Goal: Task Accomplishment & Management: Manage account settings

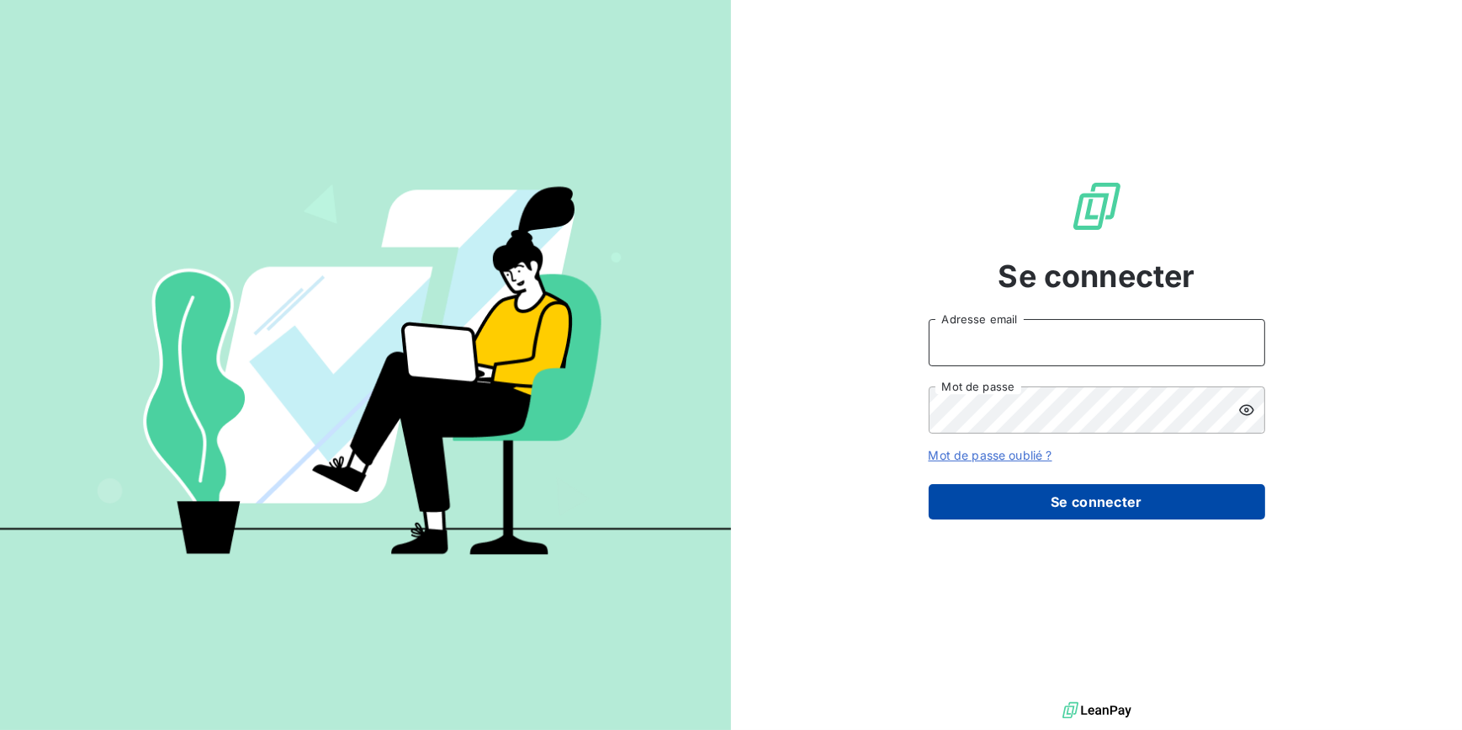
type input "[EMAIL_ADDRESS][DOMAIN_NAME]"
click at [1133, 492] on button "Se connecter" at bounding box center [1097, 501] width 337 height 35
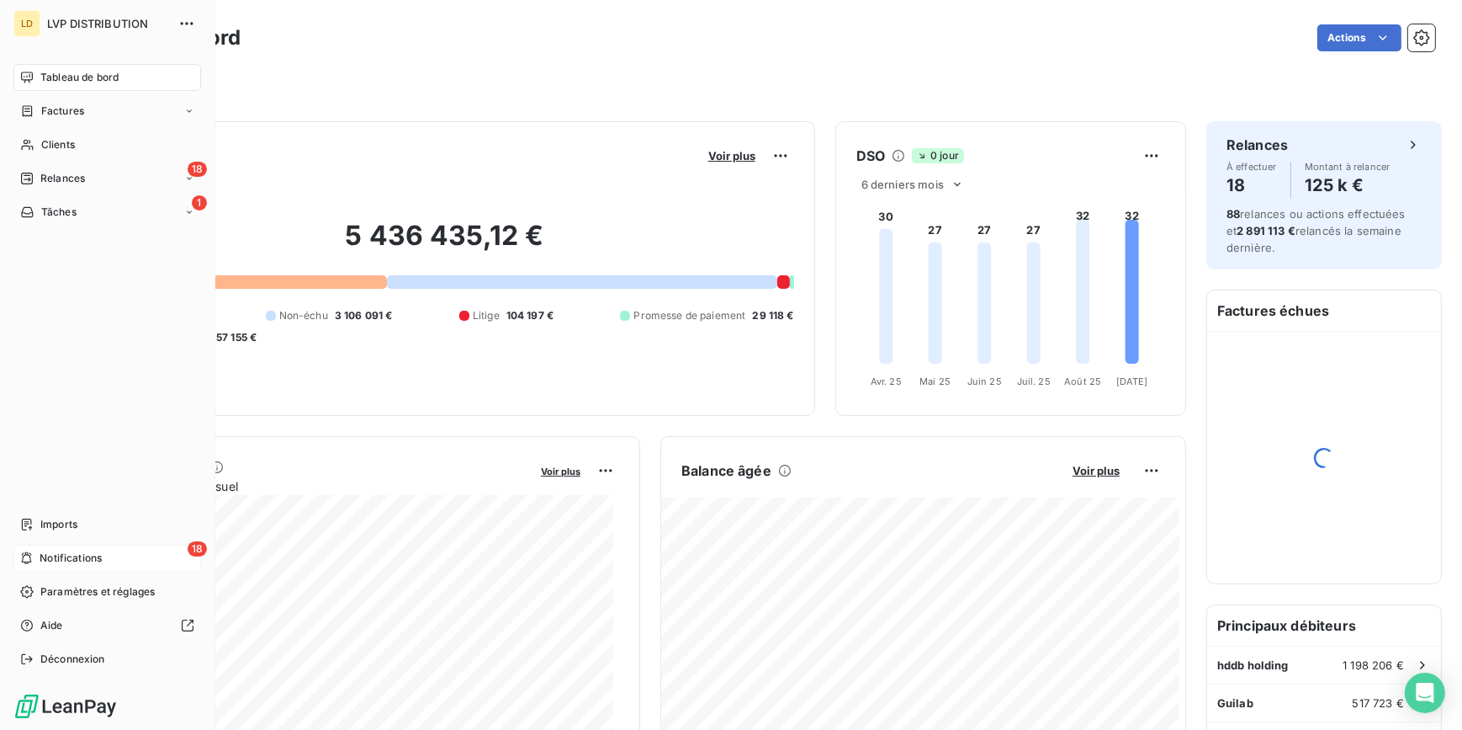
click at [125, 558] on div "18 Notifications" at bounding box center [107, 557] width 188 height 27
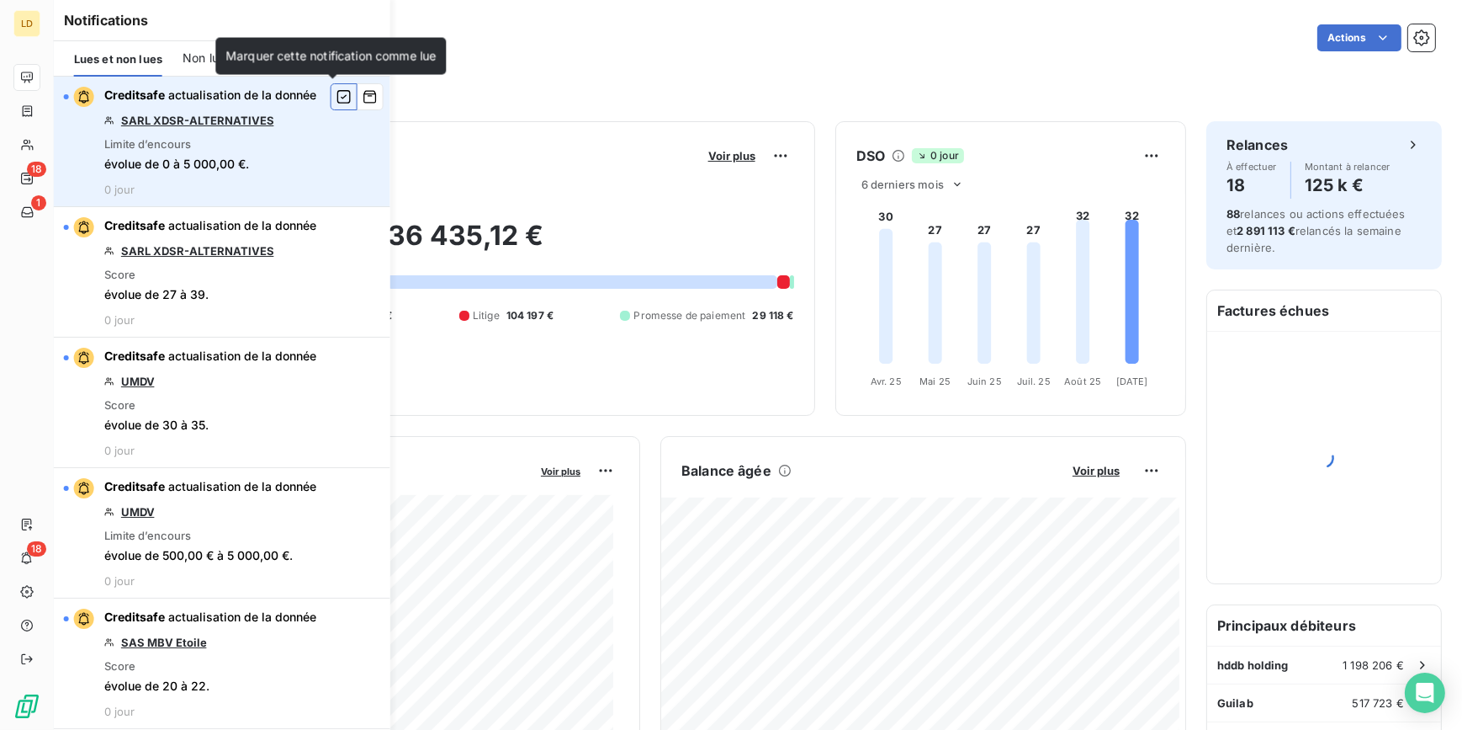
click at [337, 98] on icon "button" at bounding box center [344, 96] width 15 height 17
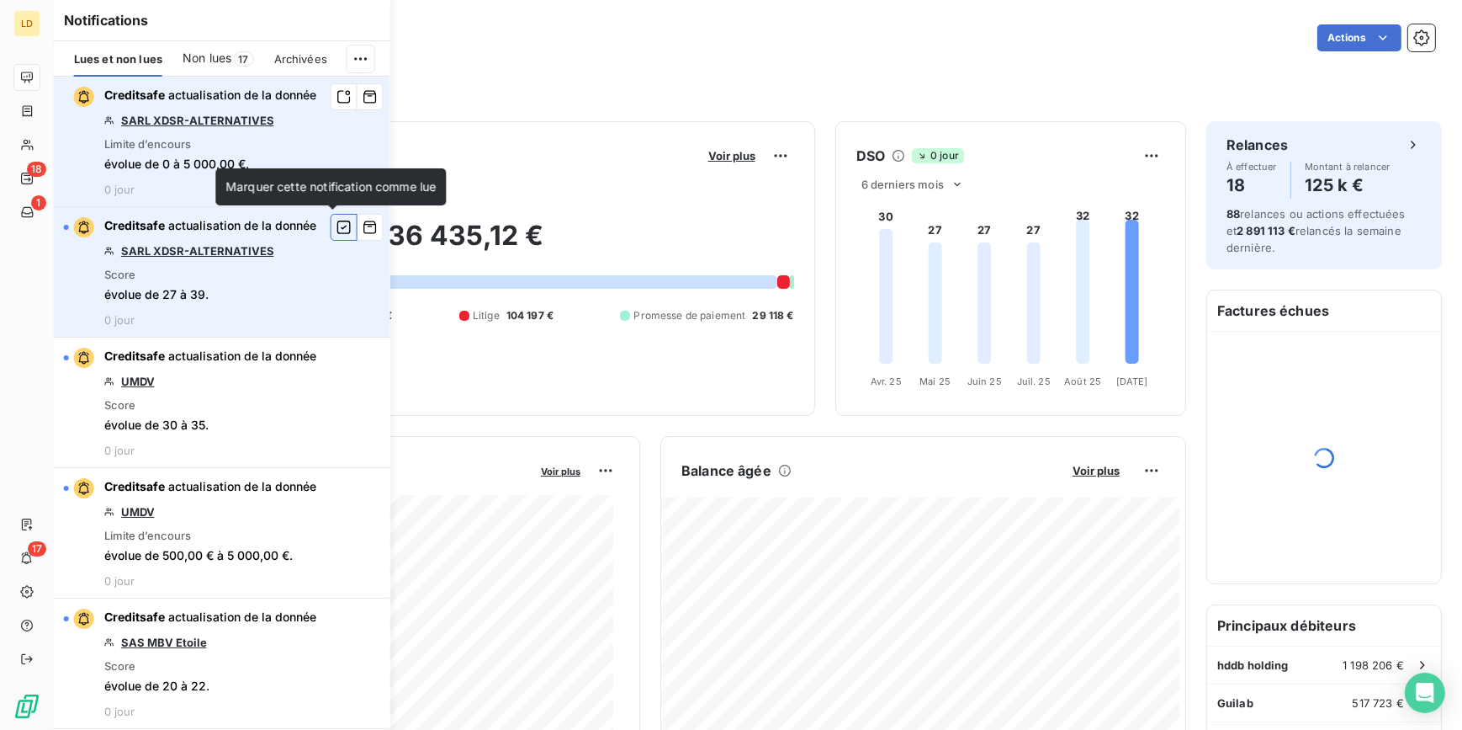
click at [337, 222] on icon "button" at bounding box center [344, 227] width 15 height 17
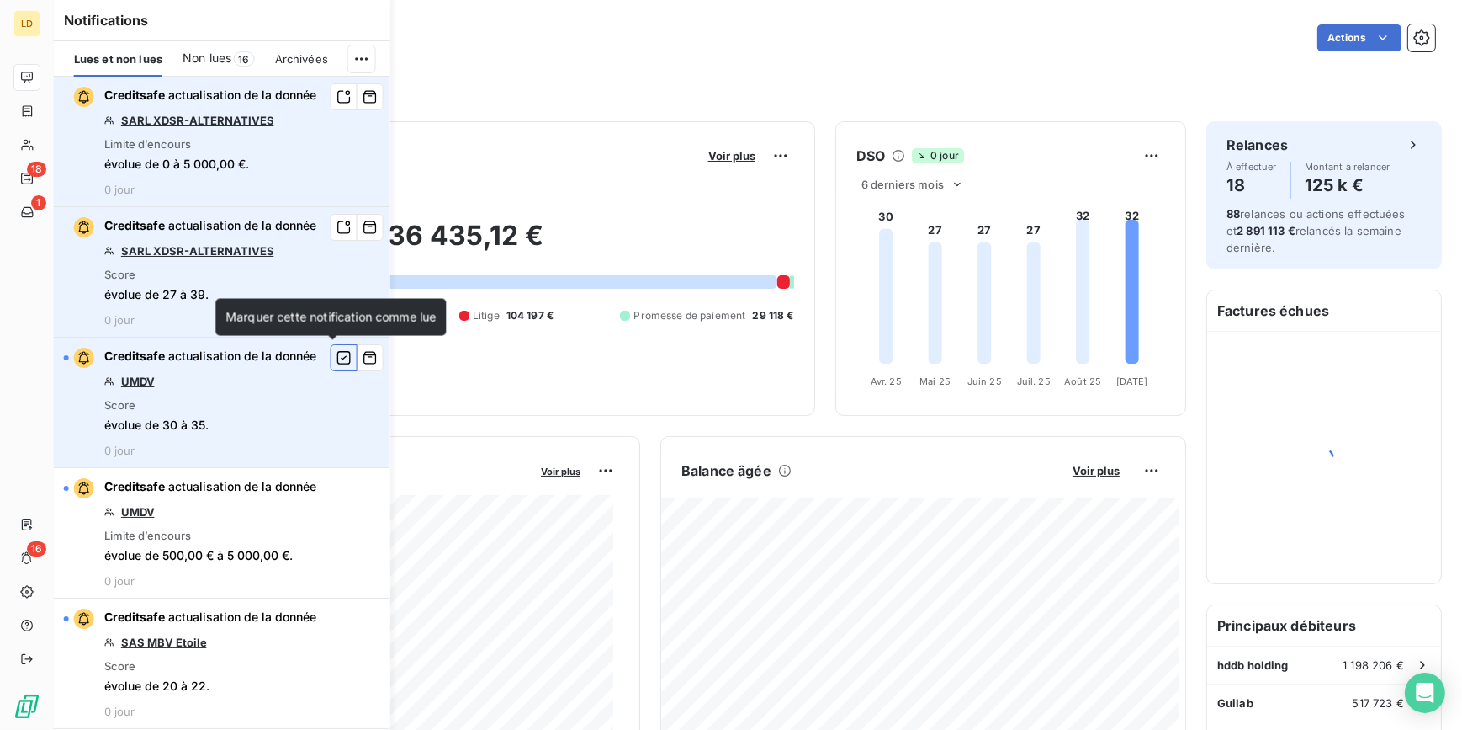
click at [337, 353] on icon "button" at bounding box center [344, 357] width 15 height 17
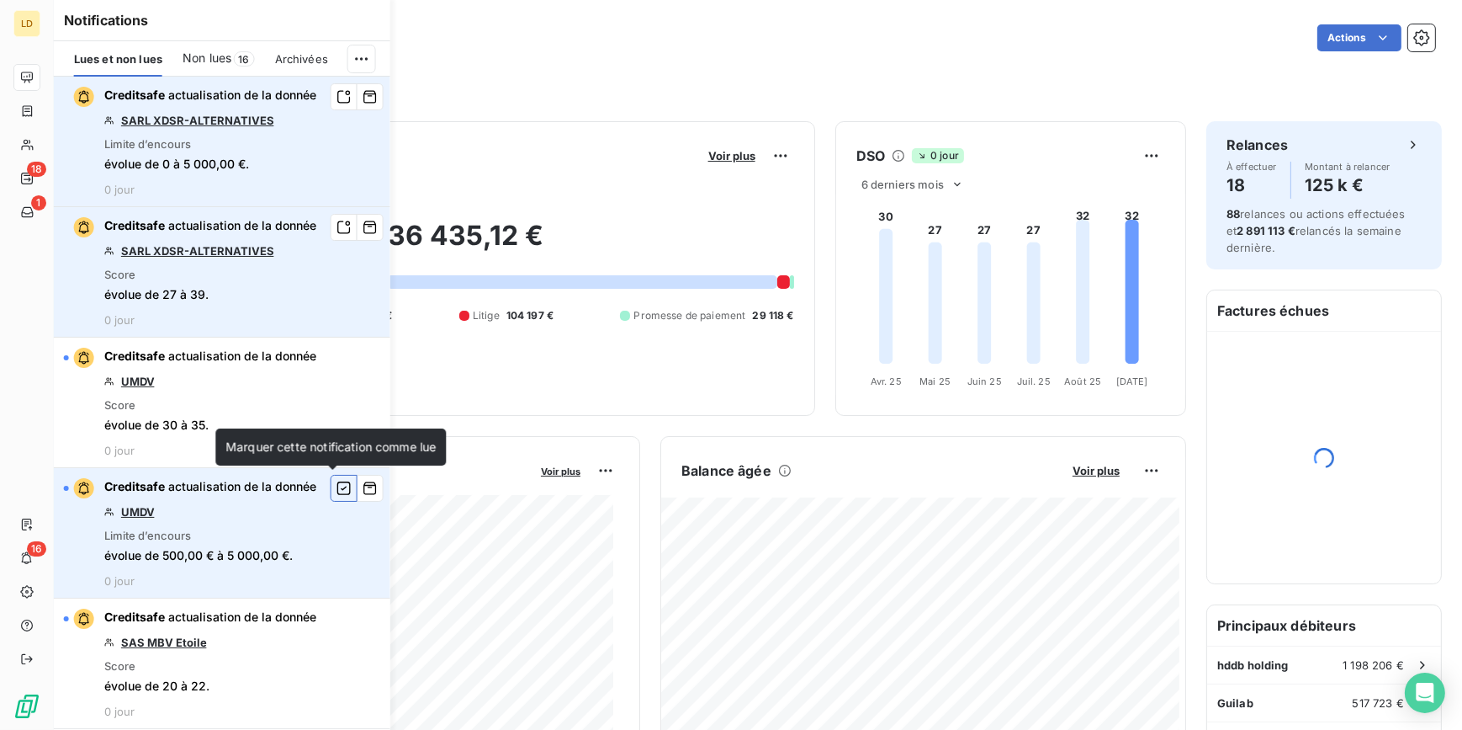
click at [337, 488] on icon "button" at bounding box center [344, 488] width 15 height 17
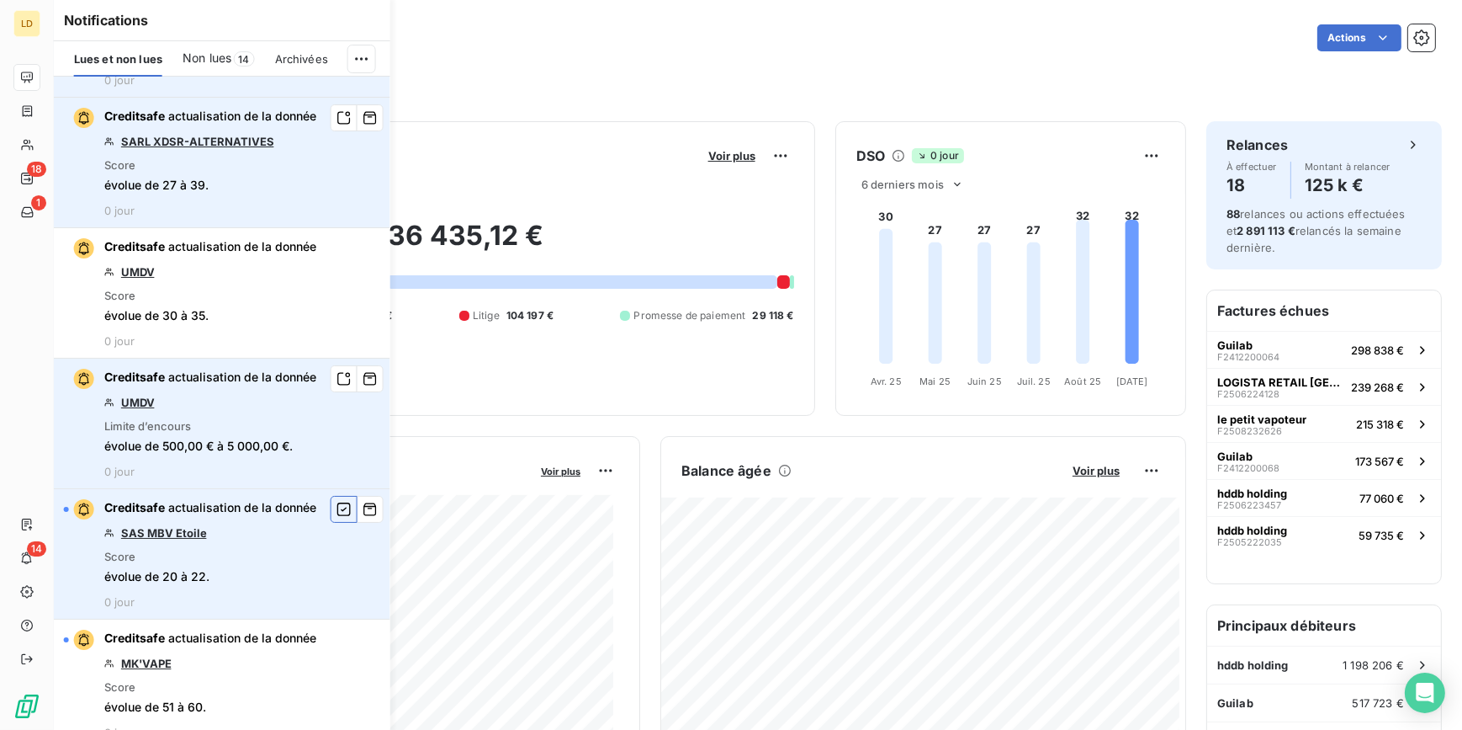
scroll to position [152, 0]
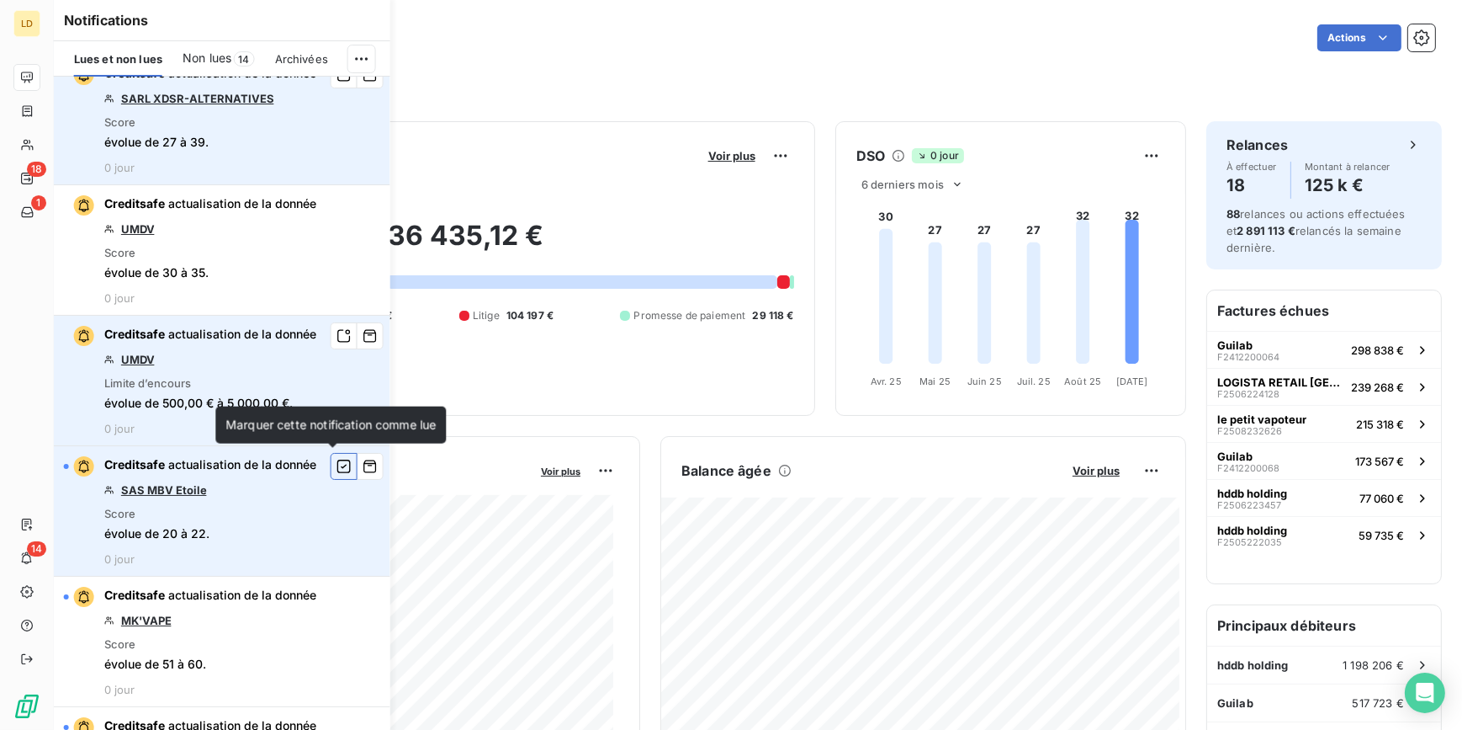
click at [337, 463] on icon "button" at bounding box center [344, 466] width 15 height 17
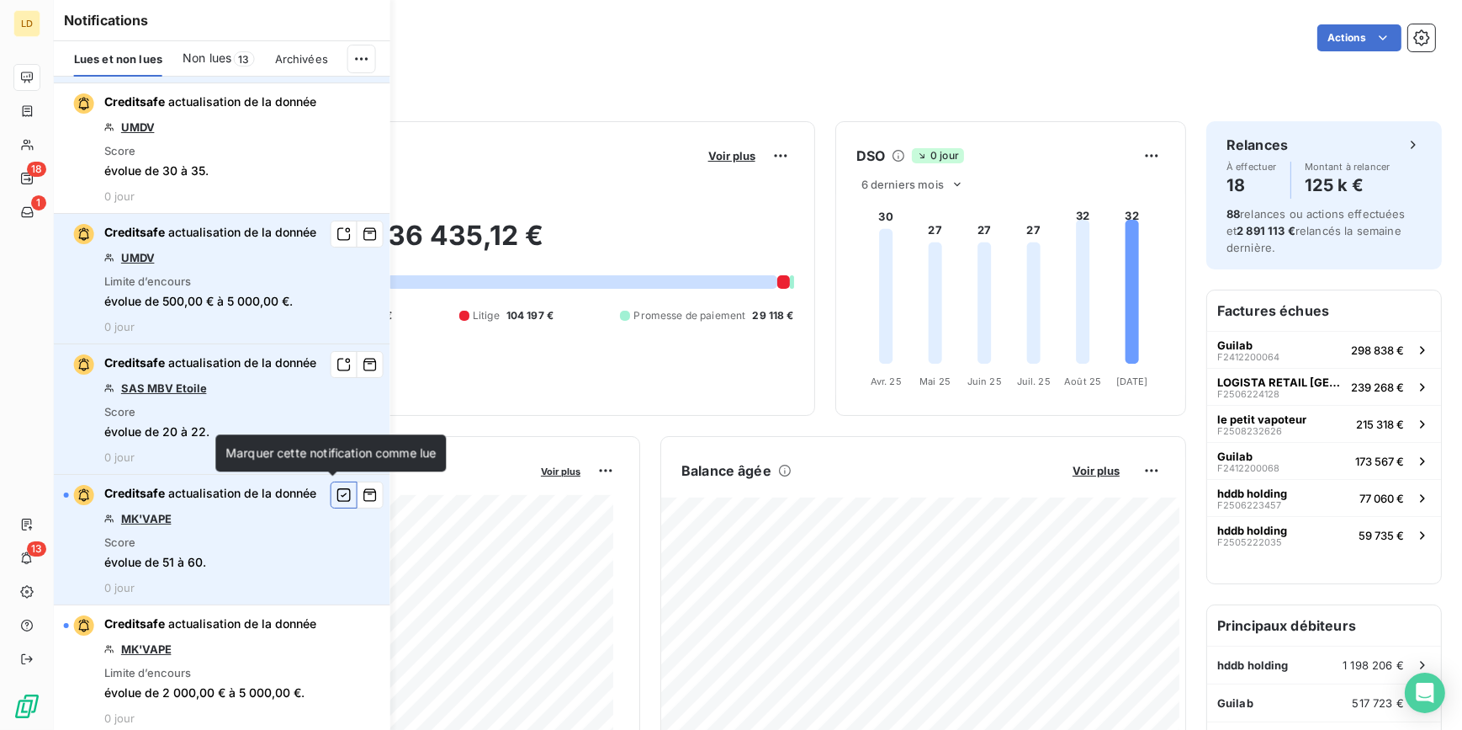
click at [337, 488] on icon "button" at bounding box center [343, 494] width 13 height 13
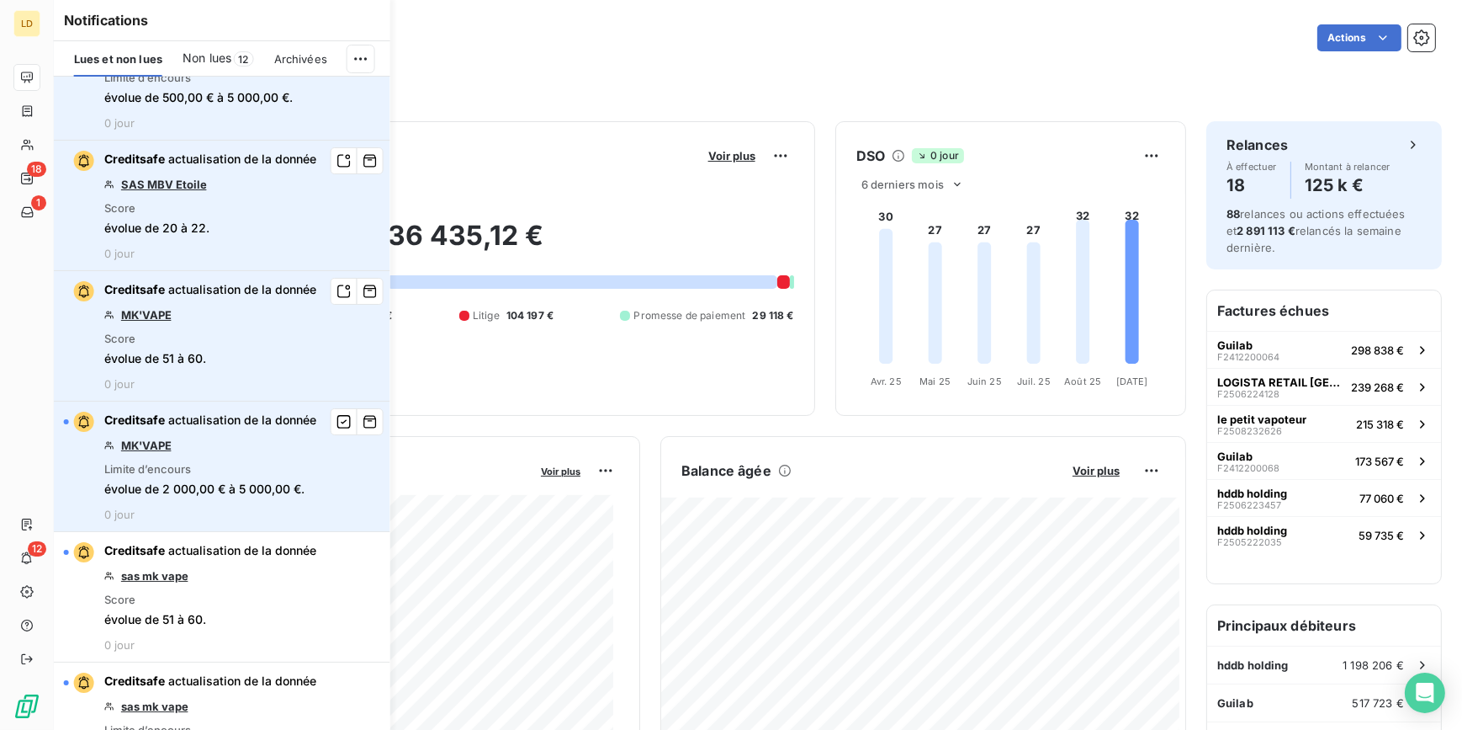
scroll to position [459, 0]
click at [337, 422] on icon "button" at bounding box center [344, 420] width 15 height 17
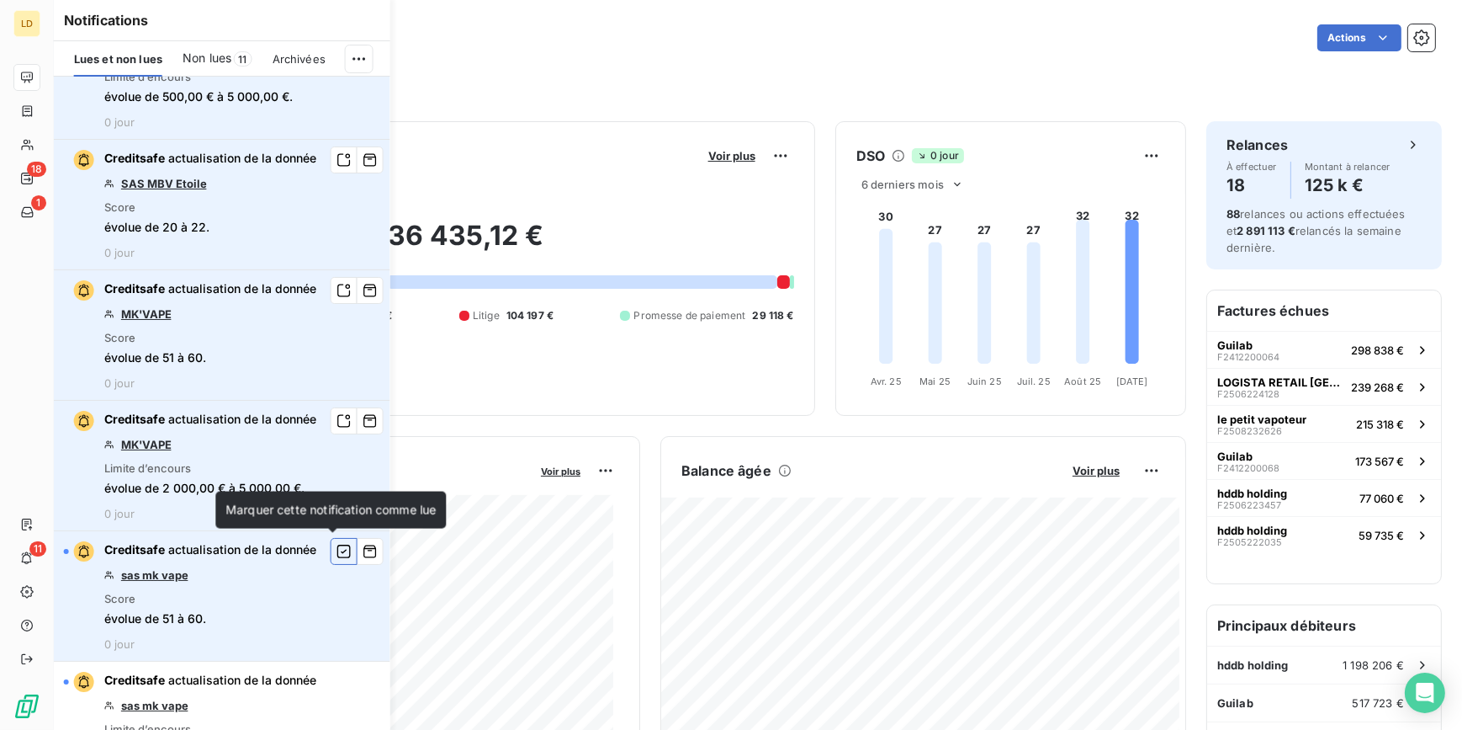
click at [337, 548] on icon "button" at bounding box center [343, 550] width 13 height 13
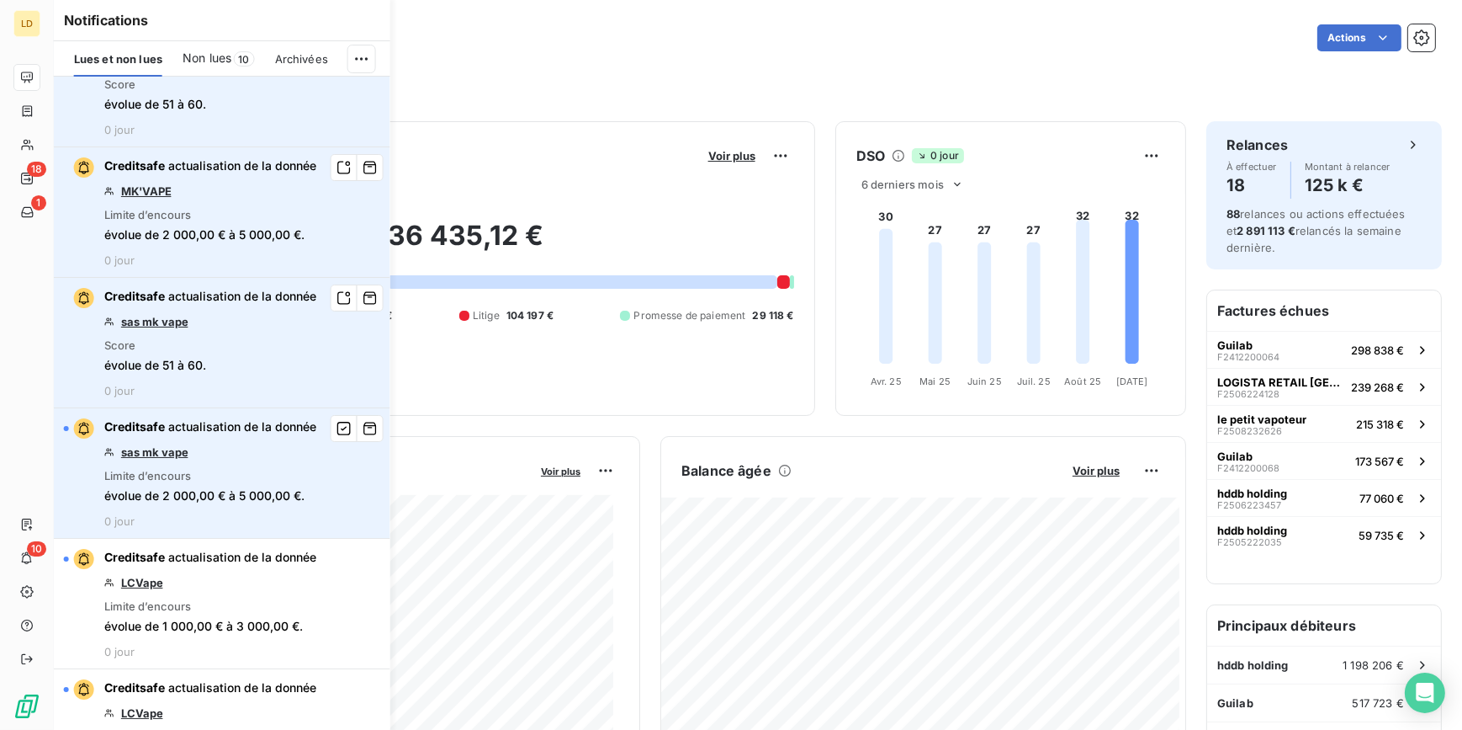
scroll to position [714, 0]
click at [337, 428] on icon "button" at bounding box center [344, 426] width 15 height 17
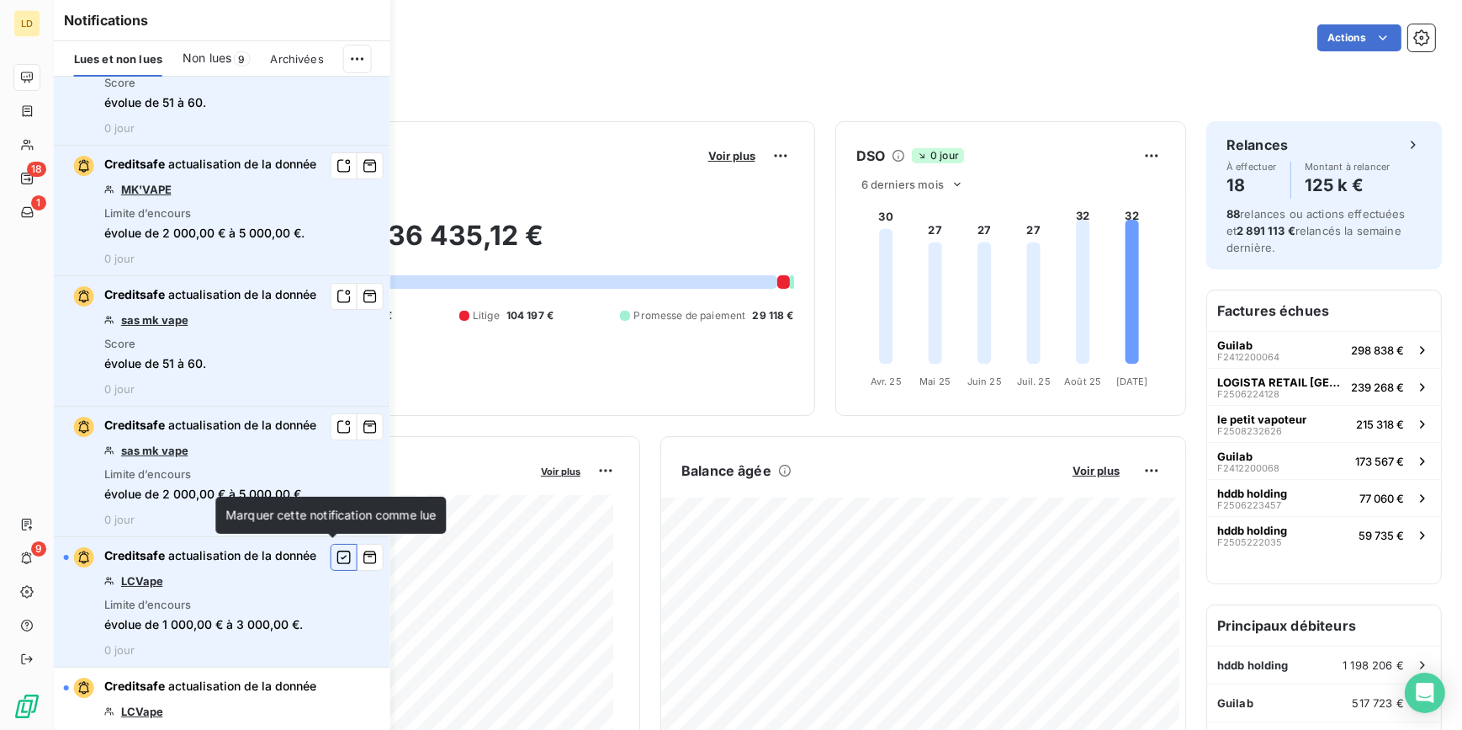
click at [337, 553] on icon "button" at bounding box center [344, 557] width 15 height 17
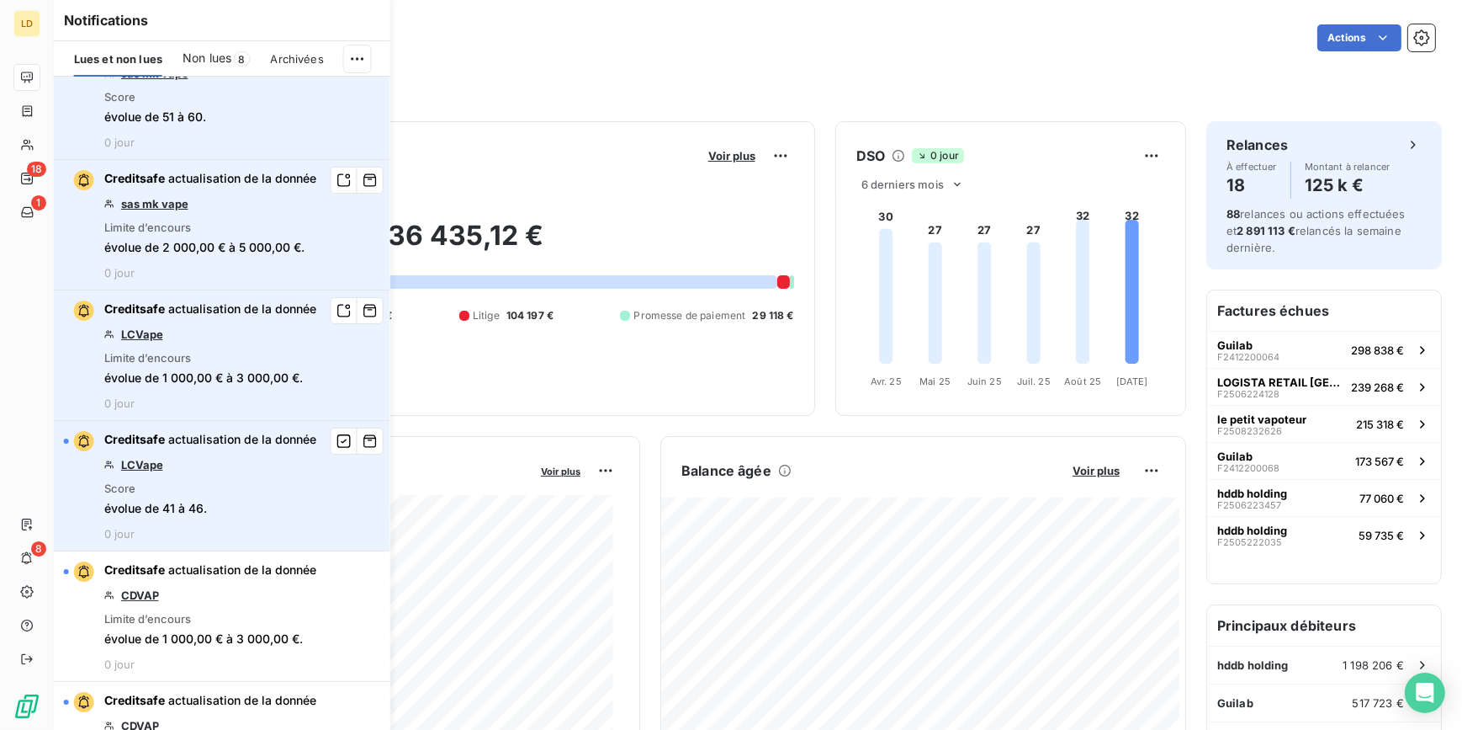
scroll to position [969, 0]
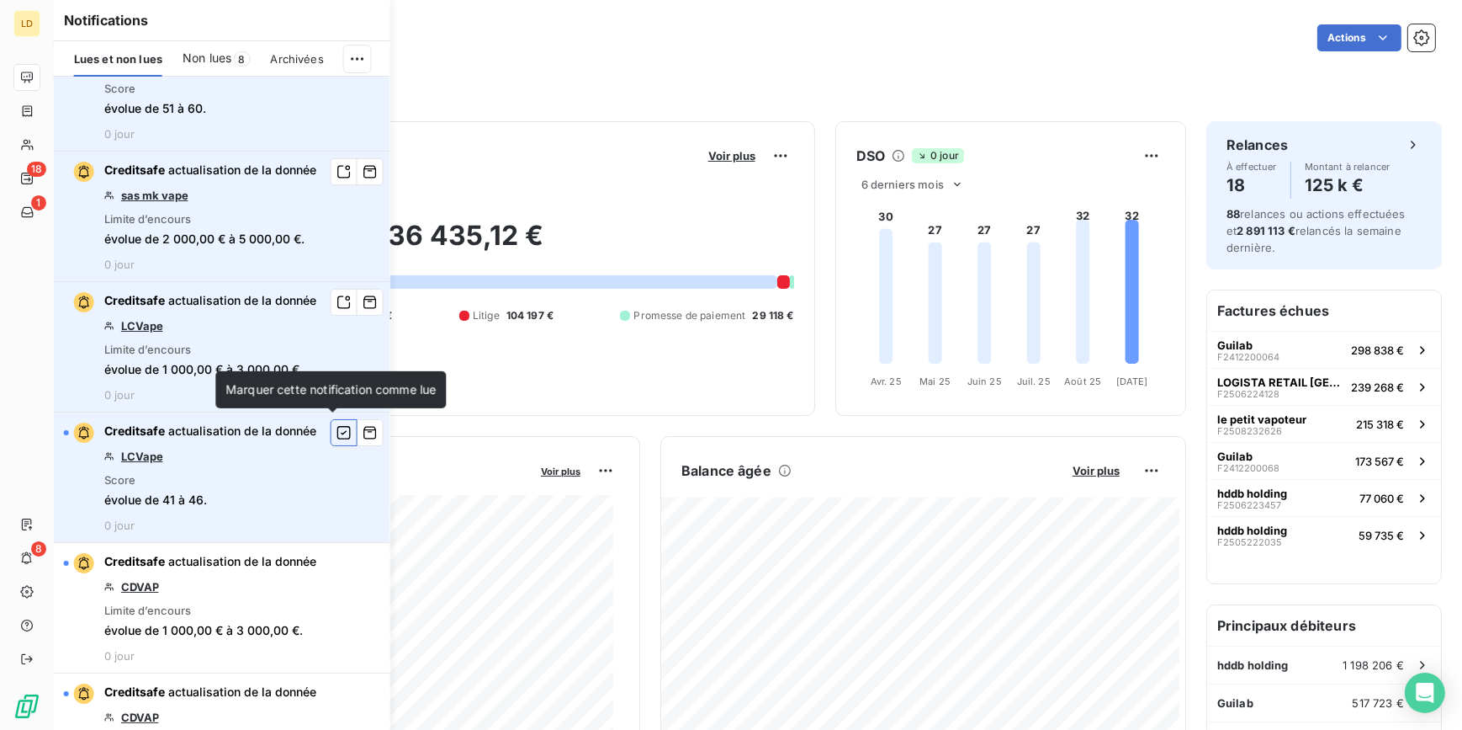
click at [337, 428] on icon "button" at bounding box center [344, 432] width 15 height 17
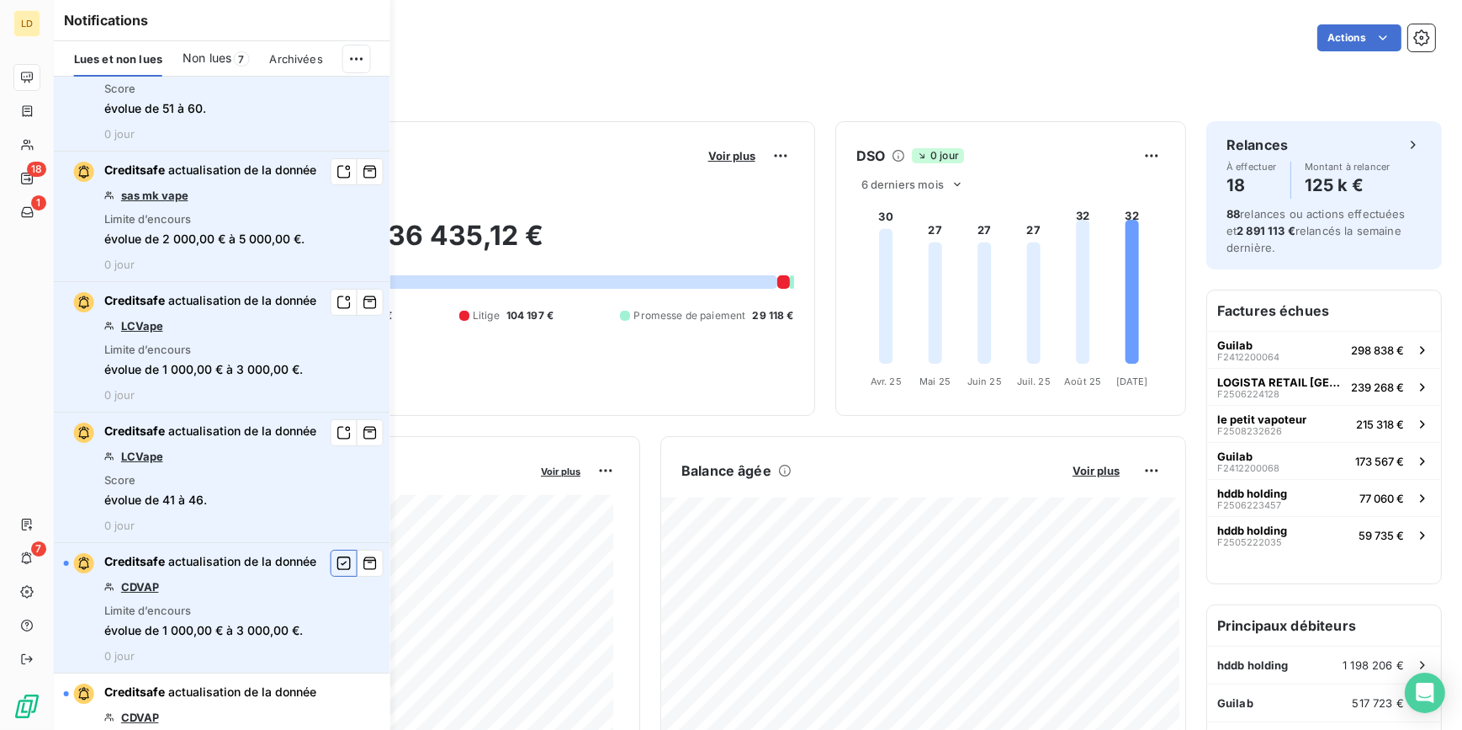
click at [337, 568] on icon "button" at bounding box center [344, 563] width 15 height 17
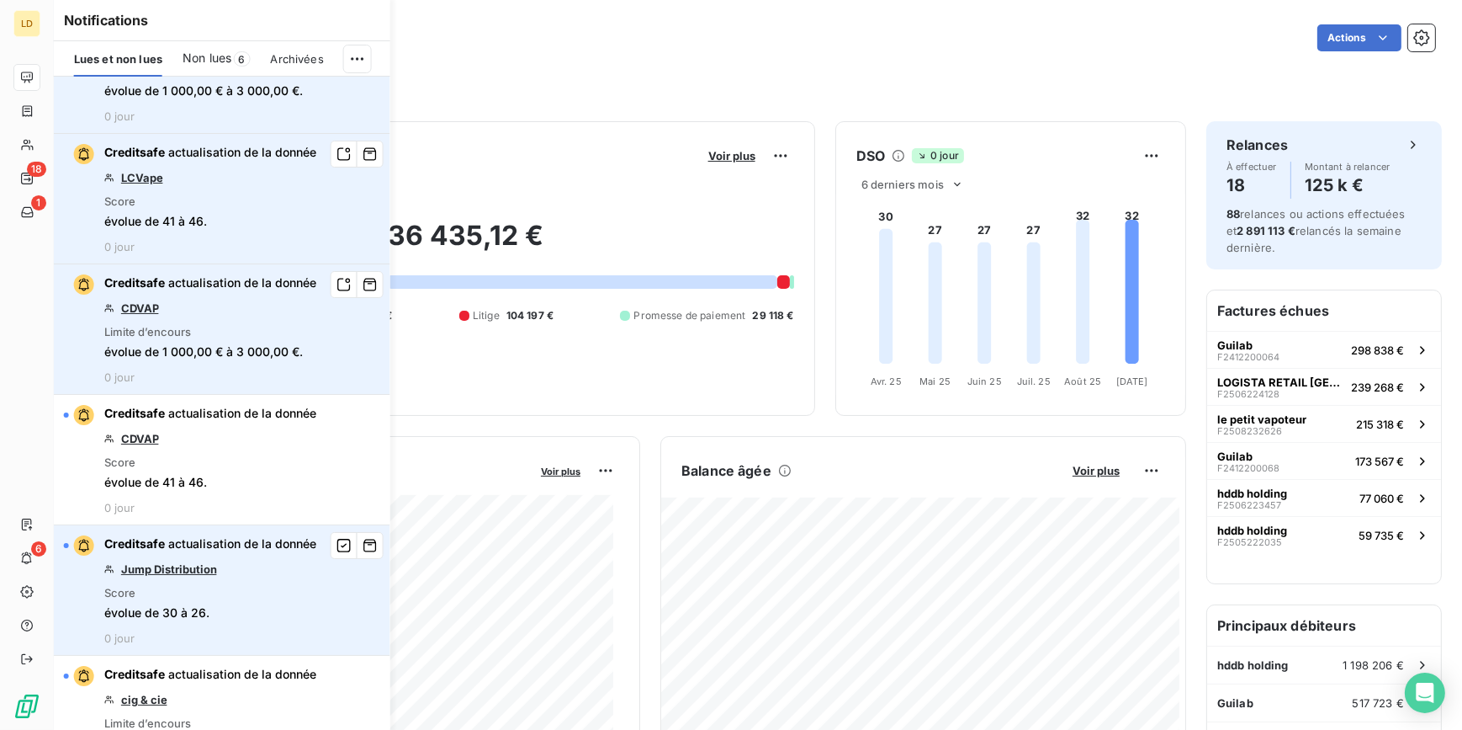
scroll to position [1275, 0]
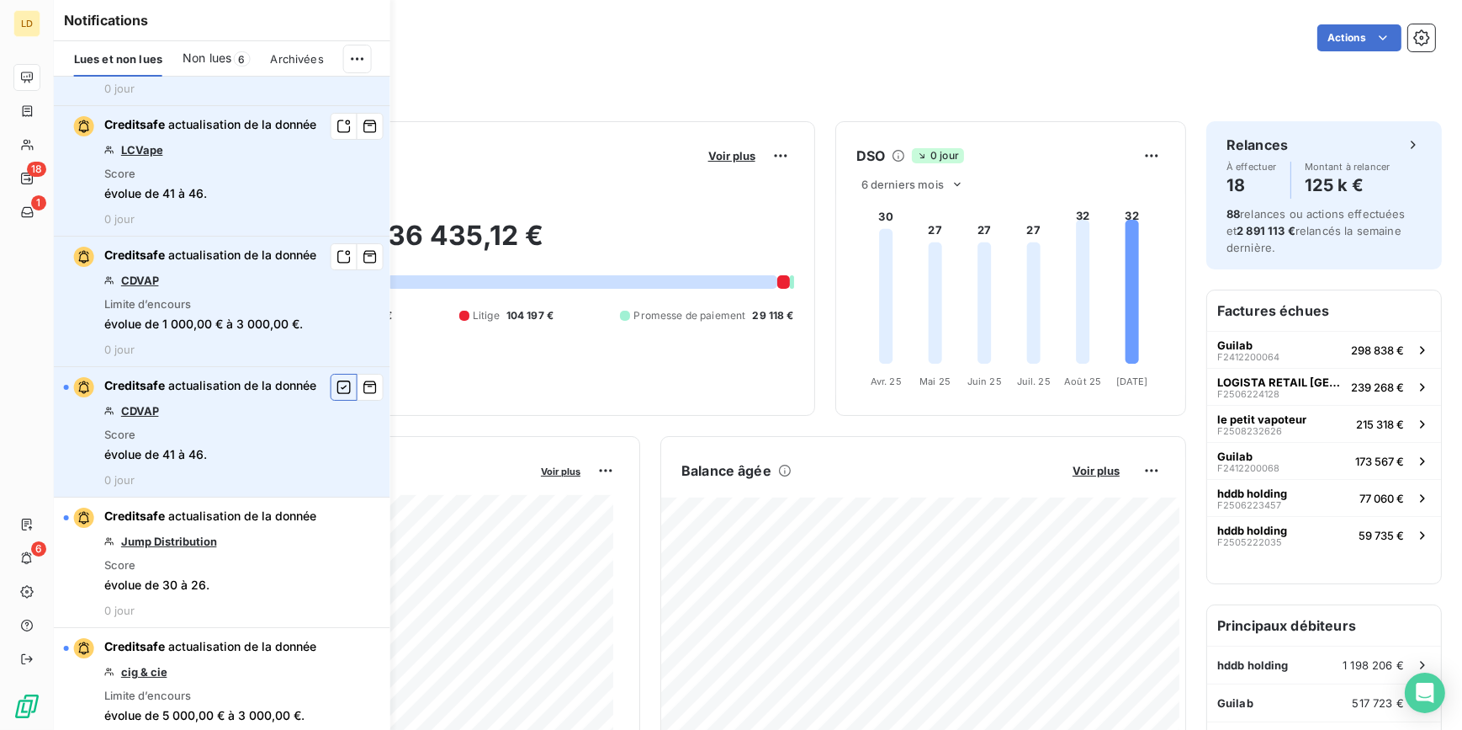
click at [337, 379] on icon "button" at bounding box center [344, 387] width 15 height 17
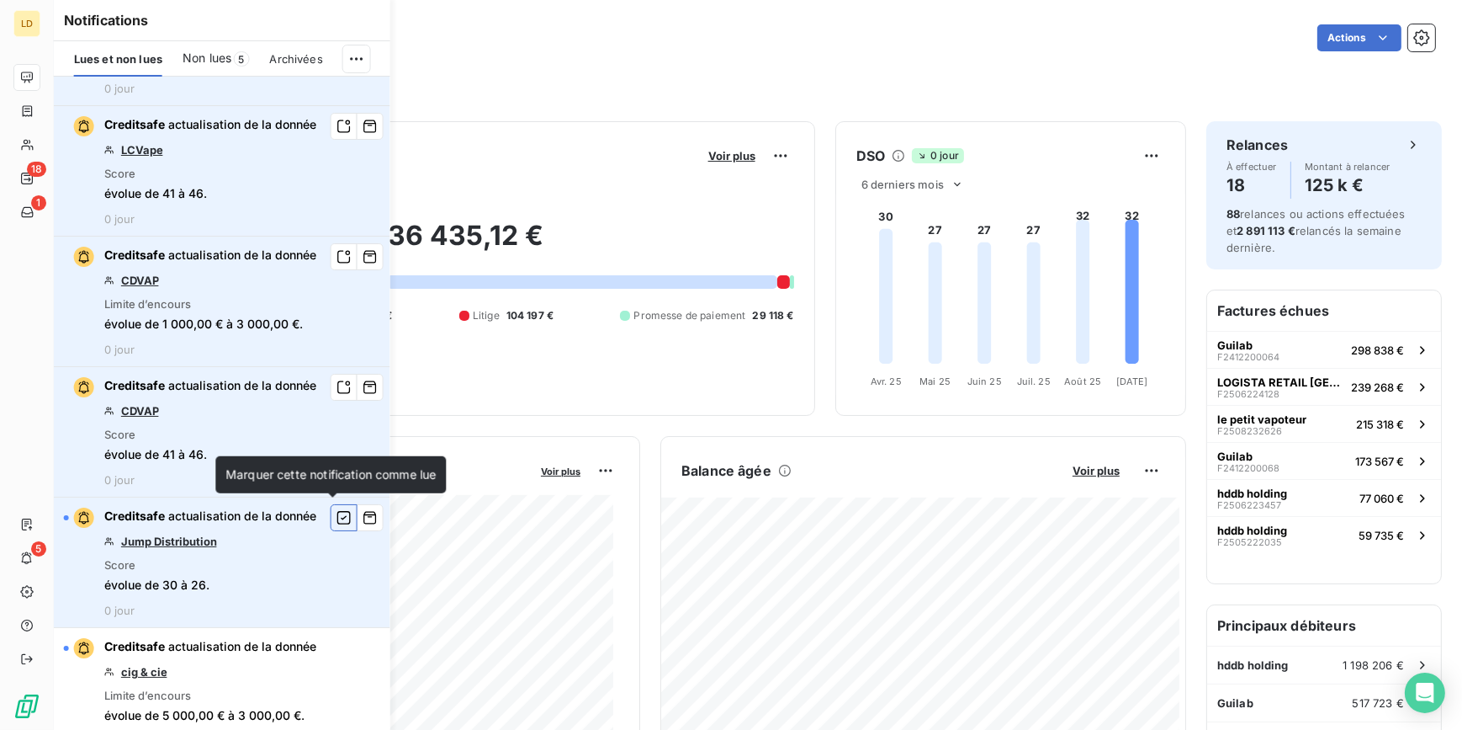
click at [337, 513] on icon "button" at bounding box center [343, 517] width 13 height 13
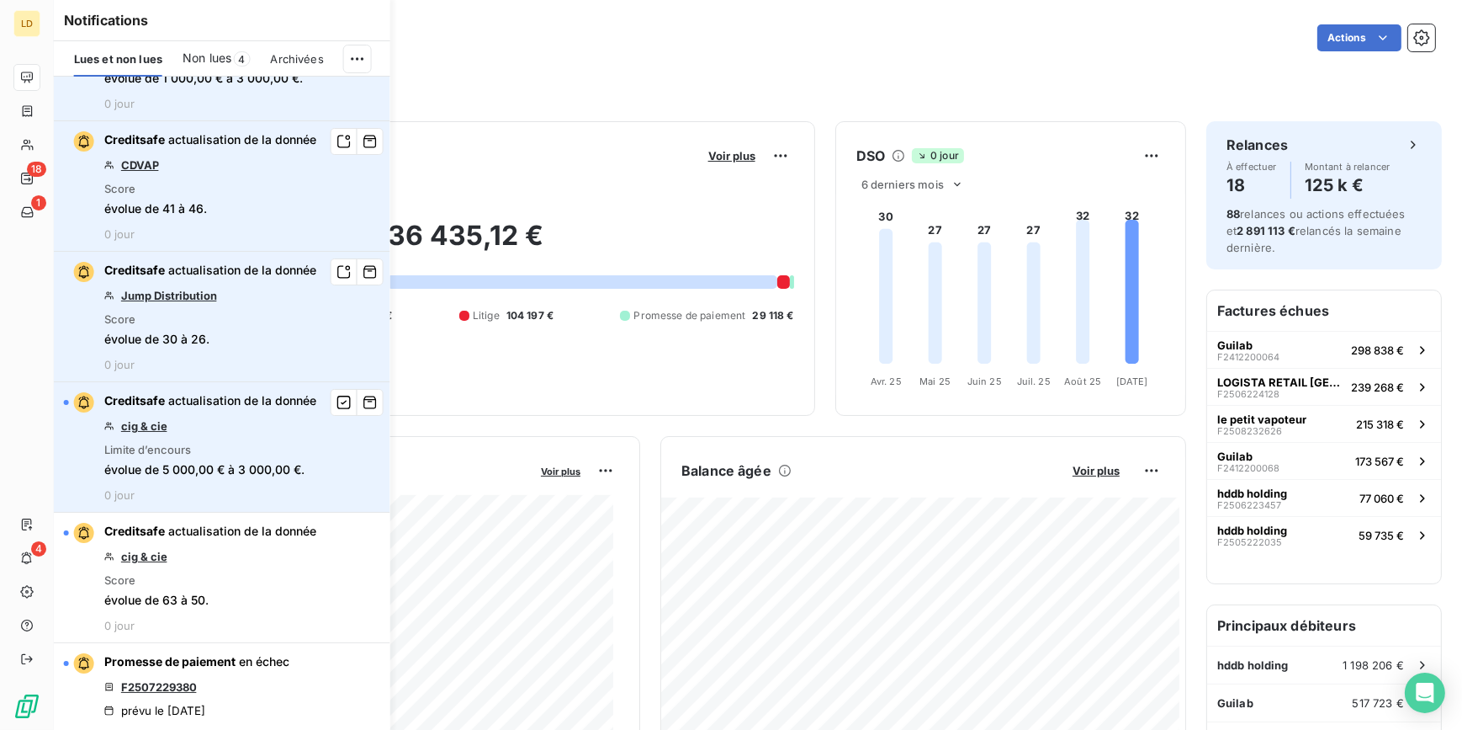
scroll to position [1581, 0]
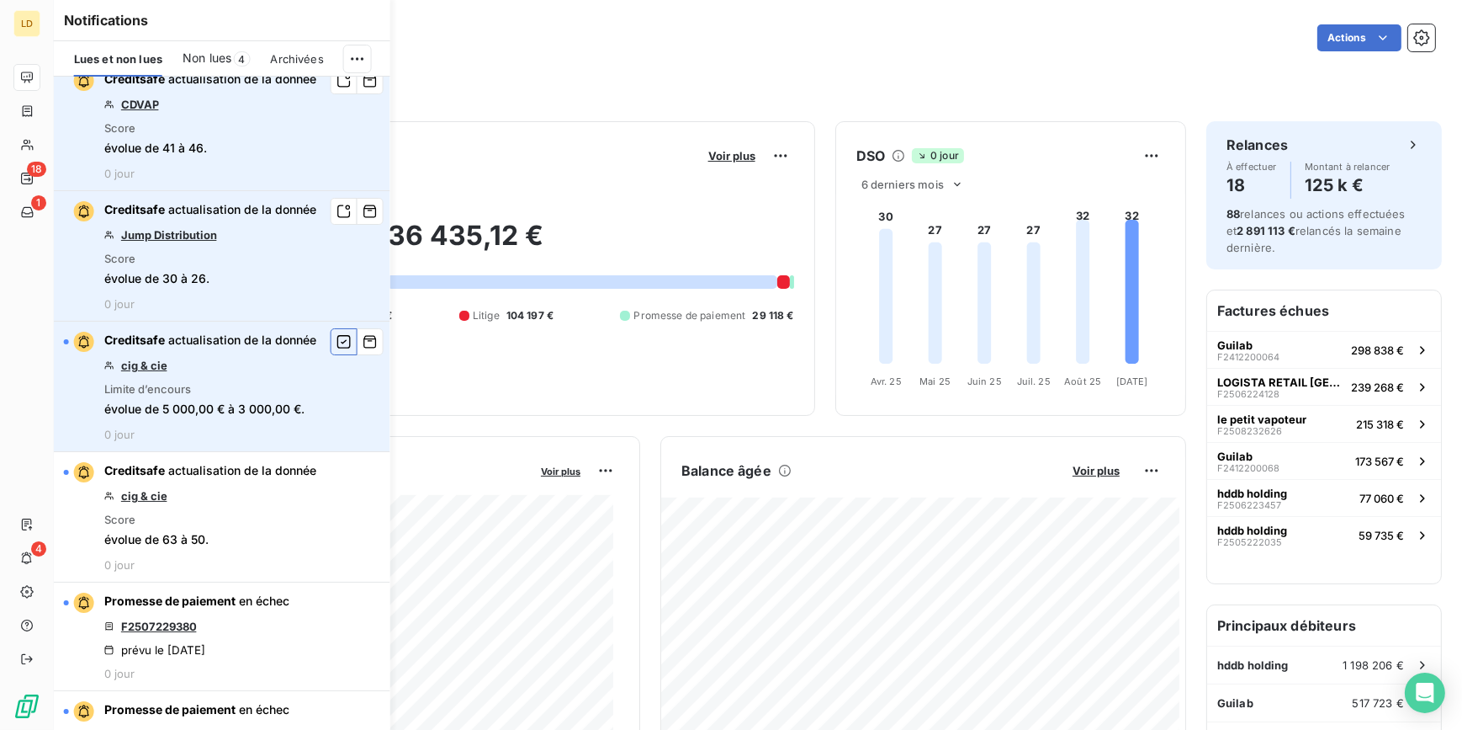
click at [337, 337] on icon "button" at bounding box center [343, 341] width 13 height 13
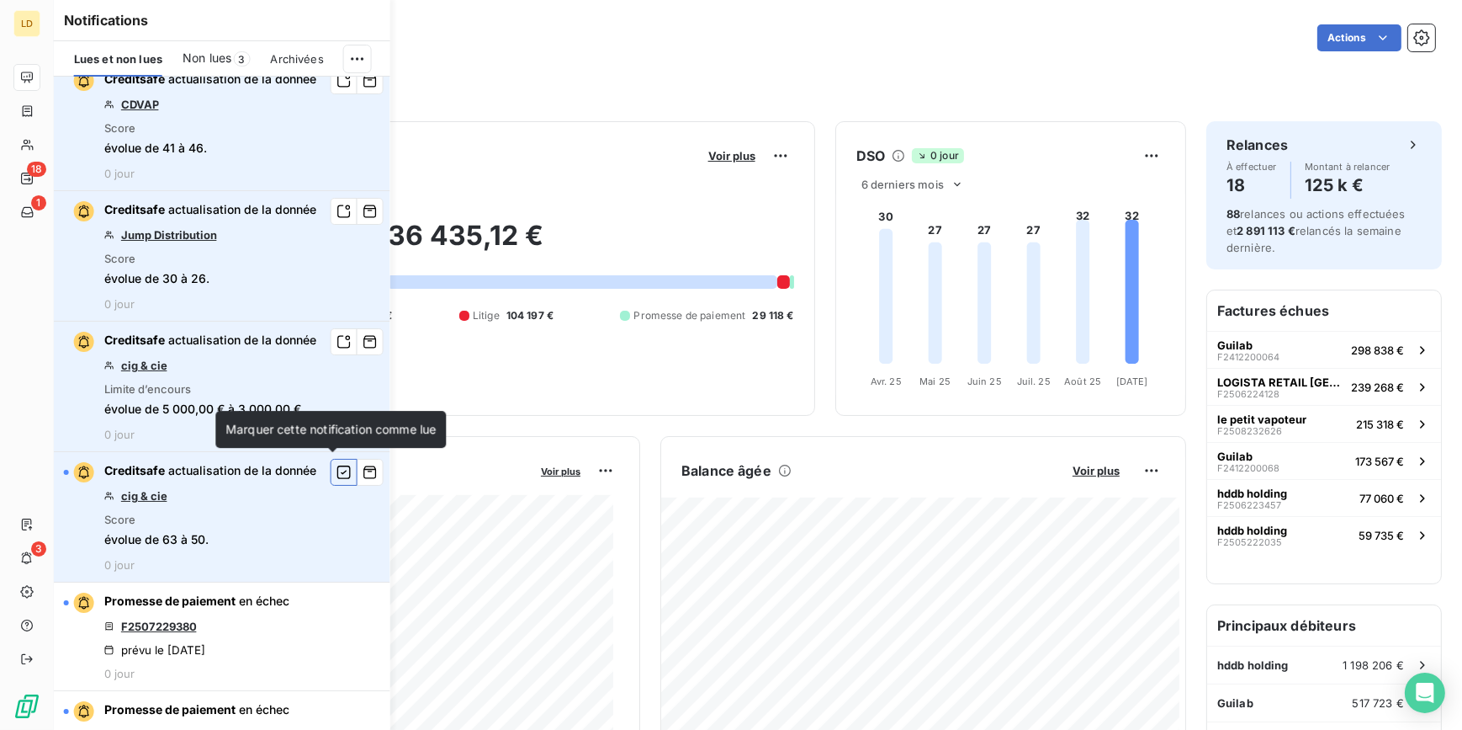
click at [337, 471] on icon "button" at bounding box center [343, 471] width 13 height 13
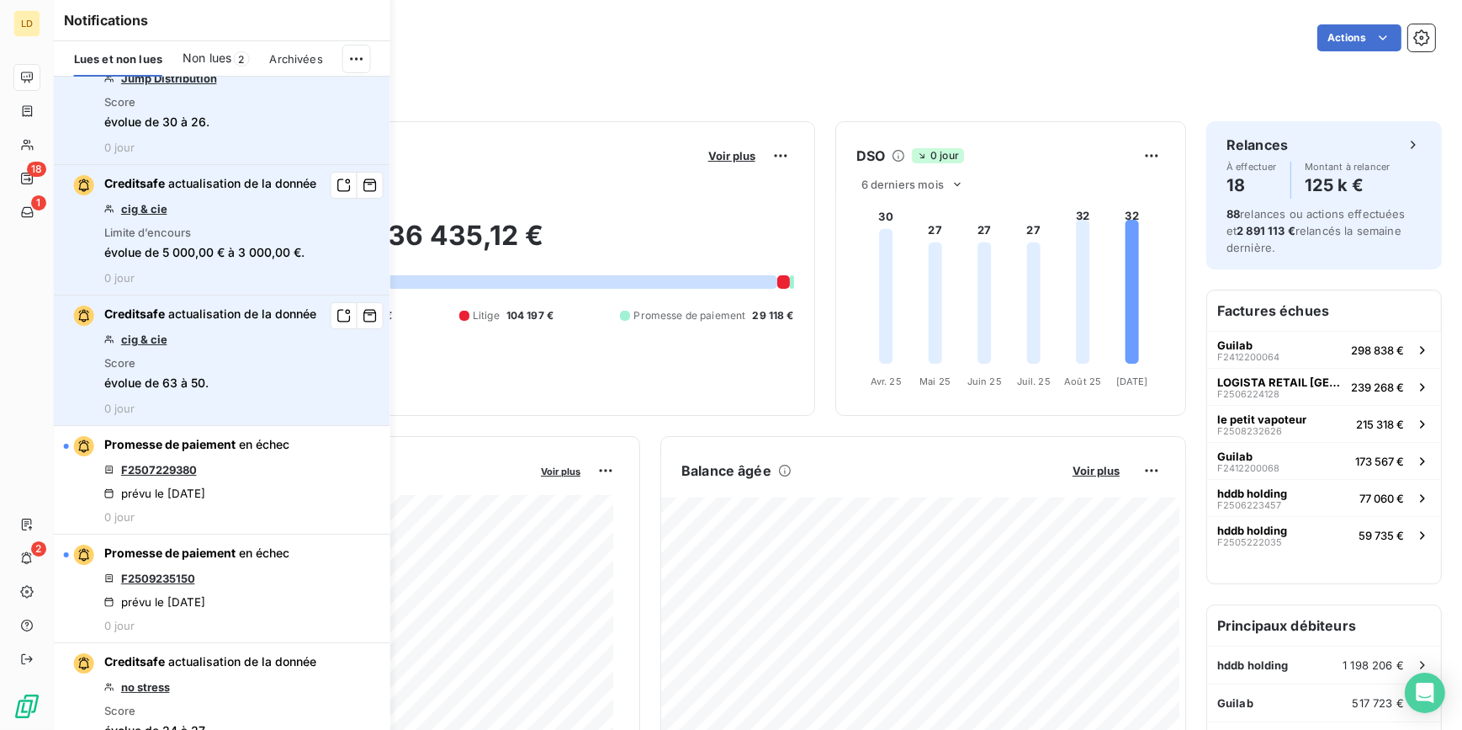
scroll to position [1784, 0]
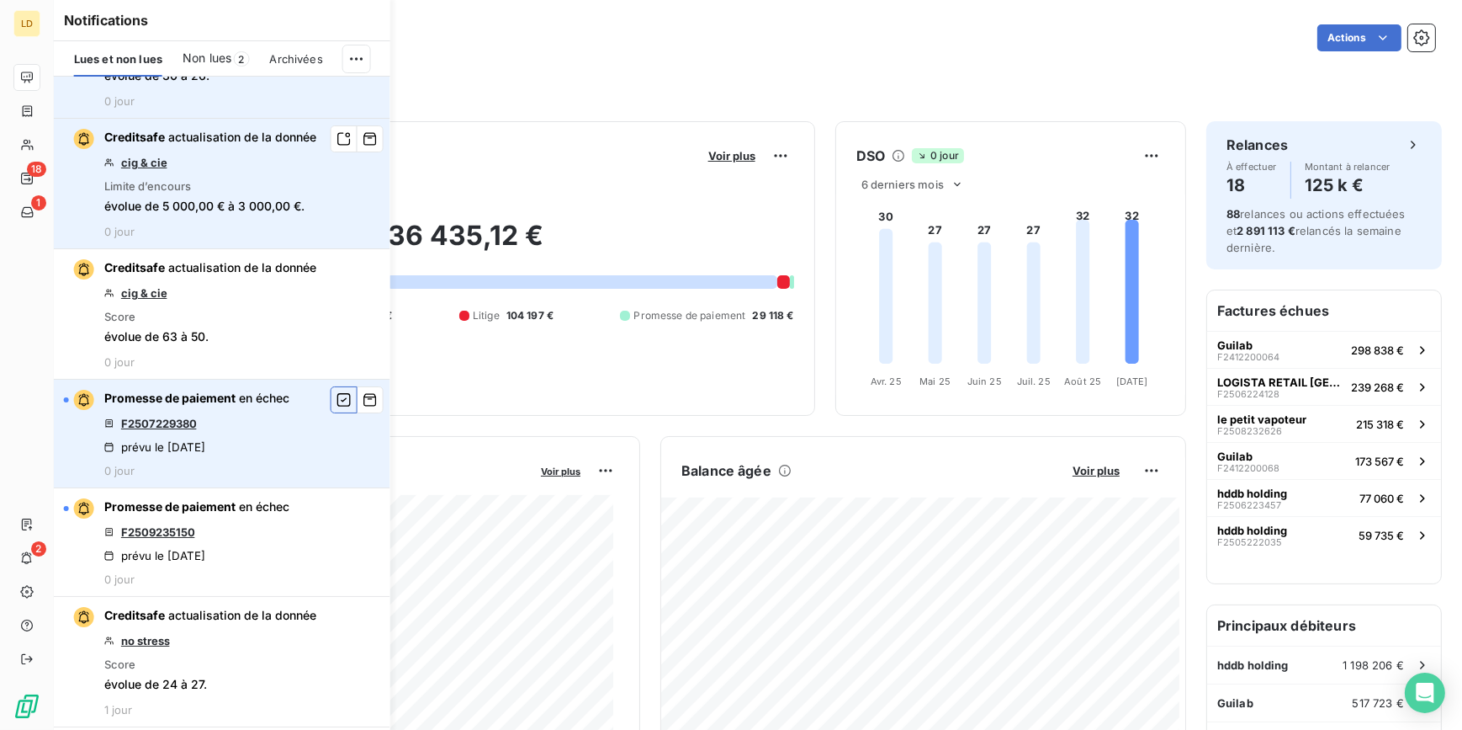
click at [337, 393] on icon "button" at bounding box center [344, 399] width 15 height 17
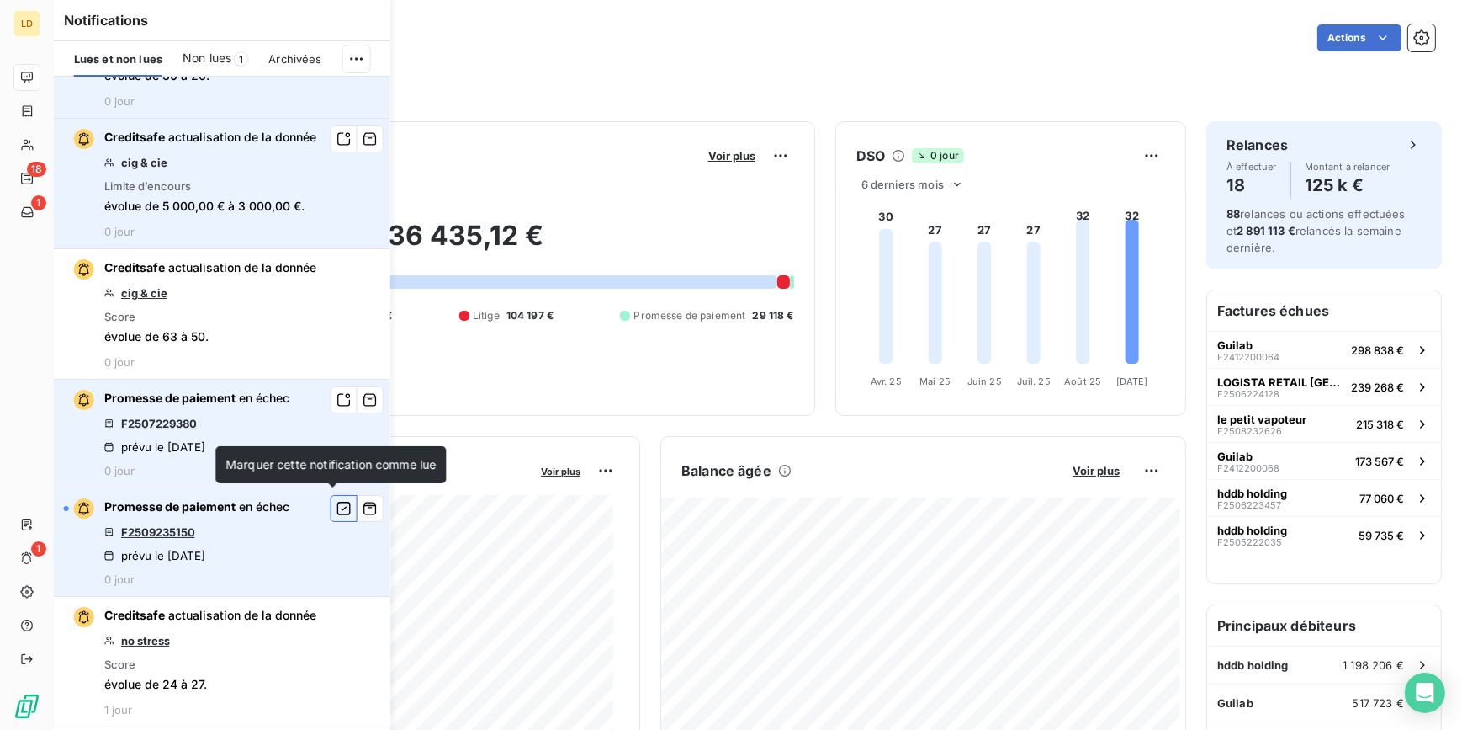
click at [337, 505] on icon "button" at bounding box center [343, 508] width 13 height 13
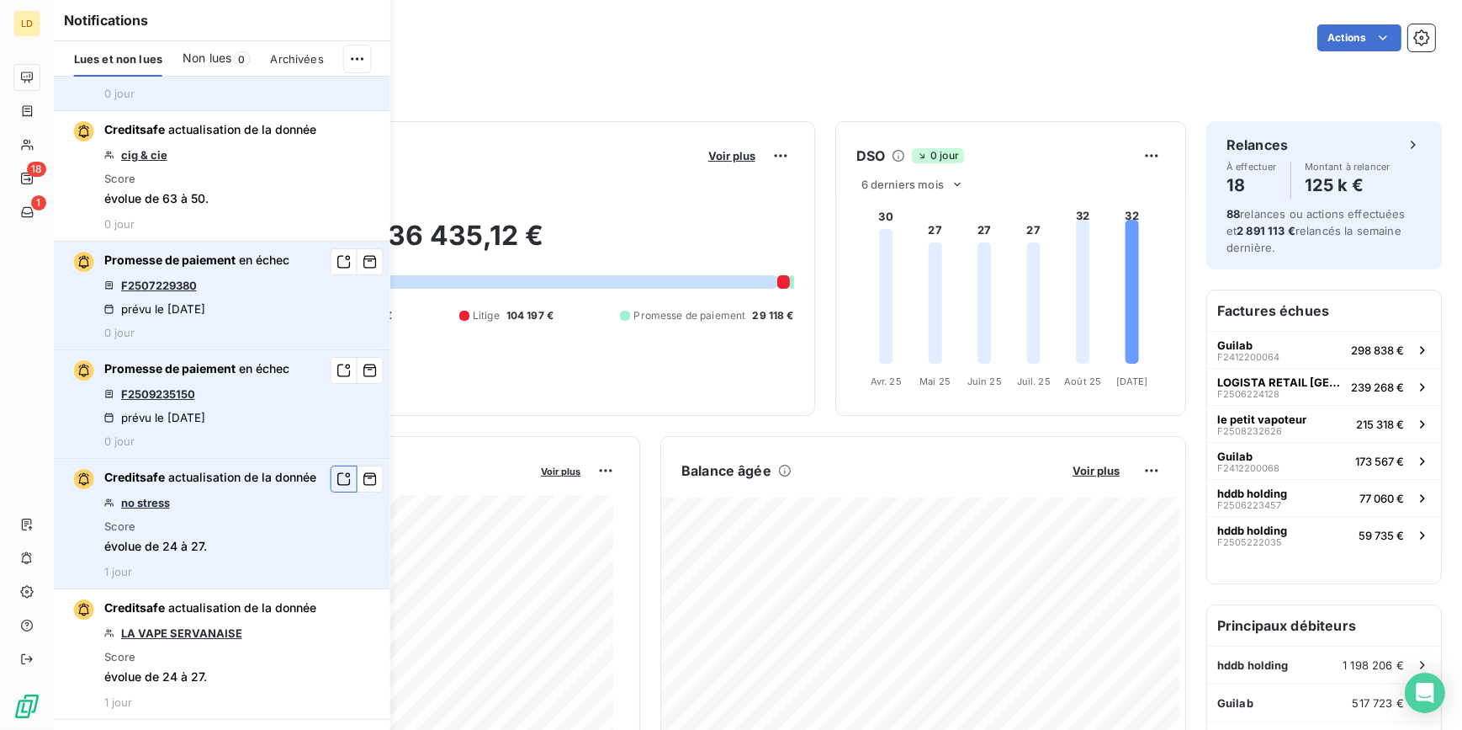
scroll to position [1937, 0]
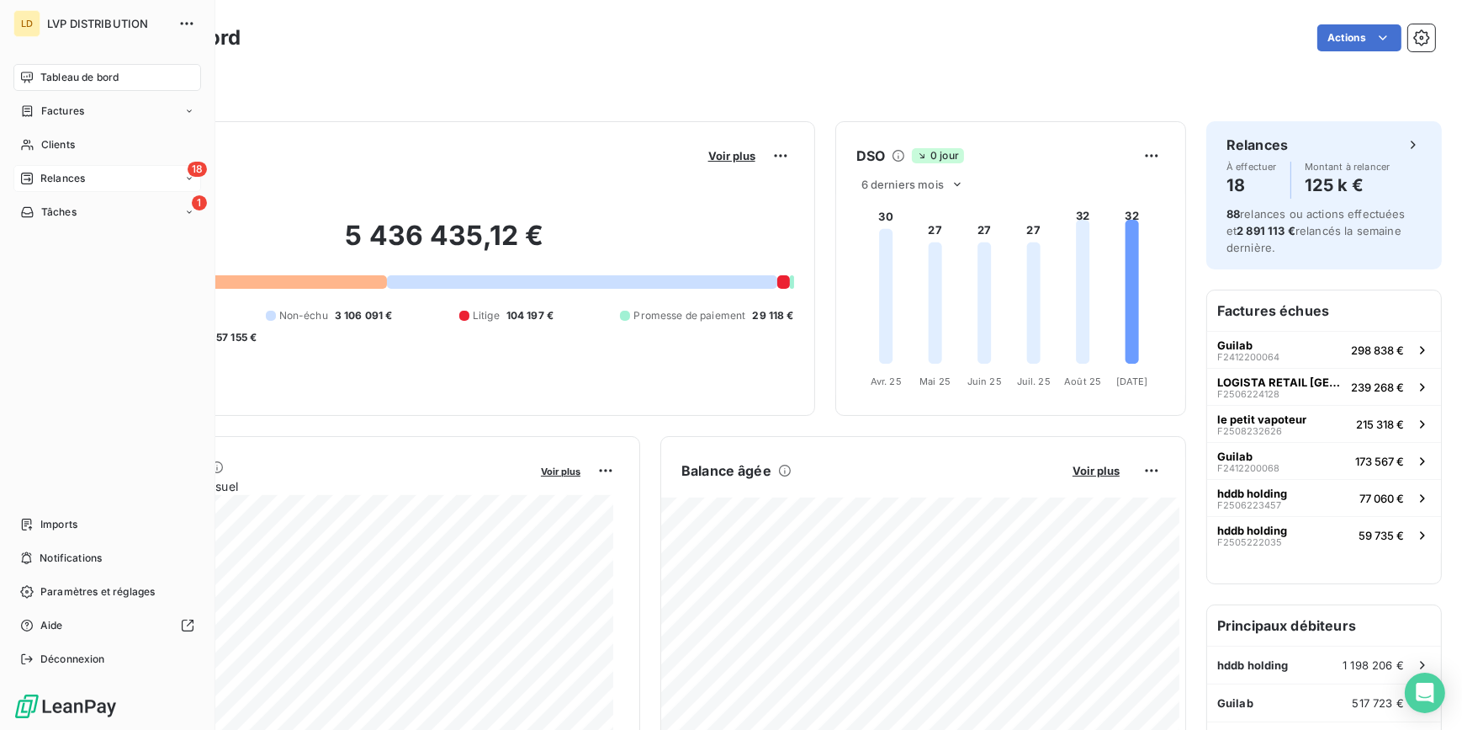
click at [34, 174] on div "Relances" at bounding box center [52, 178] width 65 height 15
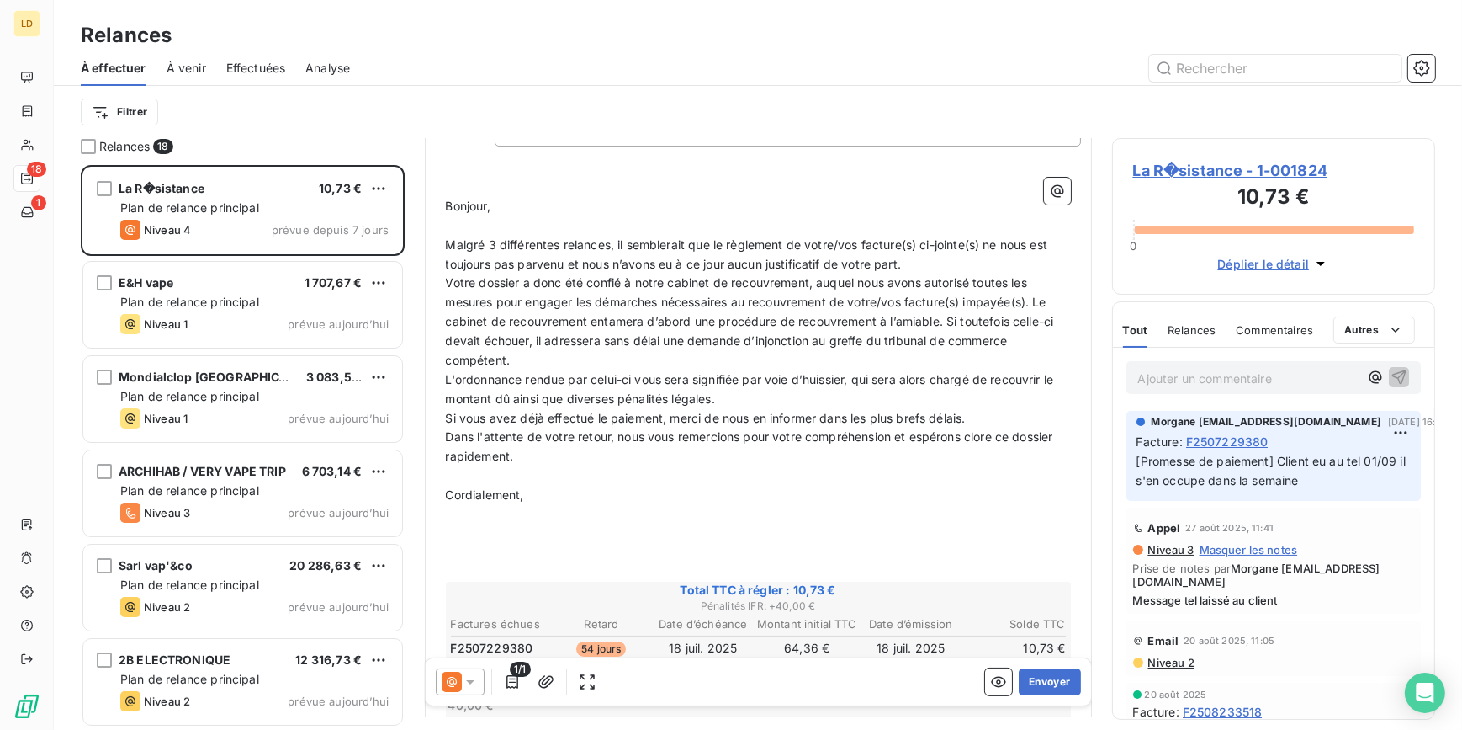
scroll to position [153, 0]
click at [1212, 167] on span "La R�sistance - 1-001824" at bounding box center [1274, 170] width 282 height 23
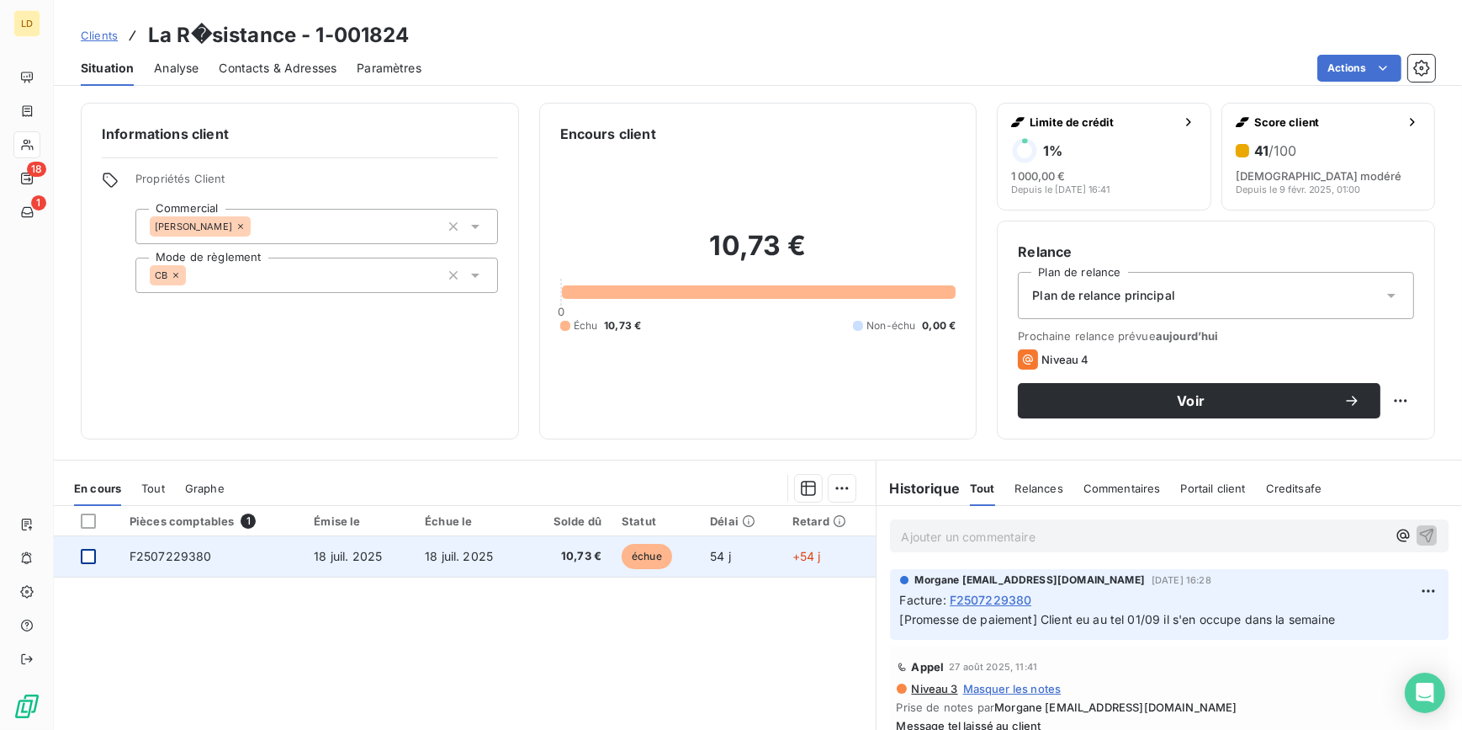
click at [92, 553] on div at bounding box center [88, 556] width 15 height 15
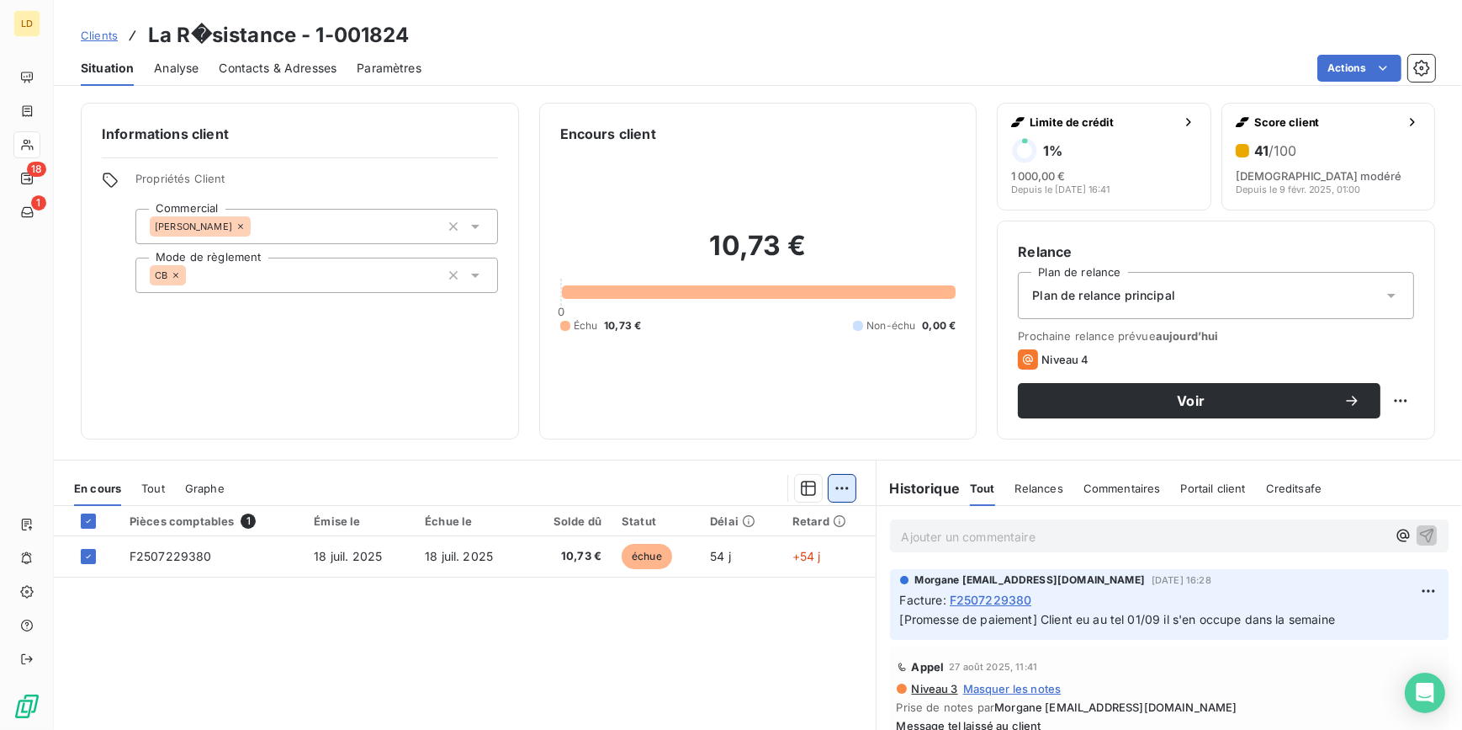
click at [837, 490] on html "LD 18 1 Clients La R�sistance - 1-001824 Situation Analyse Contacts & Adresses …" at bounding box center [731, 365] width 1462 height 730
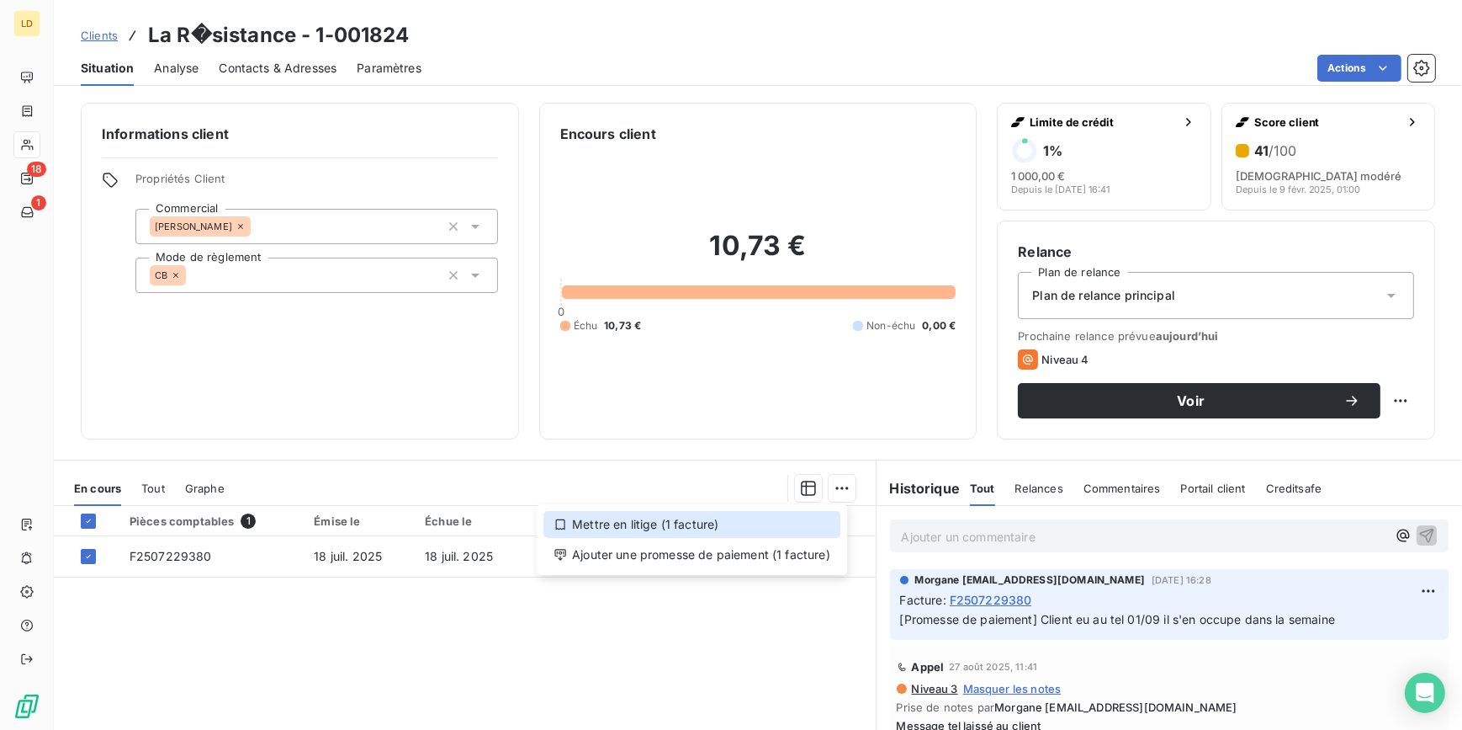
click at [800, 522] on div "Mettre en litige (1 facture)" at bounding box center [692, 524] width 297 height 27
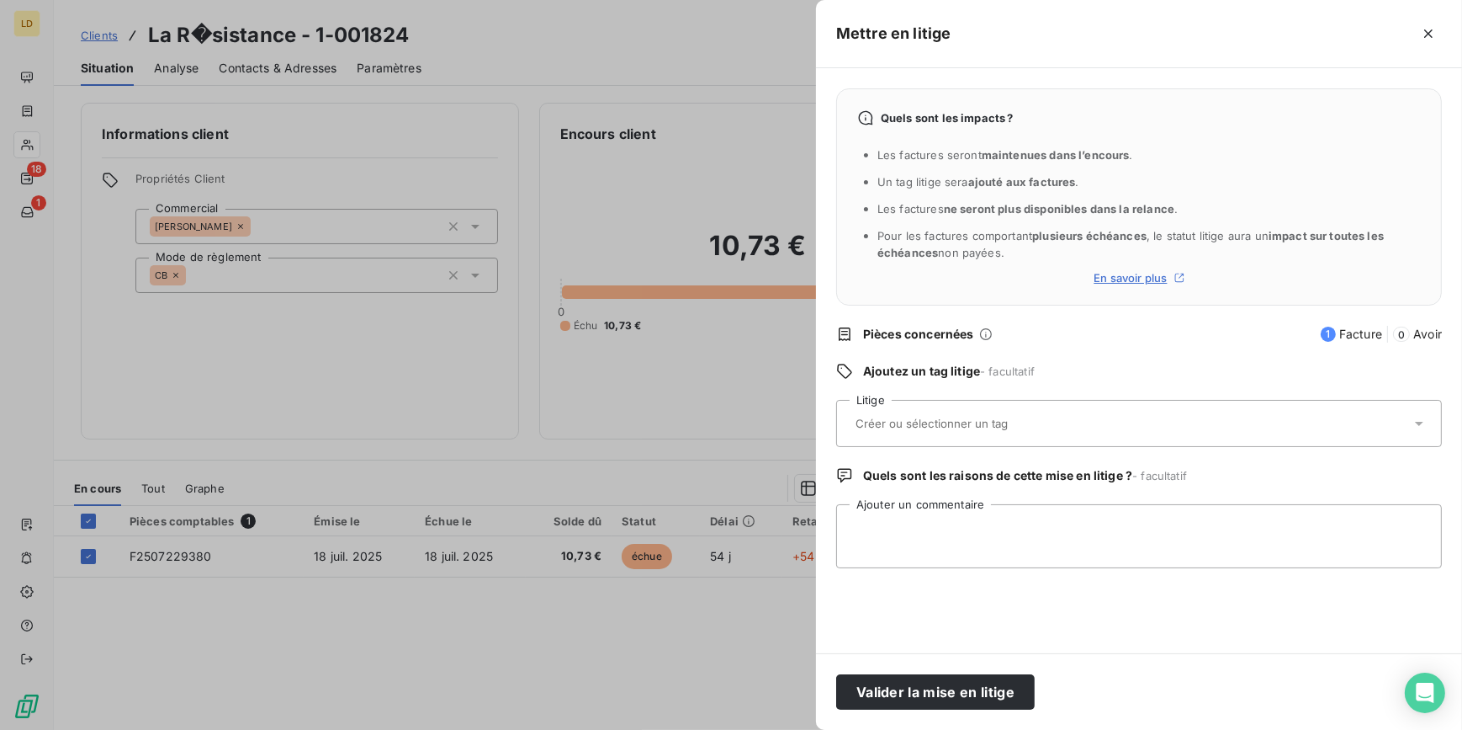
click at [868, 440] on div at bounding box center [1131, 423] width 560 height 35
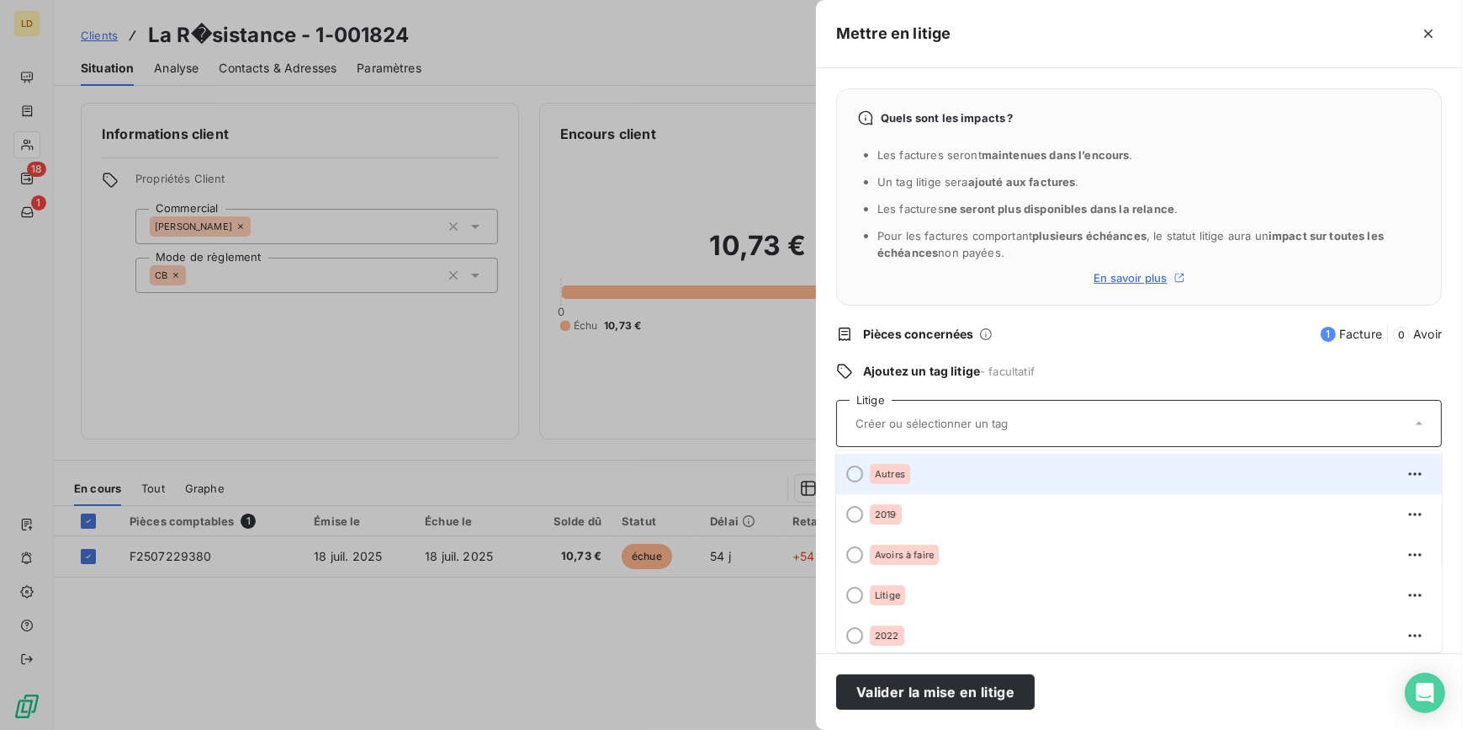
click at [895, 472] on span "Autres" at bounding box center [890, 474] width 30 height 10
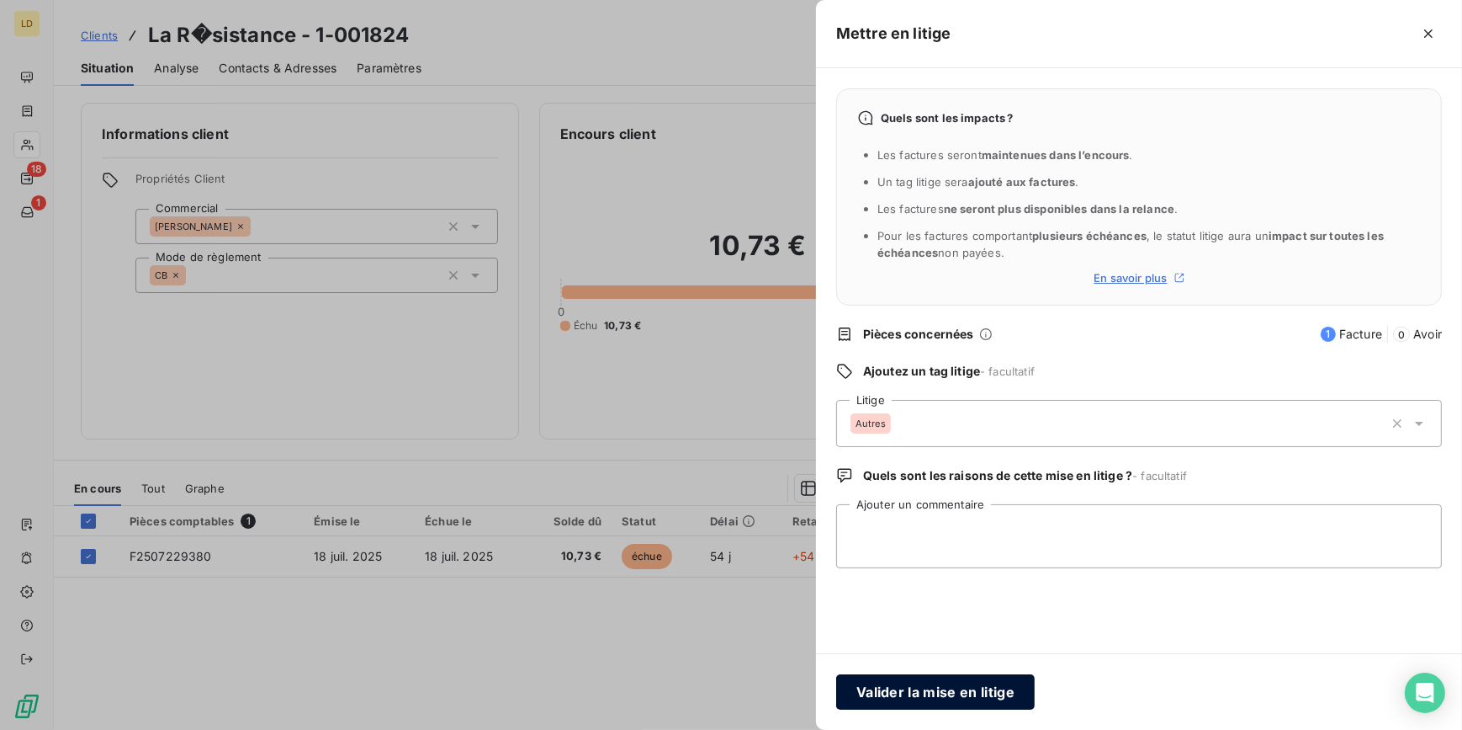
click at [935, 689] on button "Valider la mise en litige" at bounding box center [935, 691] width 199 height 35
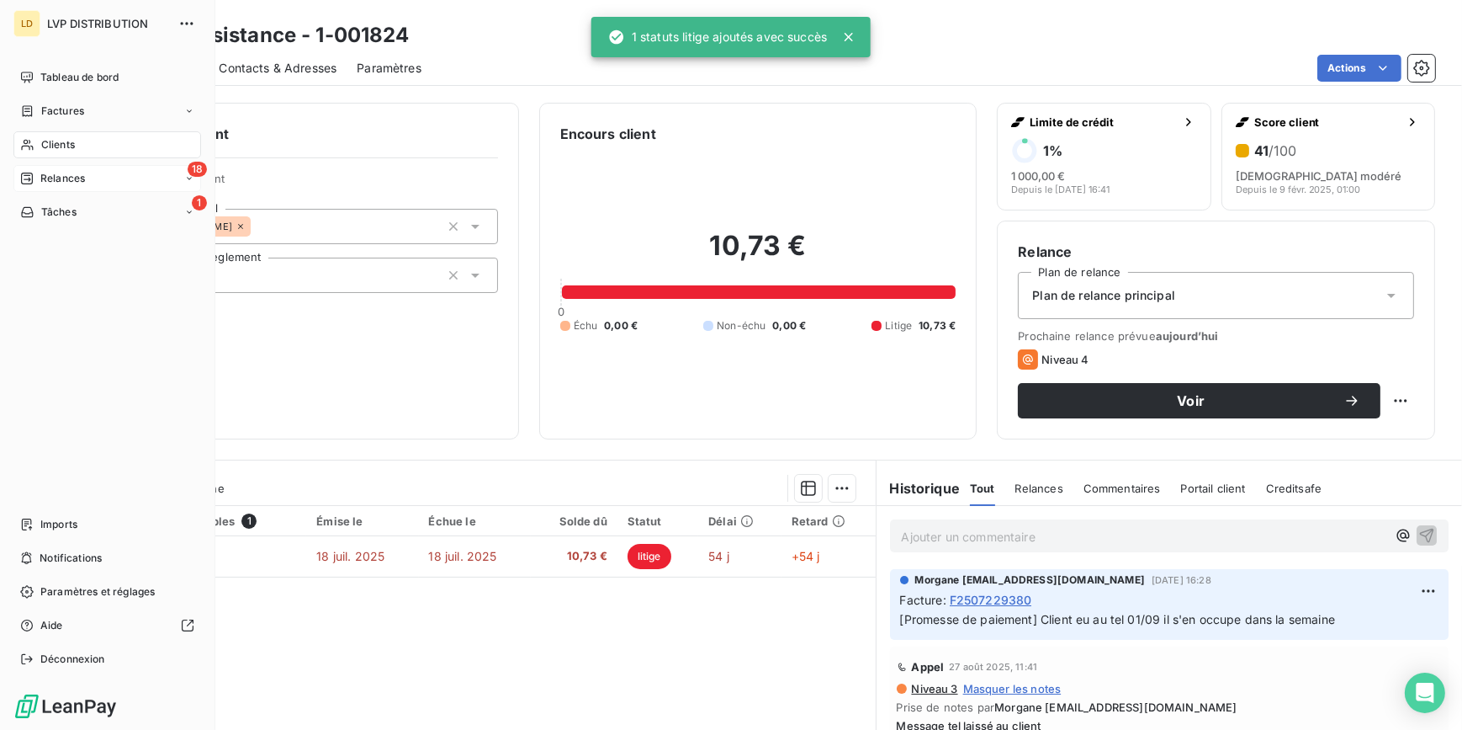
click at [41, 172] on span "Relances" at bounding box center [62, 178] width 45 height 15
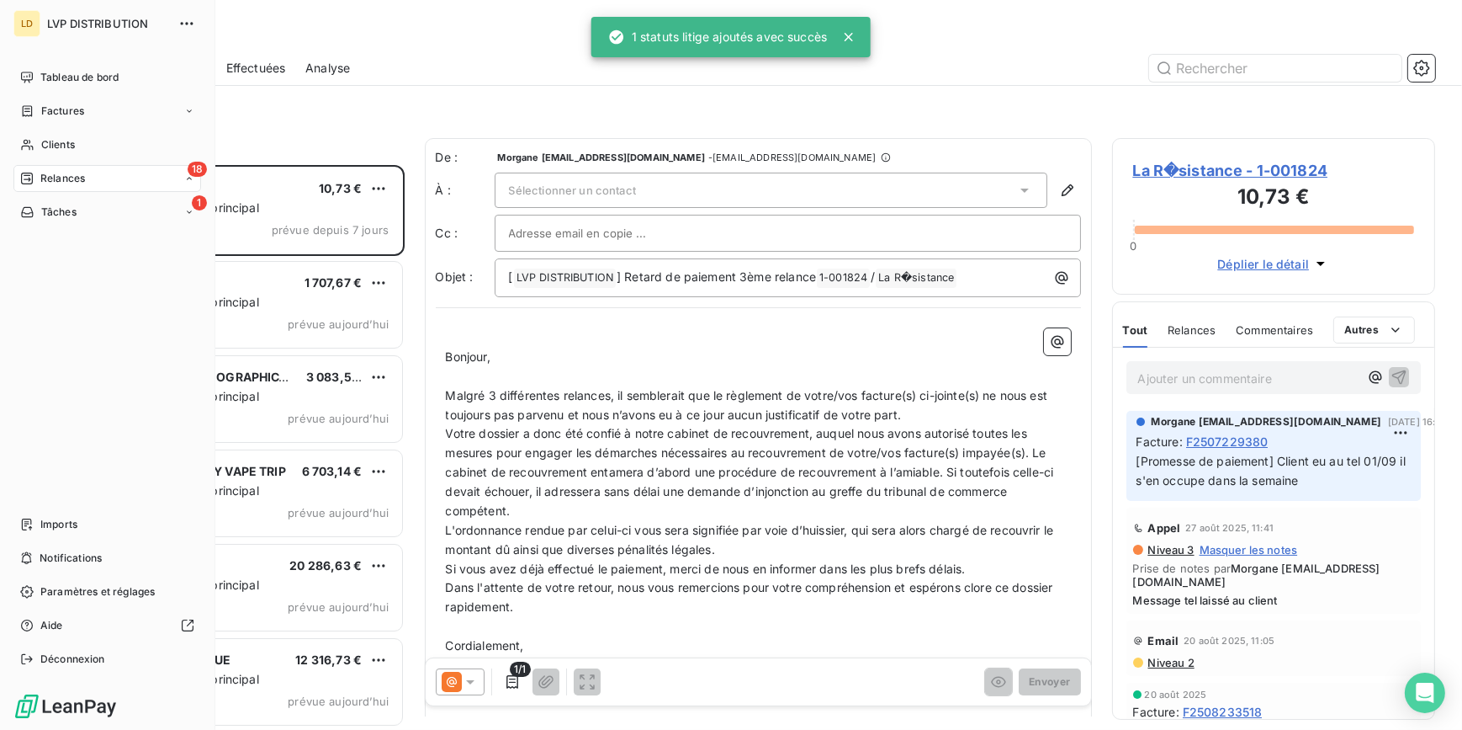
scroll to position [554, 311]
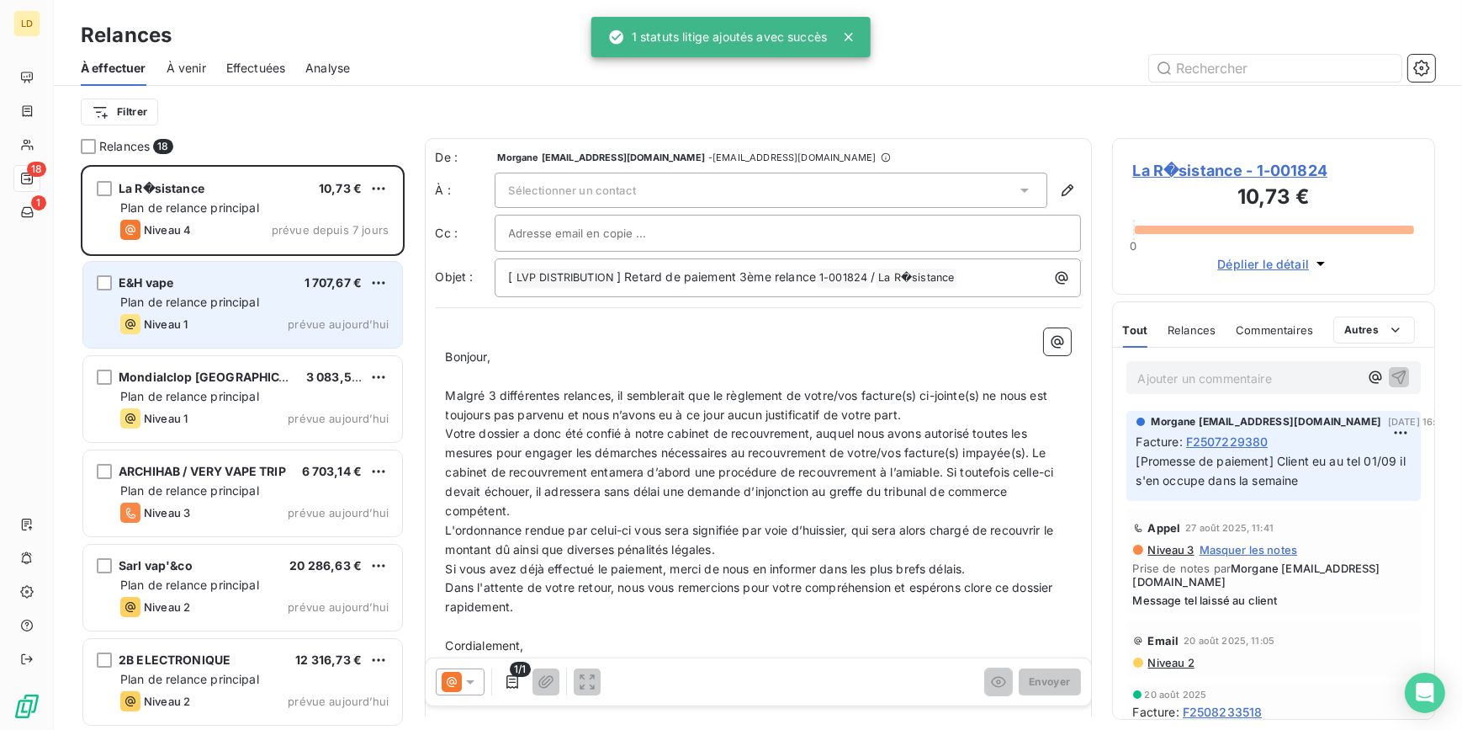
click at [242, 306] on span "Plan de relance principal" at bounding box center [189, 302] width 139 height 14
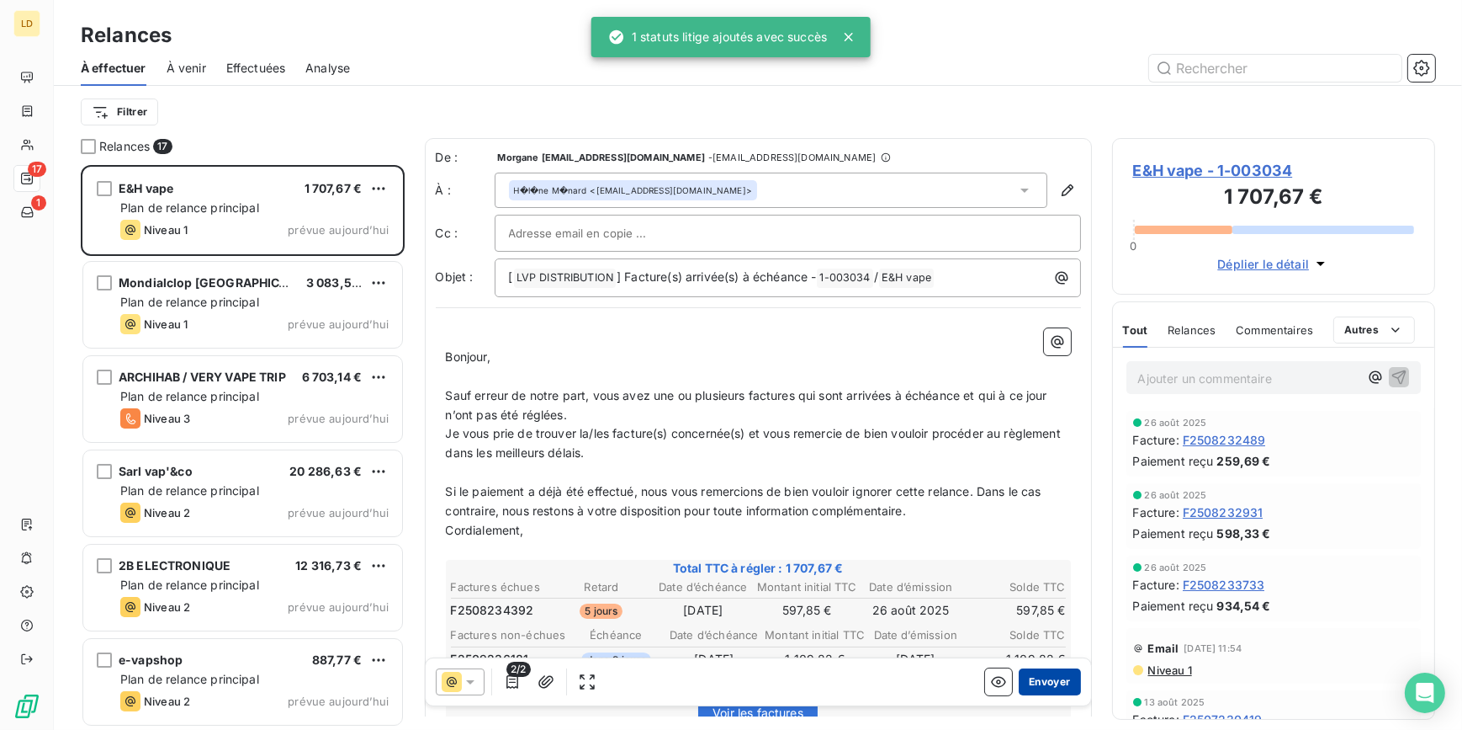
click at [1033, 676] on button "Envoyer" at bounding box center [1049, 681] width 61 height 27
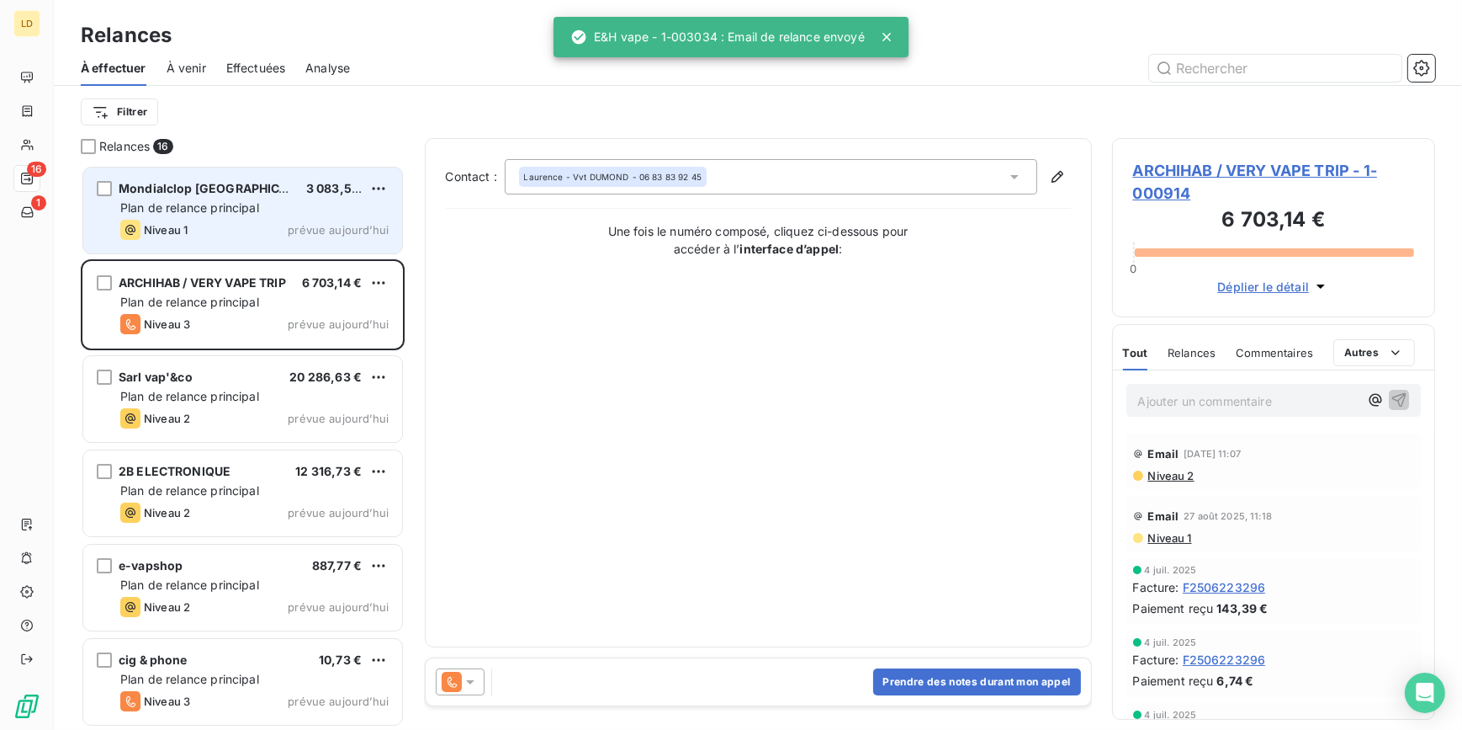
click at [215, 210] on span "Plan de relance principal" at bounding box center [189, 207] width 139 height 14
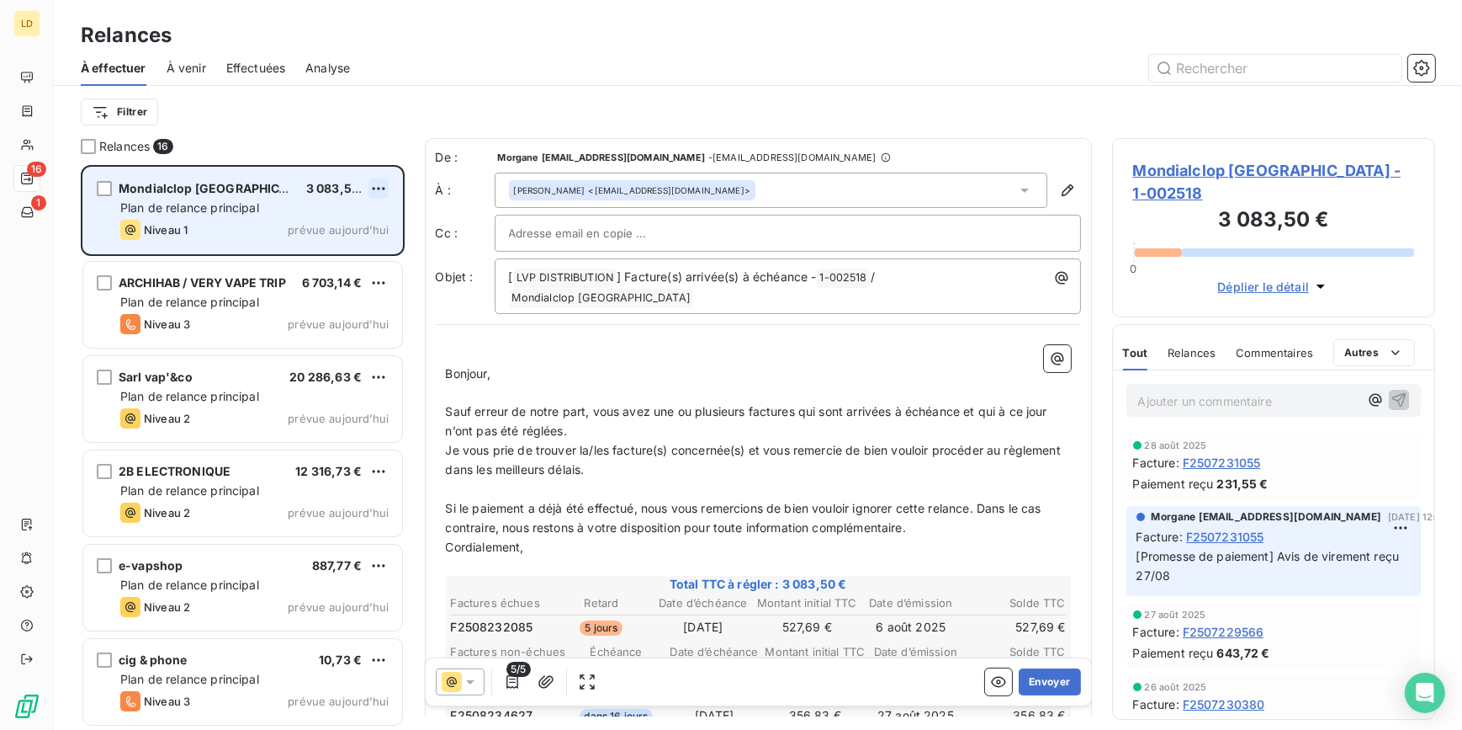
click at [371, 185] on html "LD 16 1 Relances À effectuer À venir Effectuées Analyse Filtrer Relances 16 Mon…" at bounding box center [731, 365] width 1462 height 730
click at [326, 222] on div "Replanifier cette action" at bounding box center [306, 222] width 151 height 27
select select "8"
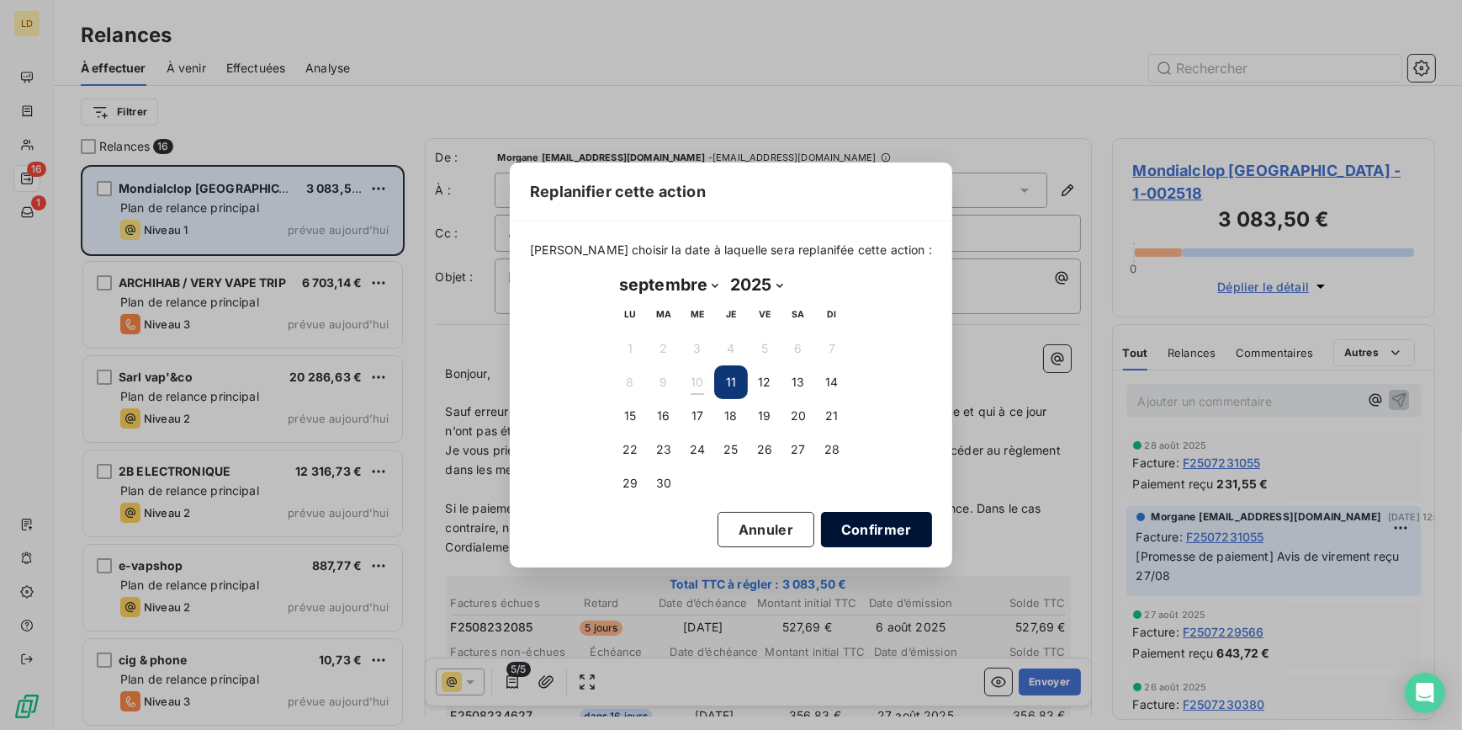
click at [846, 544] on button "Confirmer" at bounding box center [876, 529] width 111 height 35
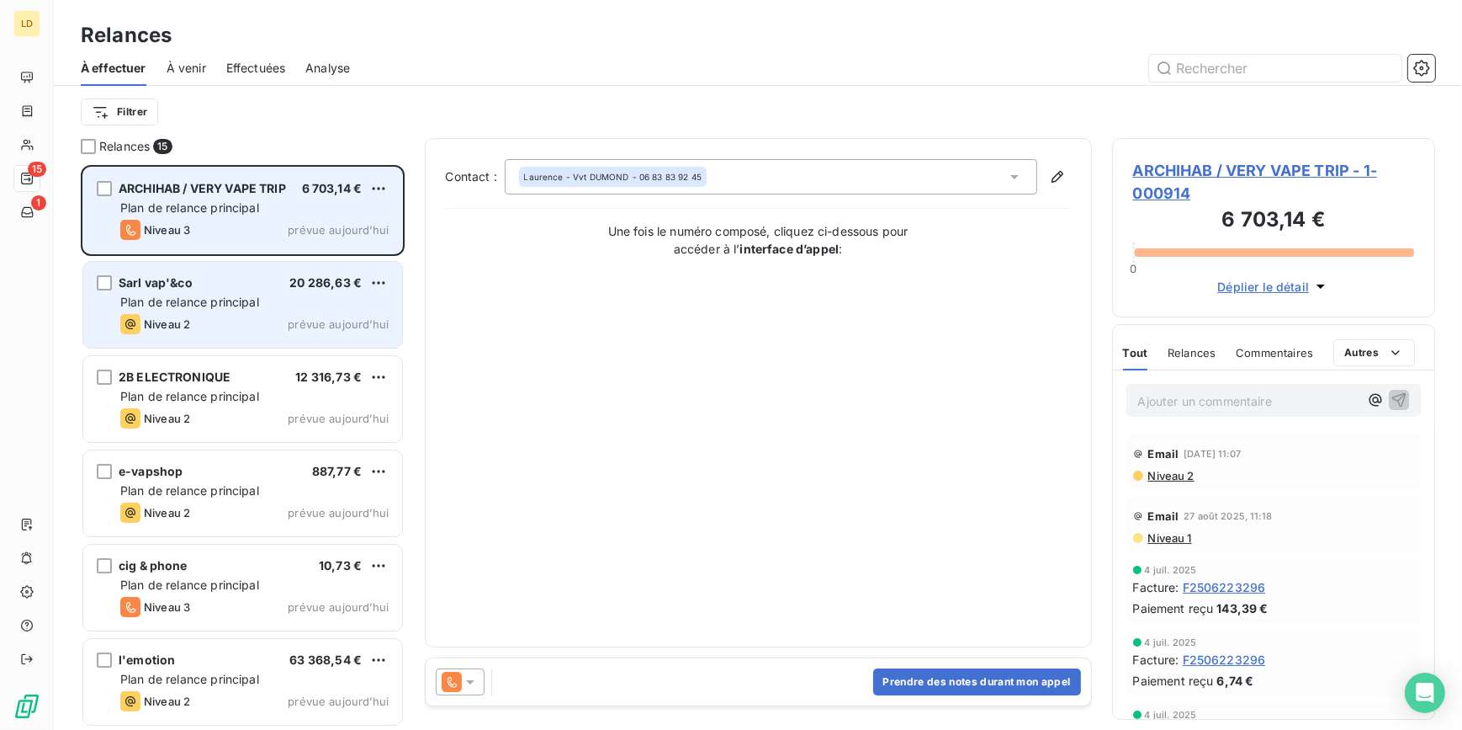
click at [246, 301] on span "Plan de relance principal" at bounding box center [189, 302] width 139 height 14
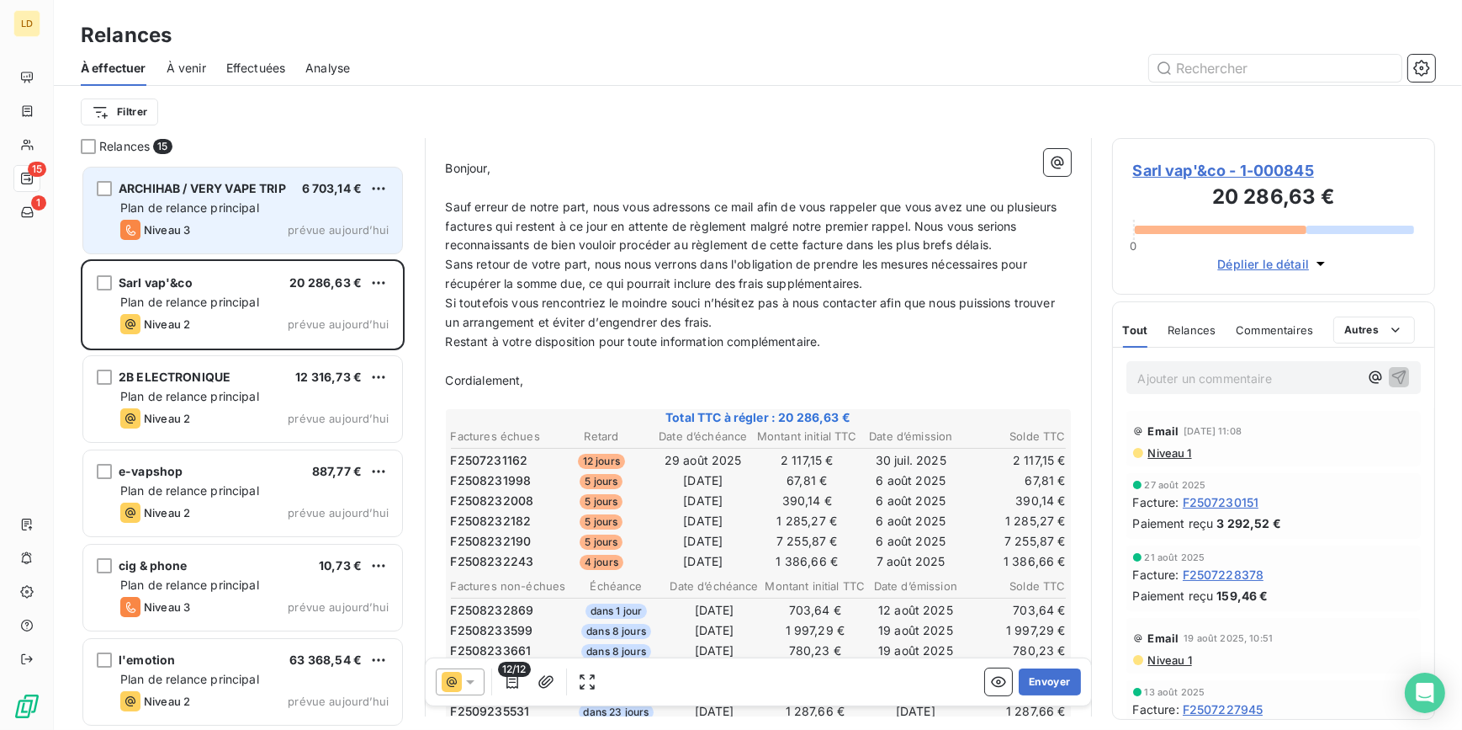
scroll to position [204, 0]
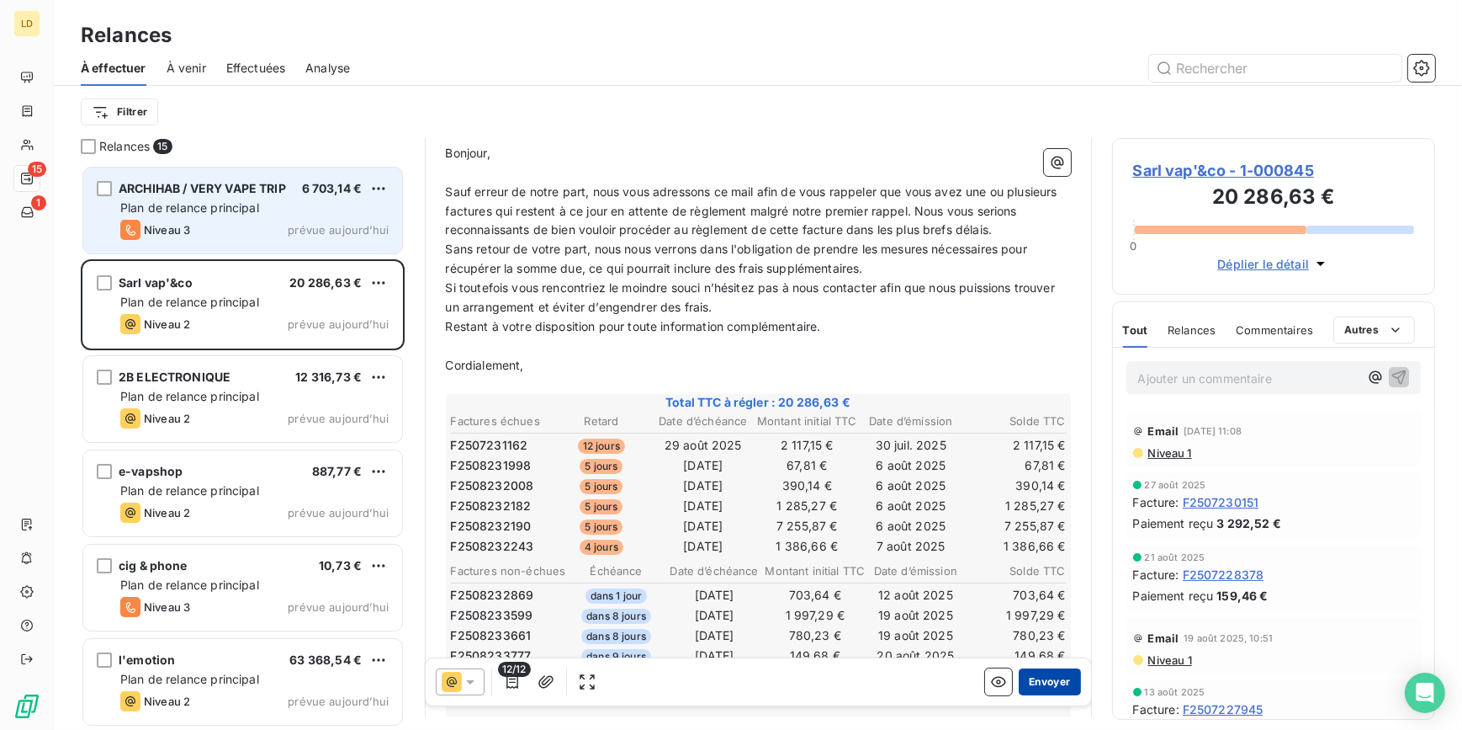
click at [1043, 682] on button "Envoyer" at bounding box center [1049, 681] width 61 height 27
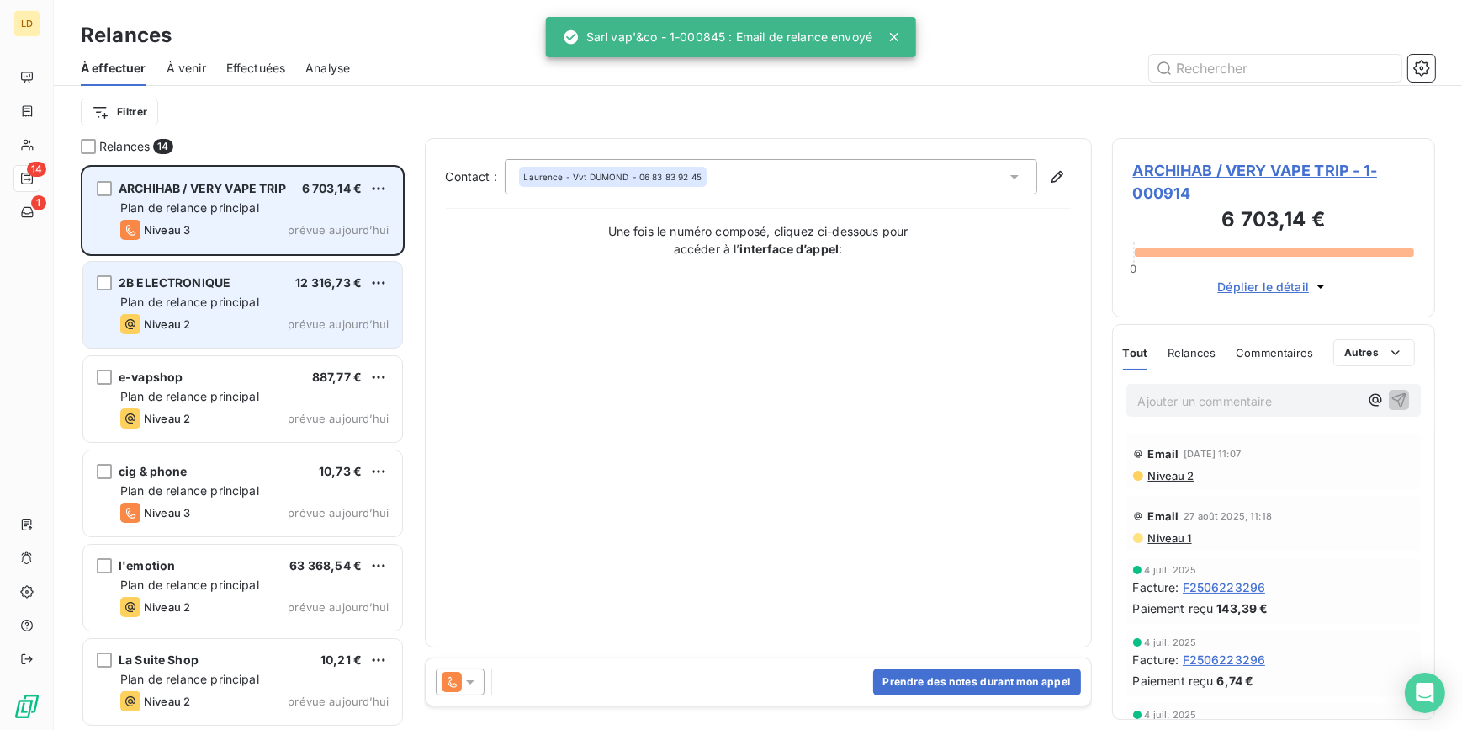
click at [199, 309] on span "Plan de relance principal" at bounding box center [189, 302] width 139 height 14
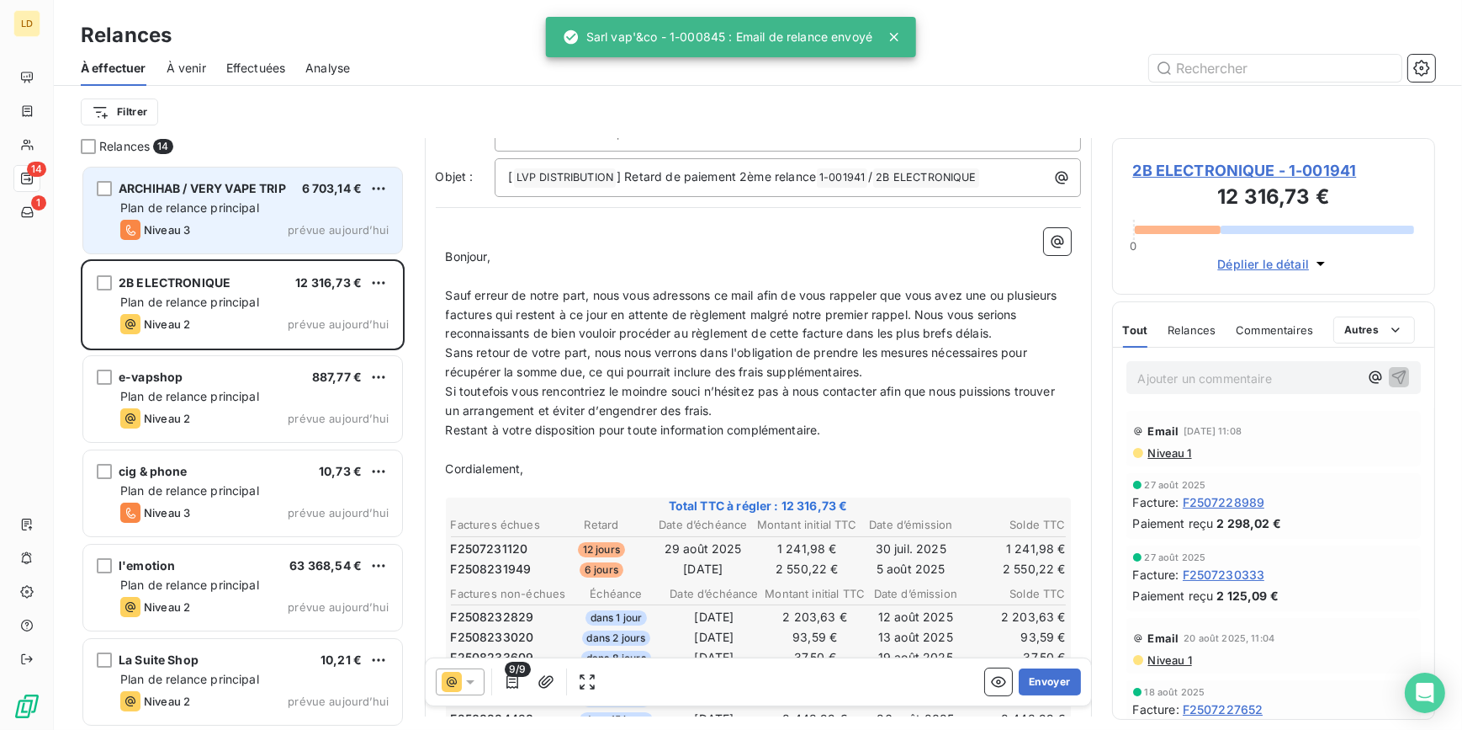
scroll to position [102, 0]
click at [1051, 684] on button "Envoyer" at bounding box center [1049, 681] width 61 height 27
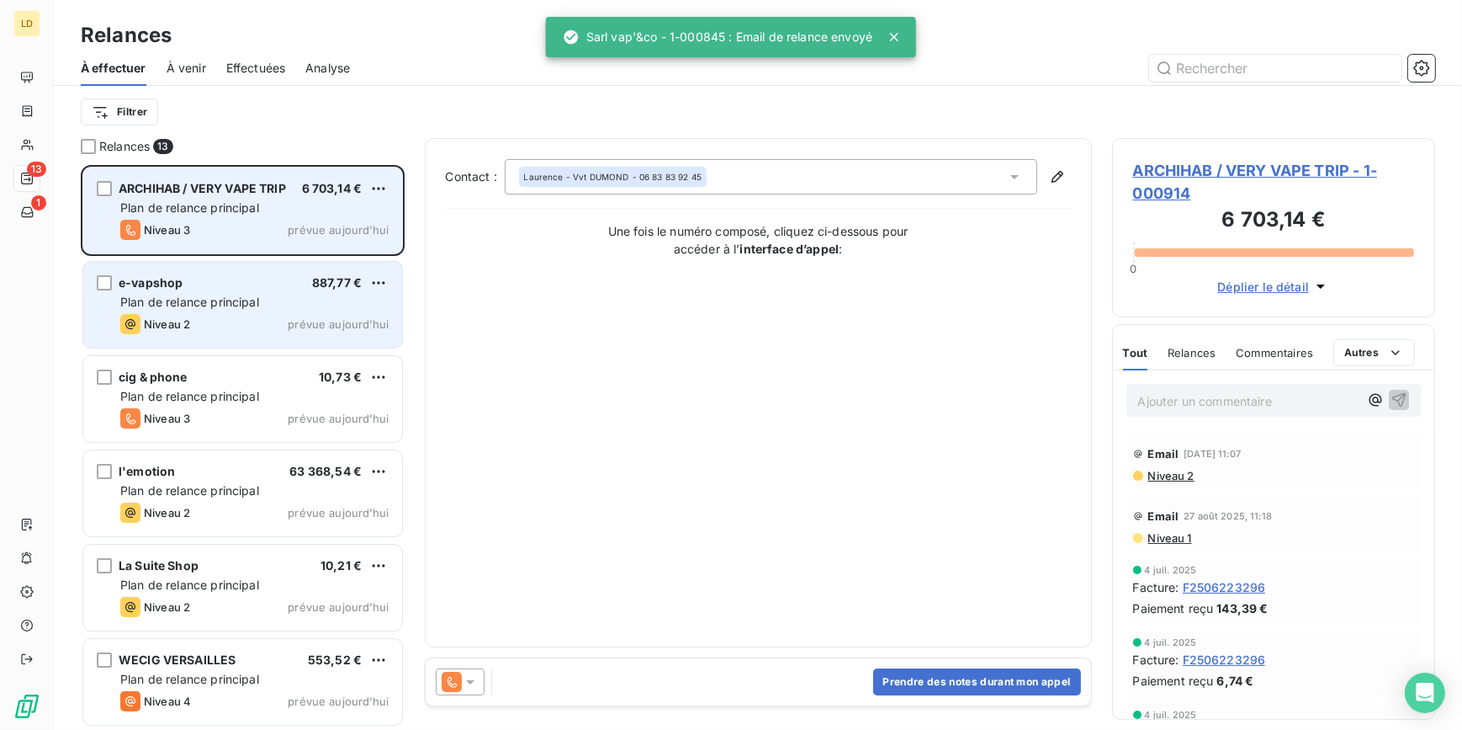
click at [259, 309] on span "Plan de relance principal" at bounding box center [189, 302] width 139 height 14
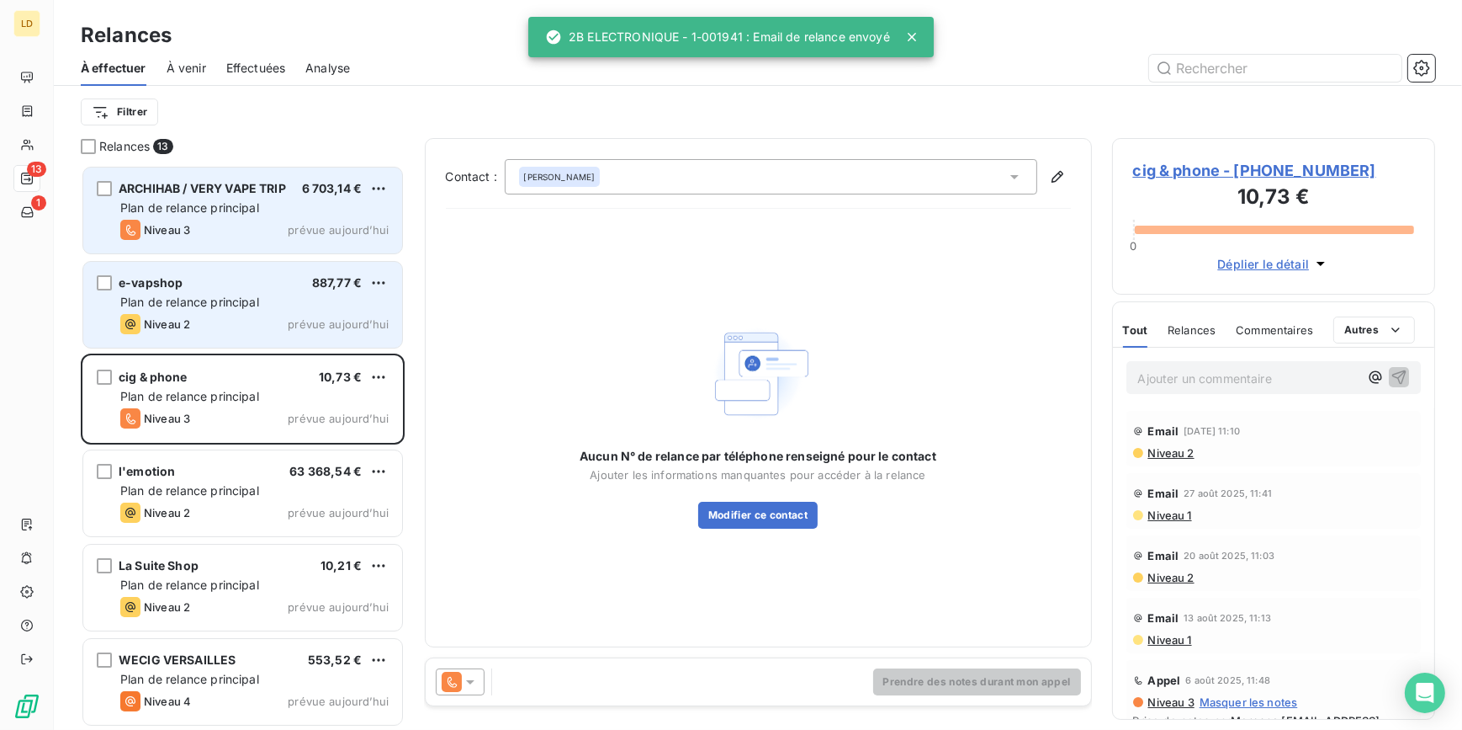
click at [213, 285] on div "e-vapshop 887,77 €" at bounding box center [254, 282] width 268 height 15
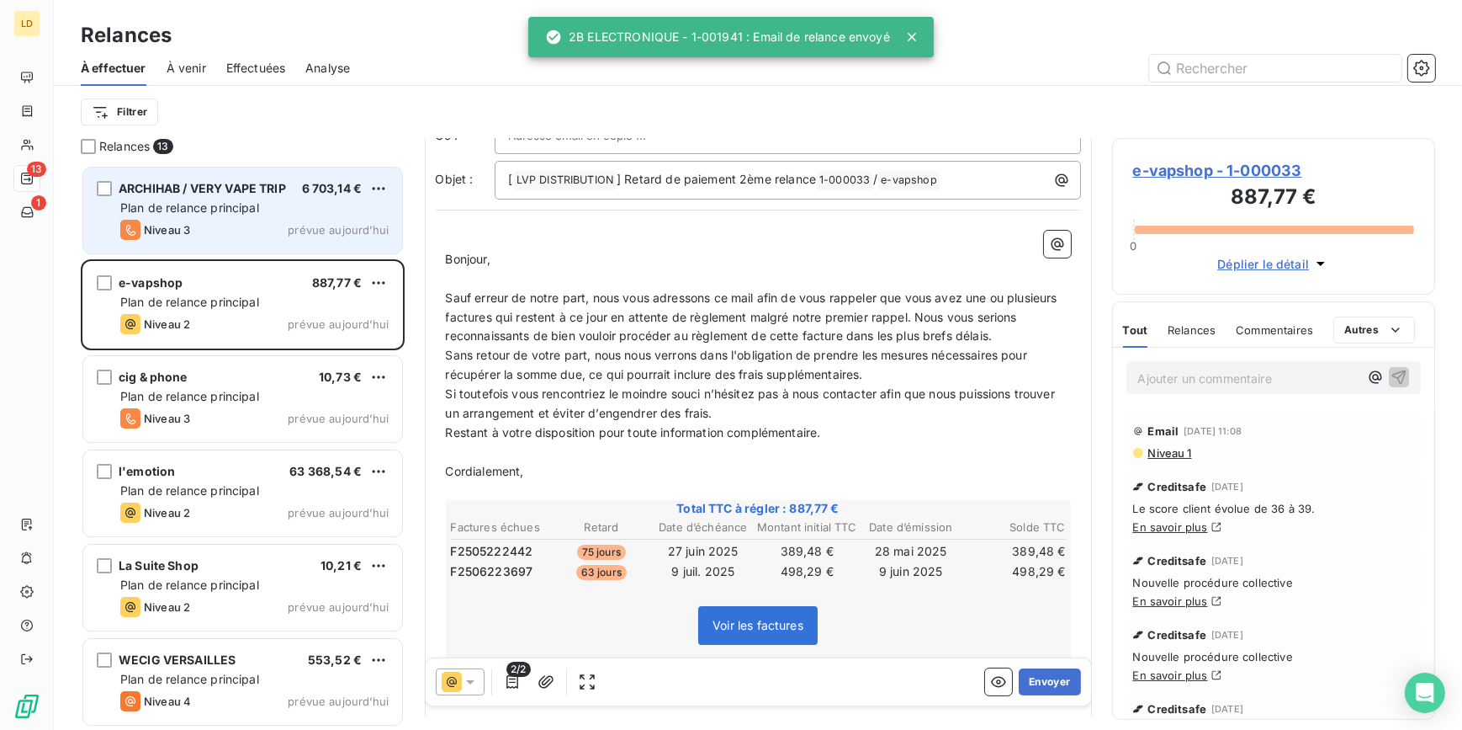
scroll to position [102, 0]
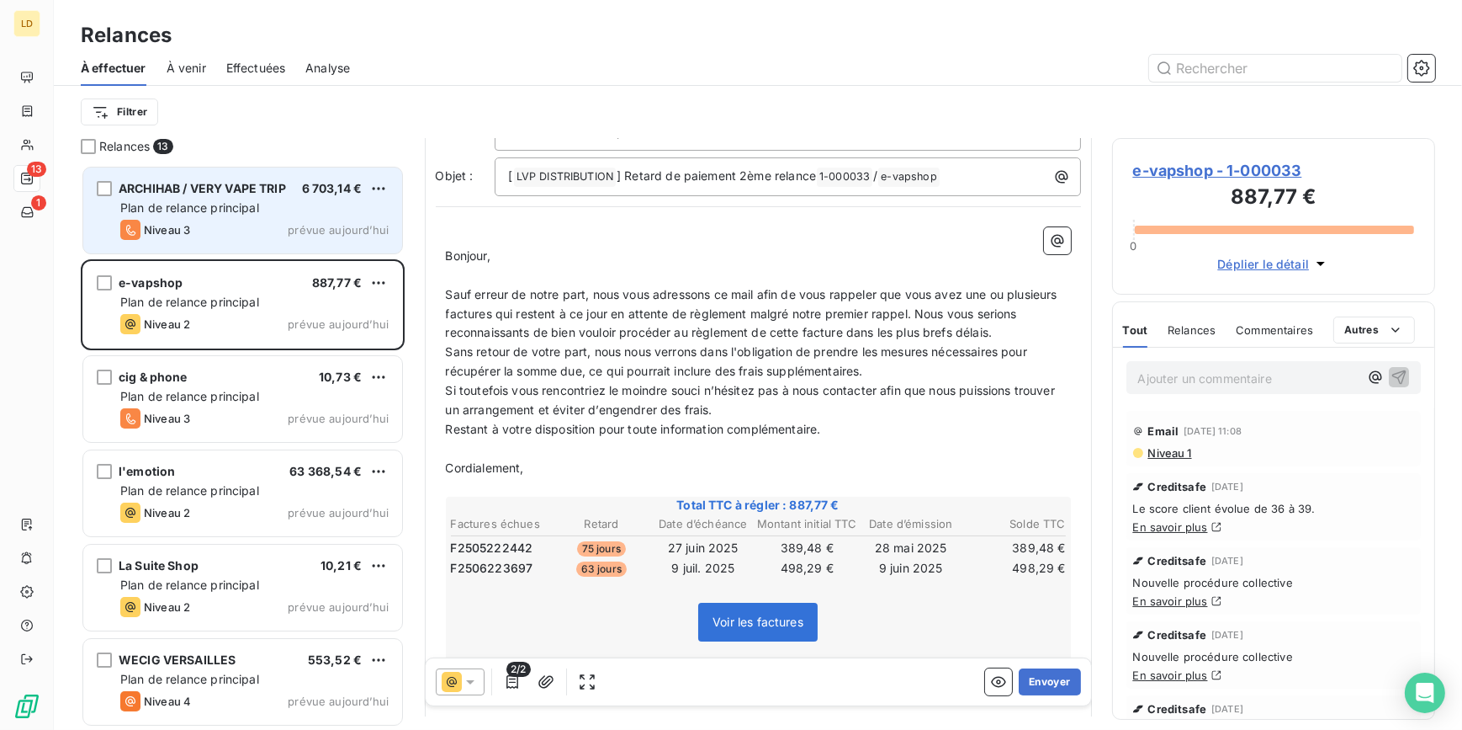
click at [1166, 164] on span "e-vapshop - 1-000033" at bounding box center [1274, 170] width 282 height 23
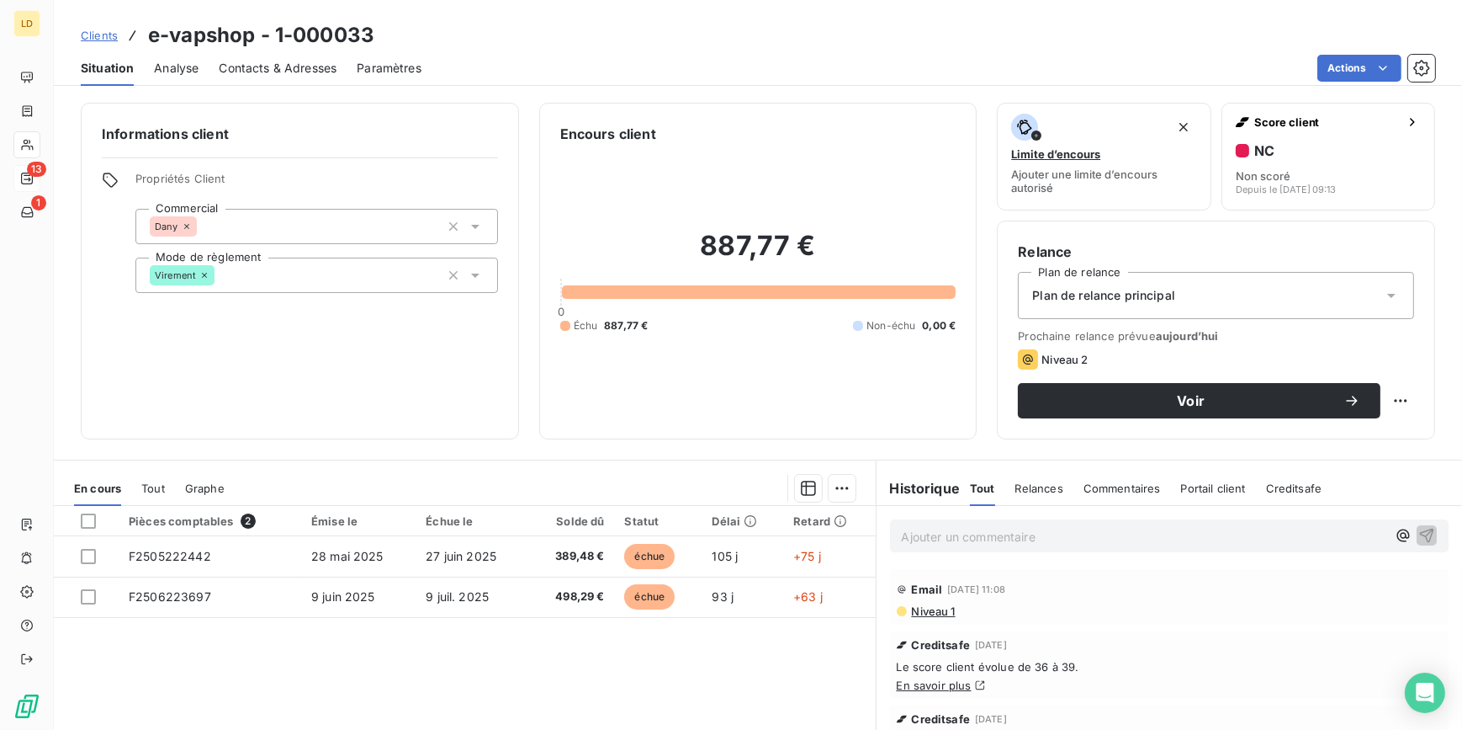
click at [1097, 285] on div "Plan de relance principal" at bounding box center [1216, 295] width 396 height 47
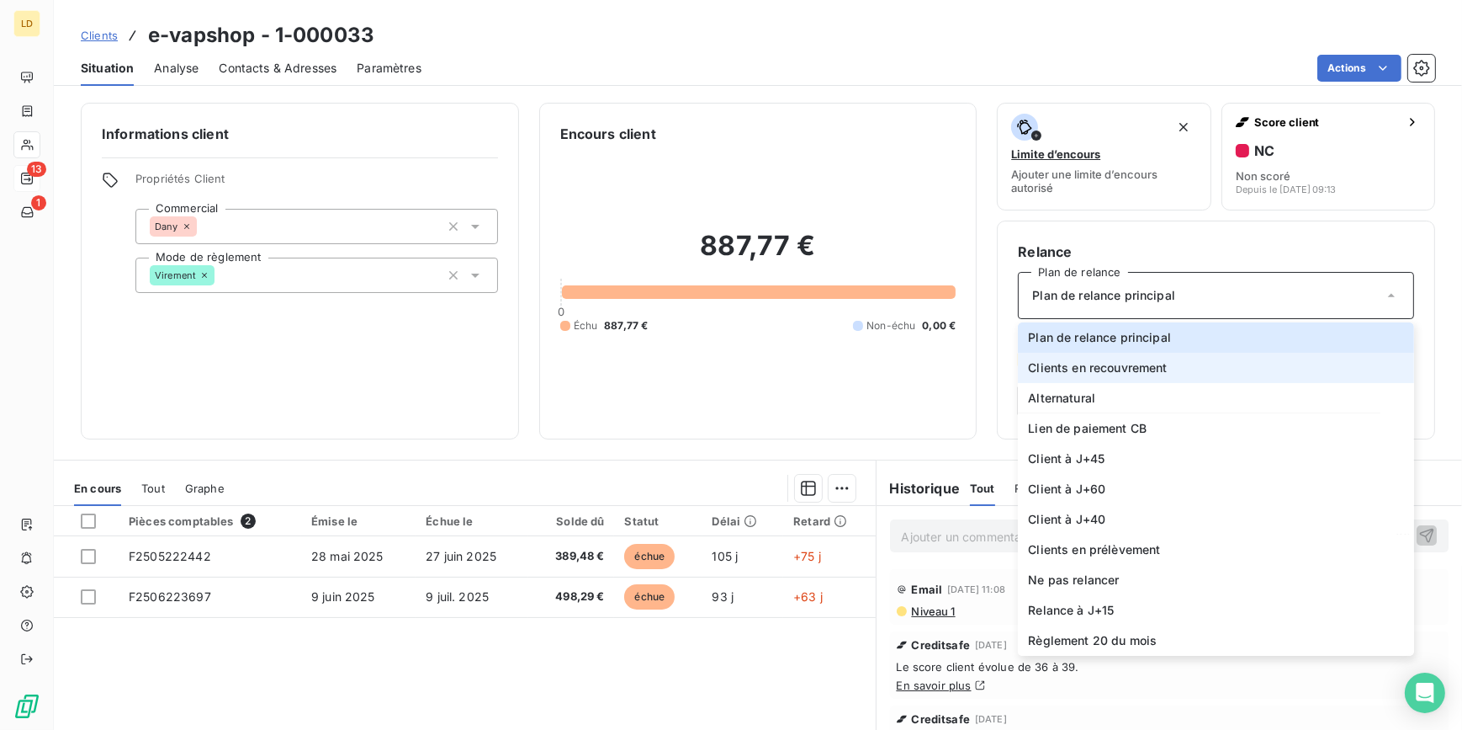
click at [1119, 361] on span "Clients en recouvrement" at bounding box center [1097, 367] width 139 height 17
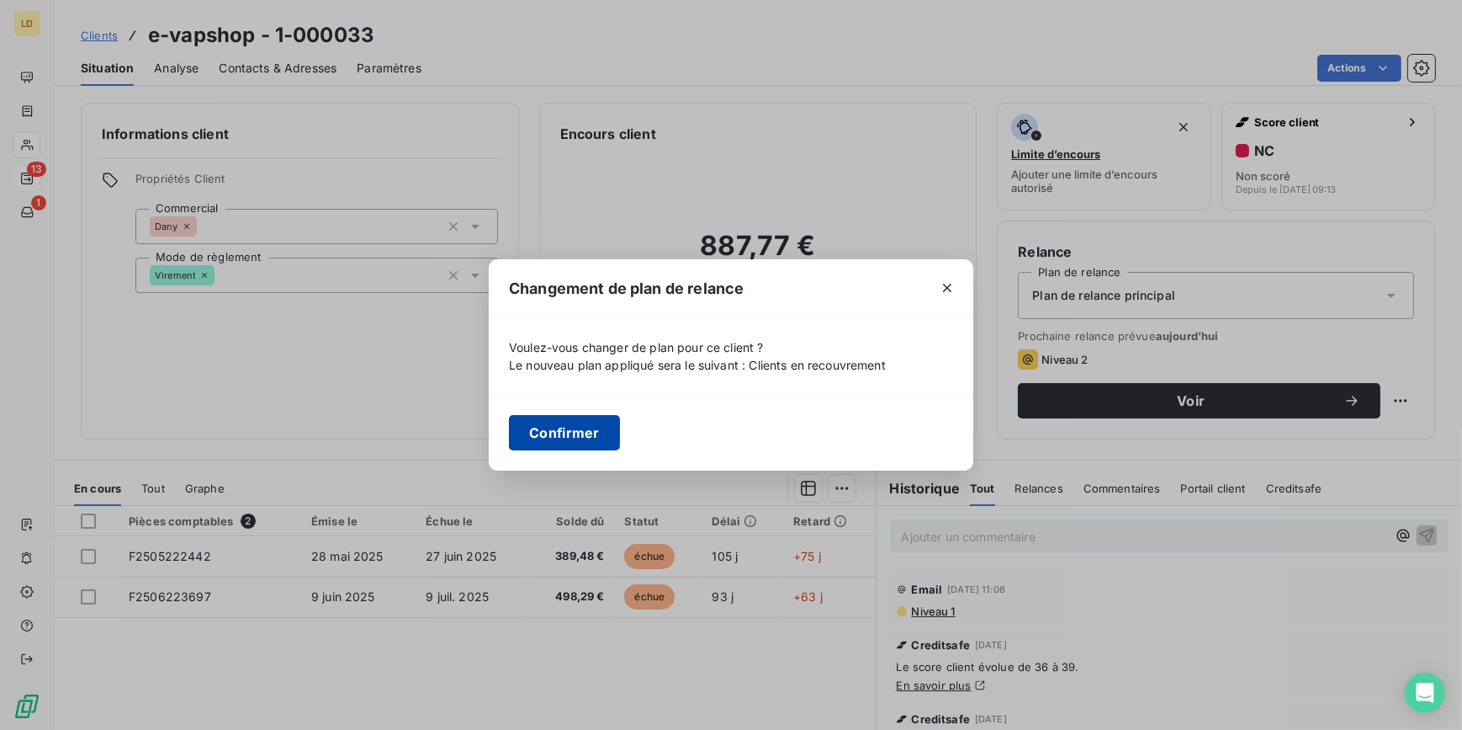
click at [571, 436] on button "Confirmer" at bounding box center [564, 432] width 111 height 35
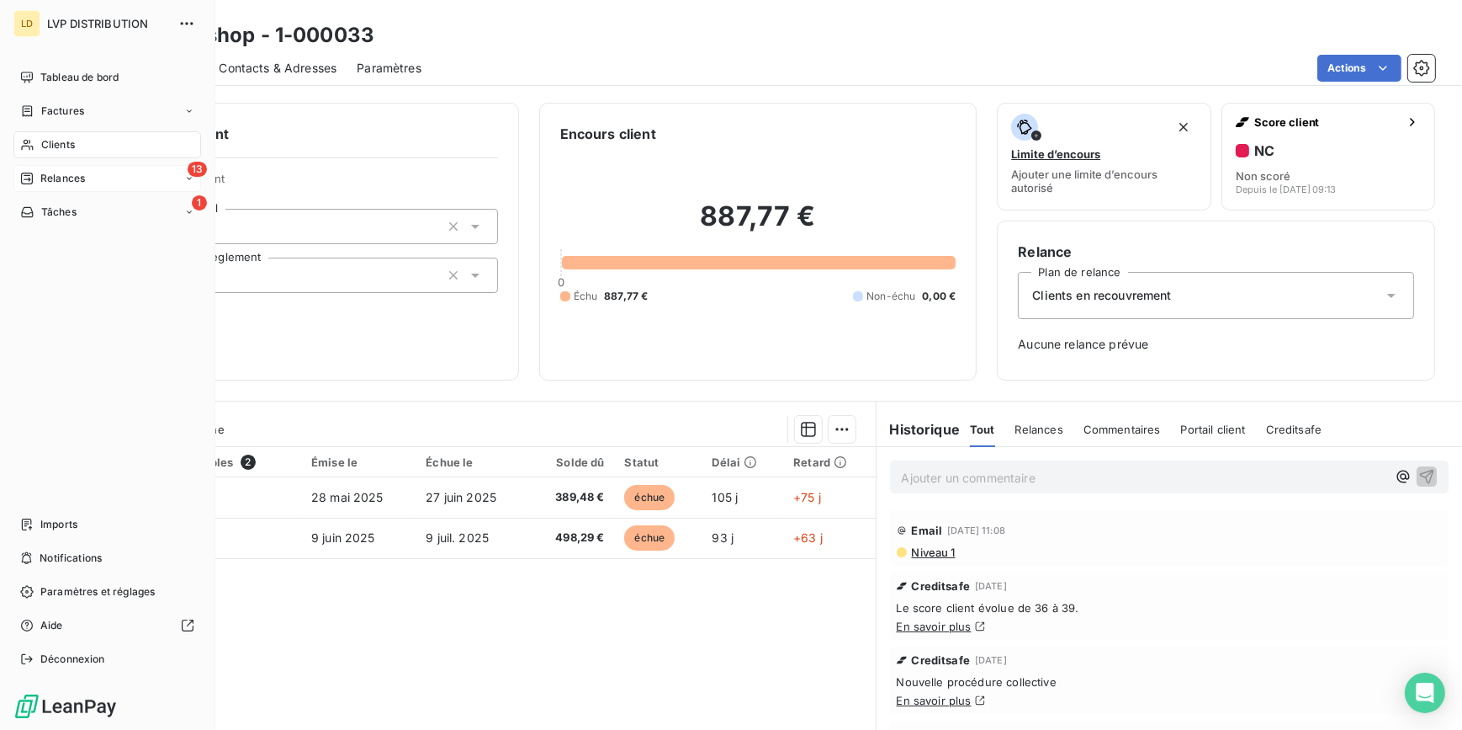
click at [47, 177] on span "Relances" at bounding box center [62, 178] width 45 height 15
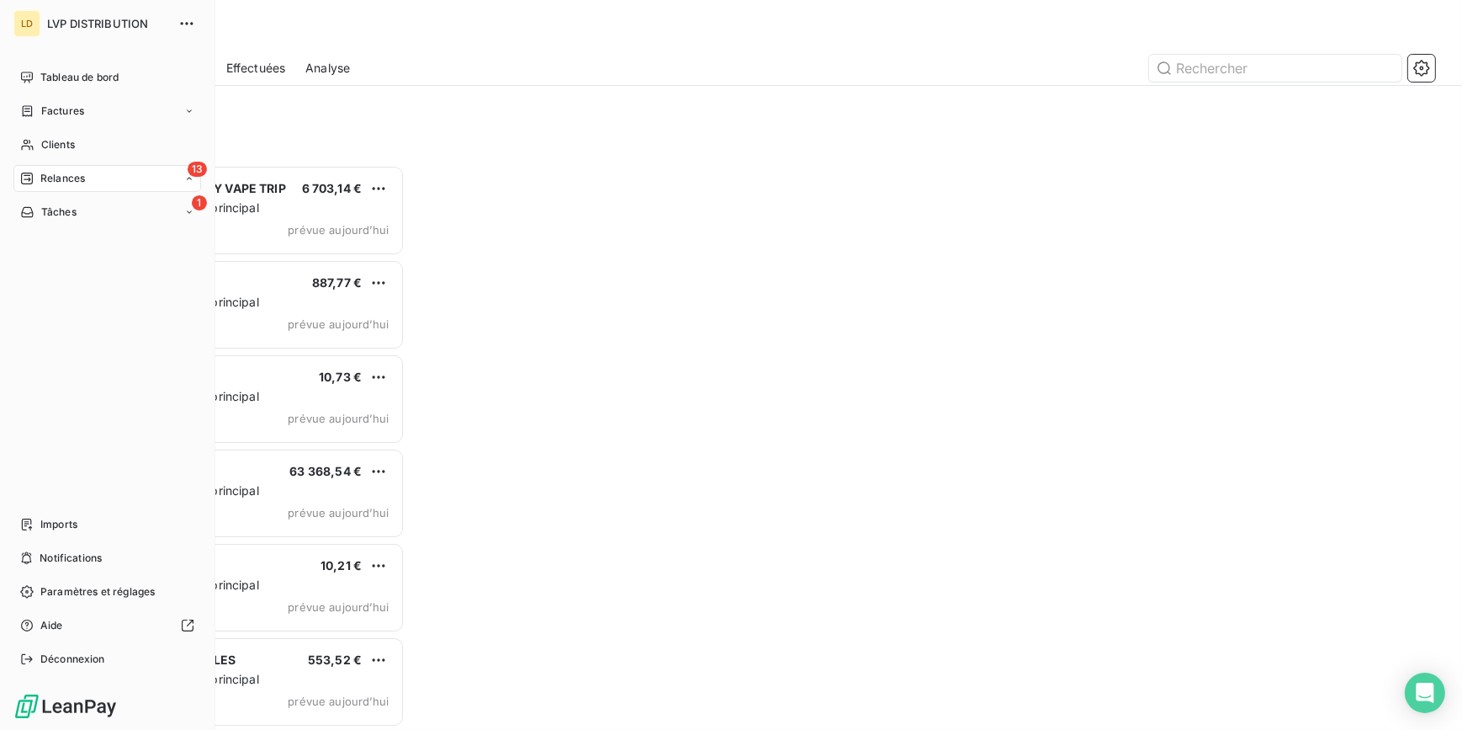
scroll to position [554, 311]
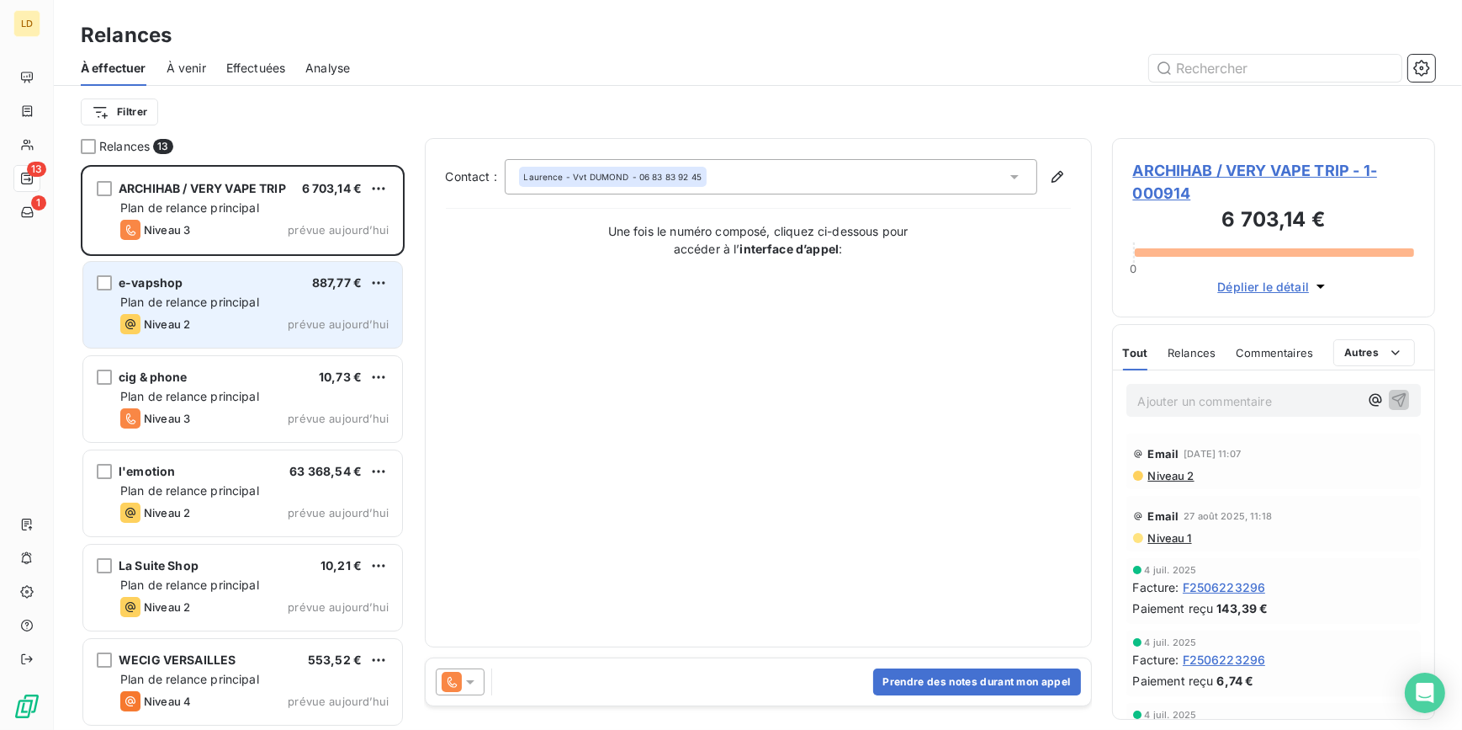
click at [286, 298] on div "Plan de relance principal" at bounding box center [254, 302] width 268 height 17
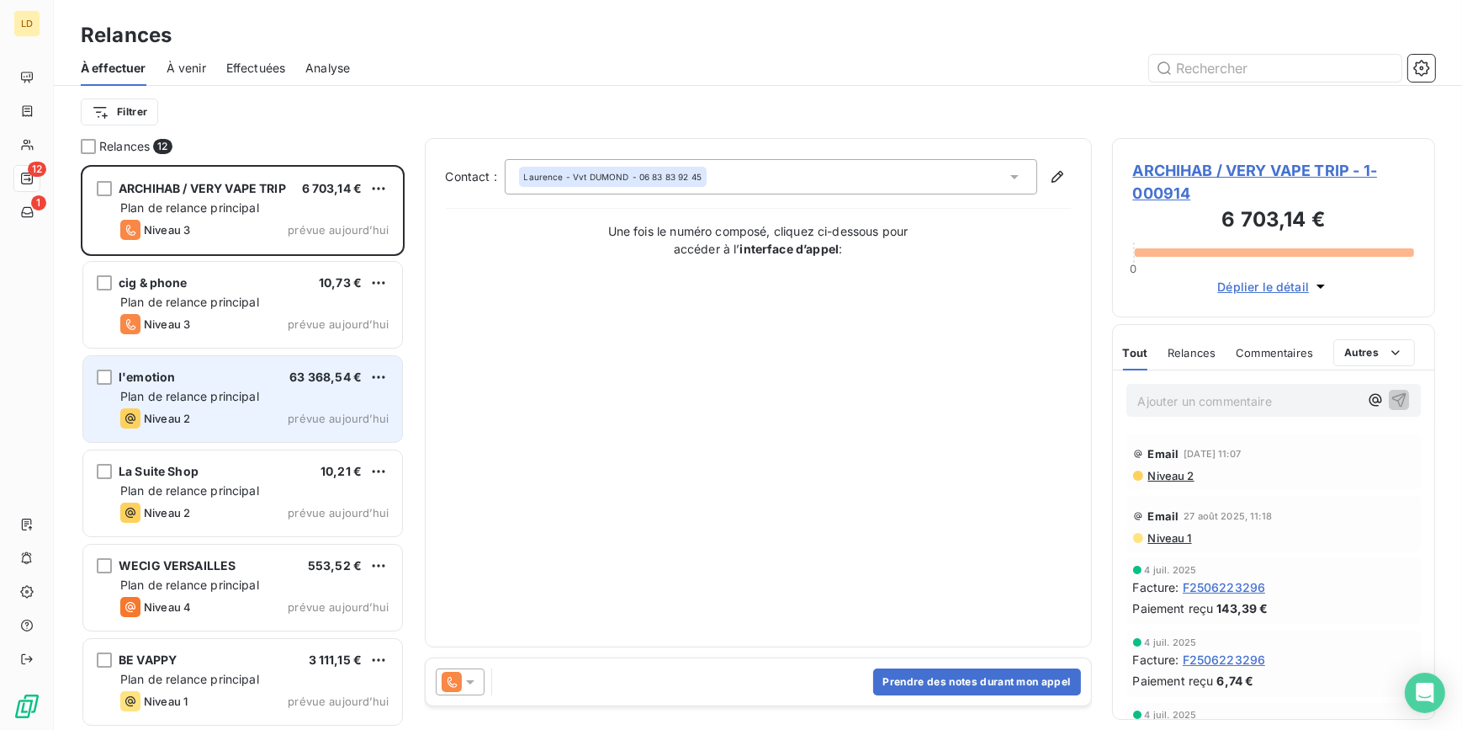
click at [207, 367] on div "l'emotion 63 368,54 € Plan de relance principal Niveau 2 prévue aujourd’hui" at bounding box center [242, 399] width 319 height 86
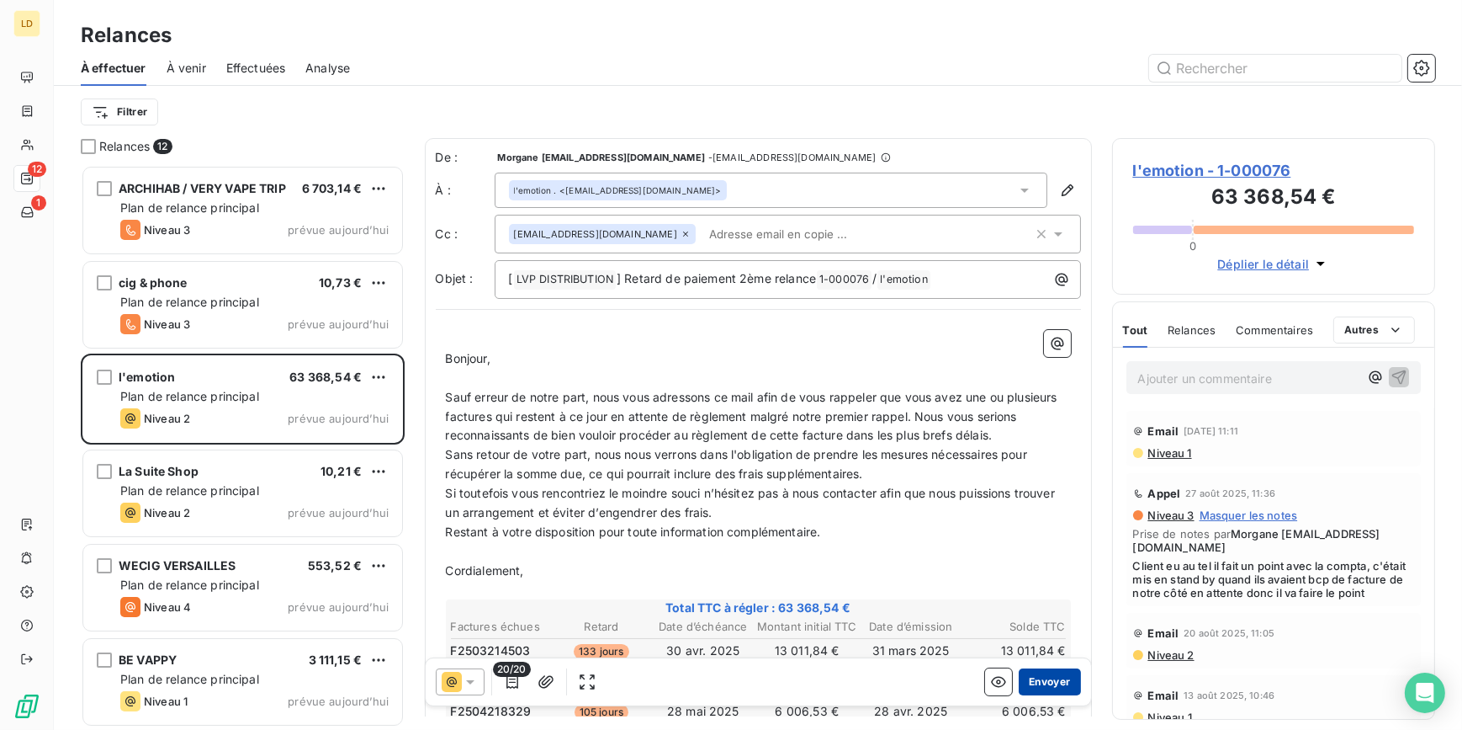
click at [1058, 673] on button "Envoyer" at bounding box center [1049, 681] width 61 height 27
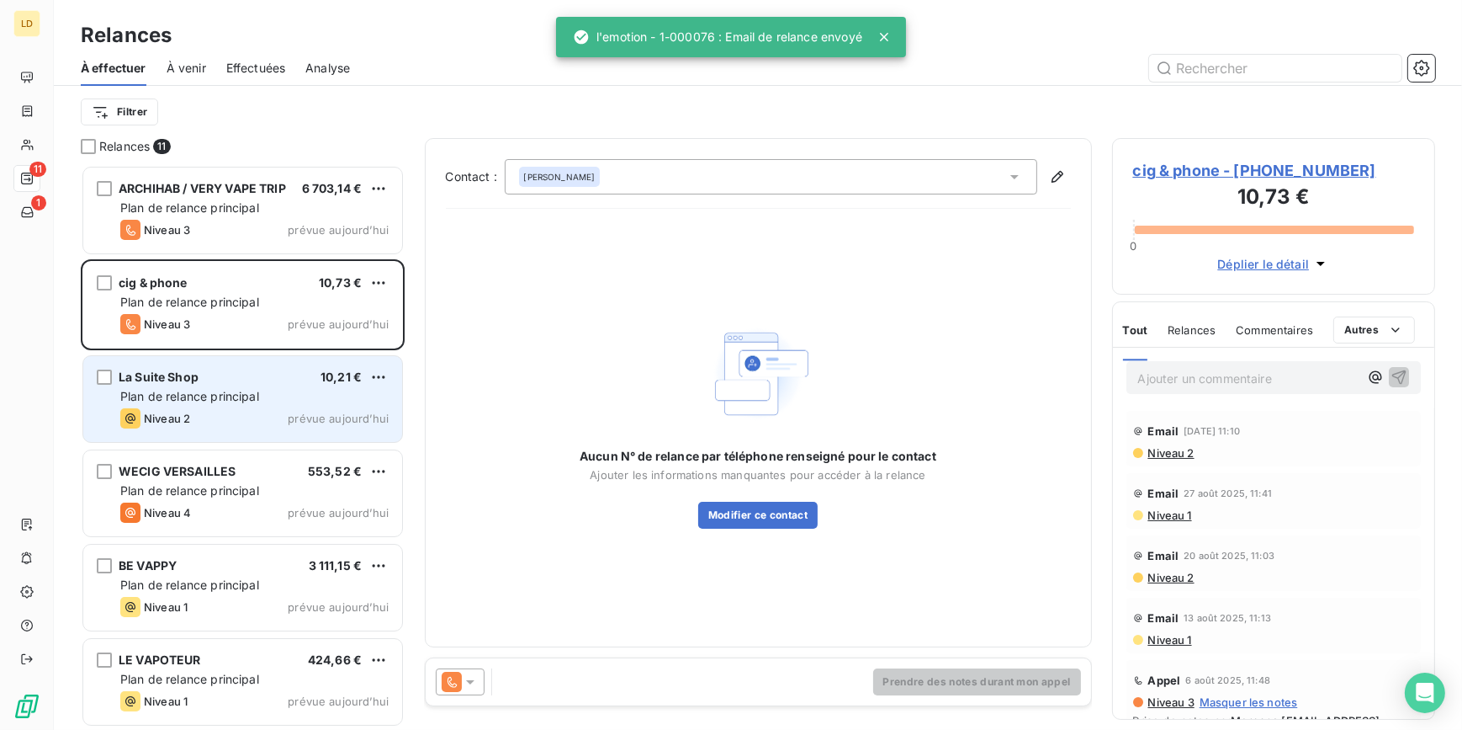
click at [241, 364] on div "La Suite Shop 10,21 € Plan de relance principal Niveau 2 prévue aujourd’hui" at bounding box center [242, 399] width 319 height 86
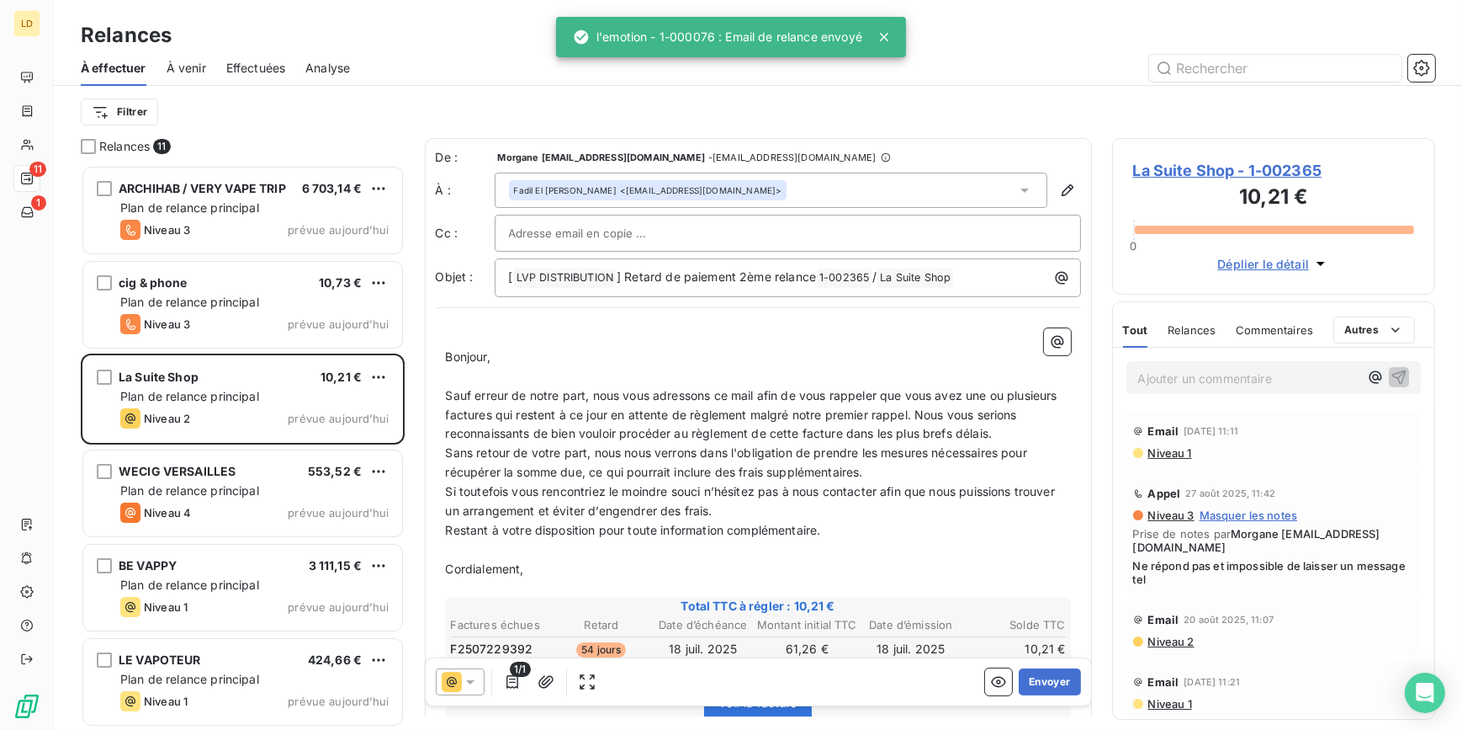
click at [1205, 170] on span "La Suite Shop - 1-002365" at bounding box center [1274, 170] width 282 height 23
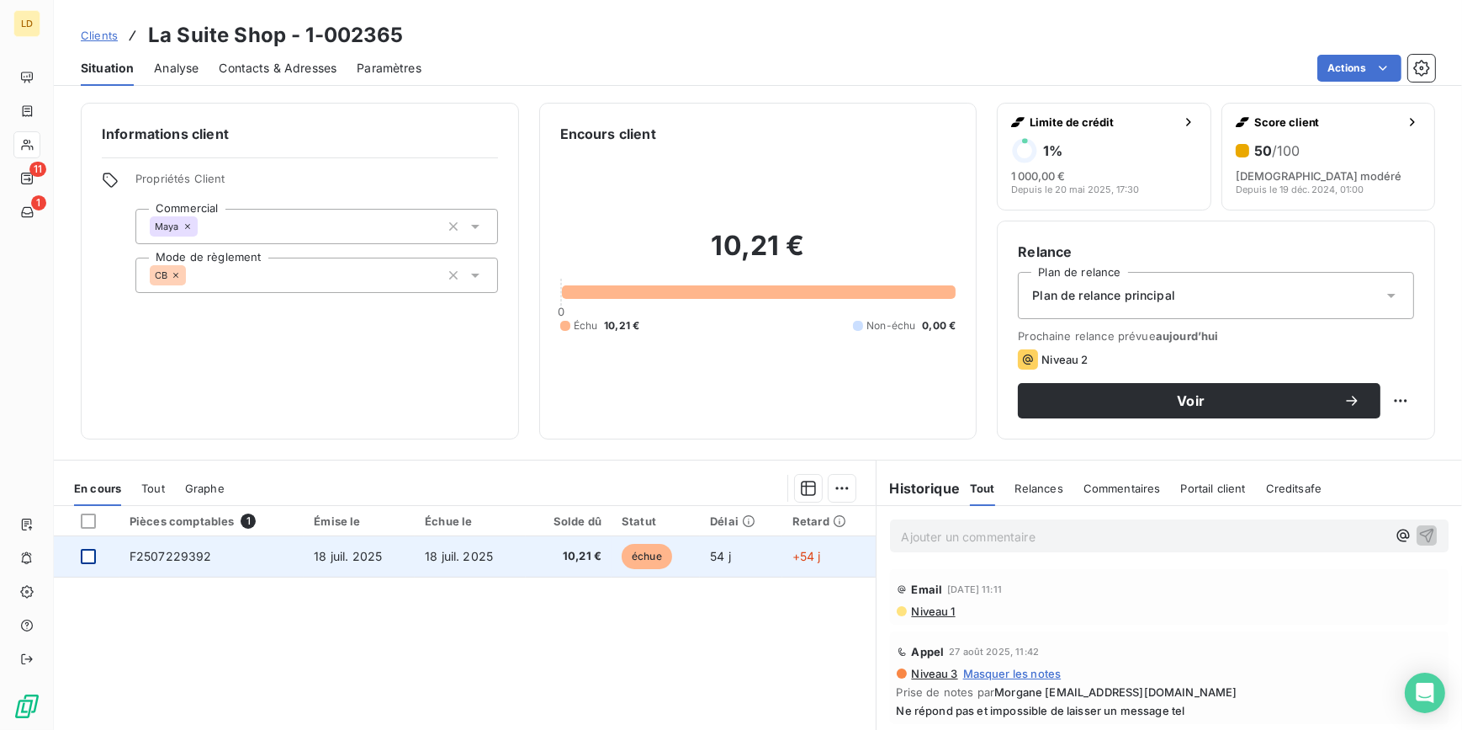
click at [82, 555] on div at bounding box center [88, 556] width 15 height 15
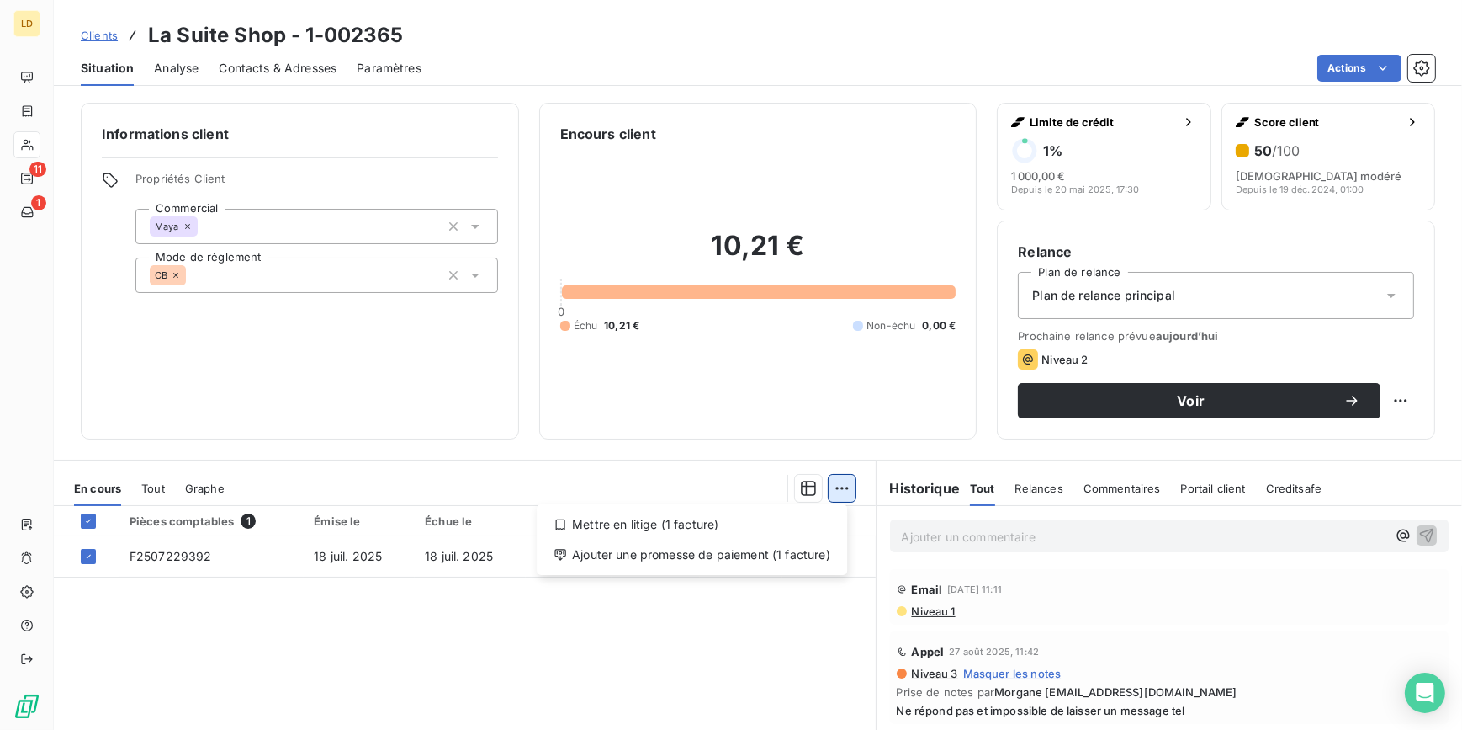
click at [841, 494] on html "LD 11 1 Clients La Suite Shop - 1-002365 Situation Analyse Contacts & Adresses …" at bounding box center [731, 365] width 1462 height 730
click at [808, 517] on div "Mettre en litige (1 facture)" at bounding box center [692, 524] width 297 height 27
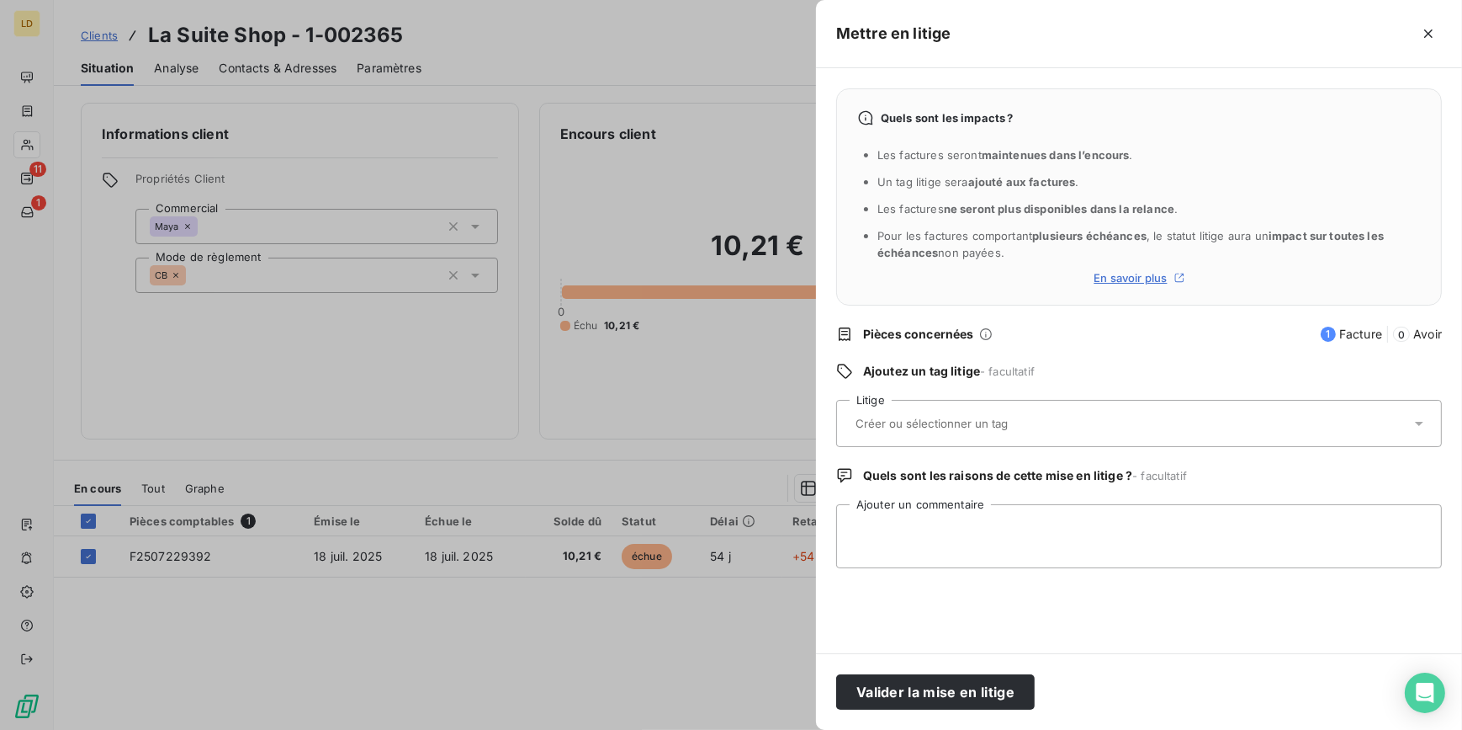
click at [945, 407] on div at bounding box center [1131, 423] width 560 height 35
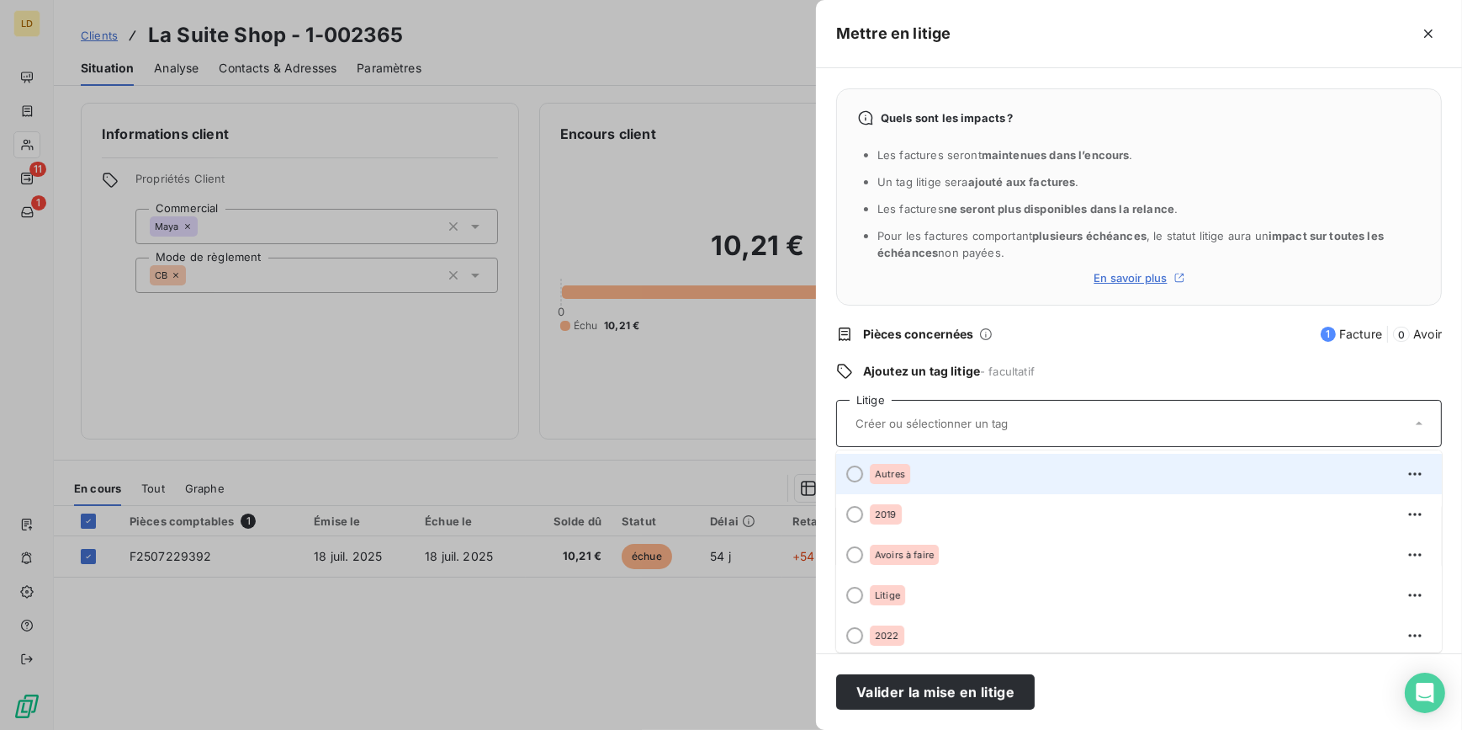
click at [902, 470] on span "Autres" at bounding box center [890, 474] width 30 height 10
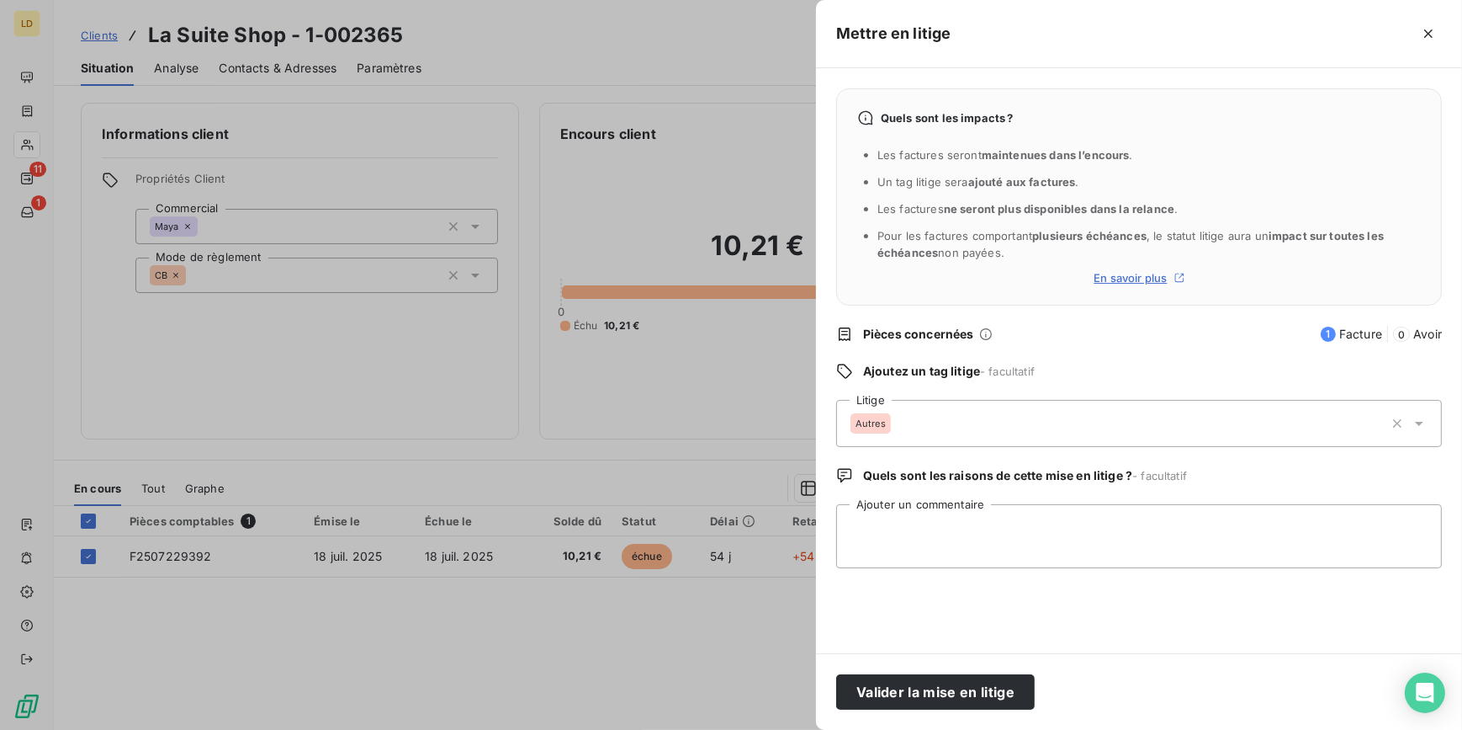
click at [956, 713] on div "Valider la mise en litige" at bounding box center [1139, 691] width 646 height 77
click at [956, 696] on button "Valider la mise en litige" at bounding box center [935, 691] width 199 height 35
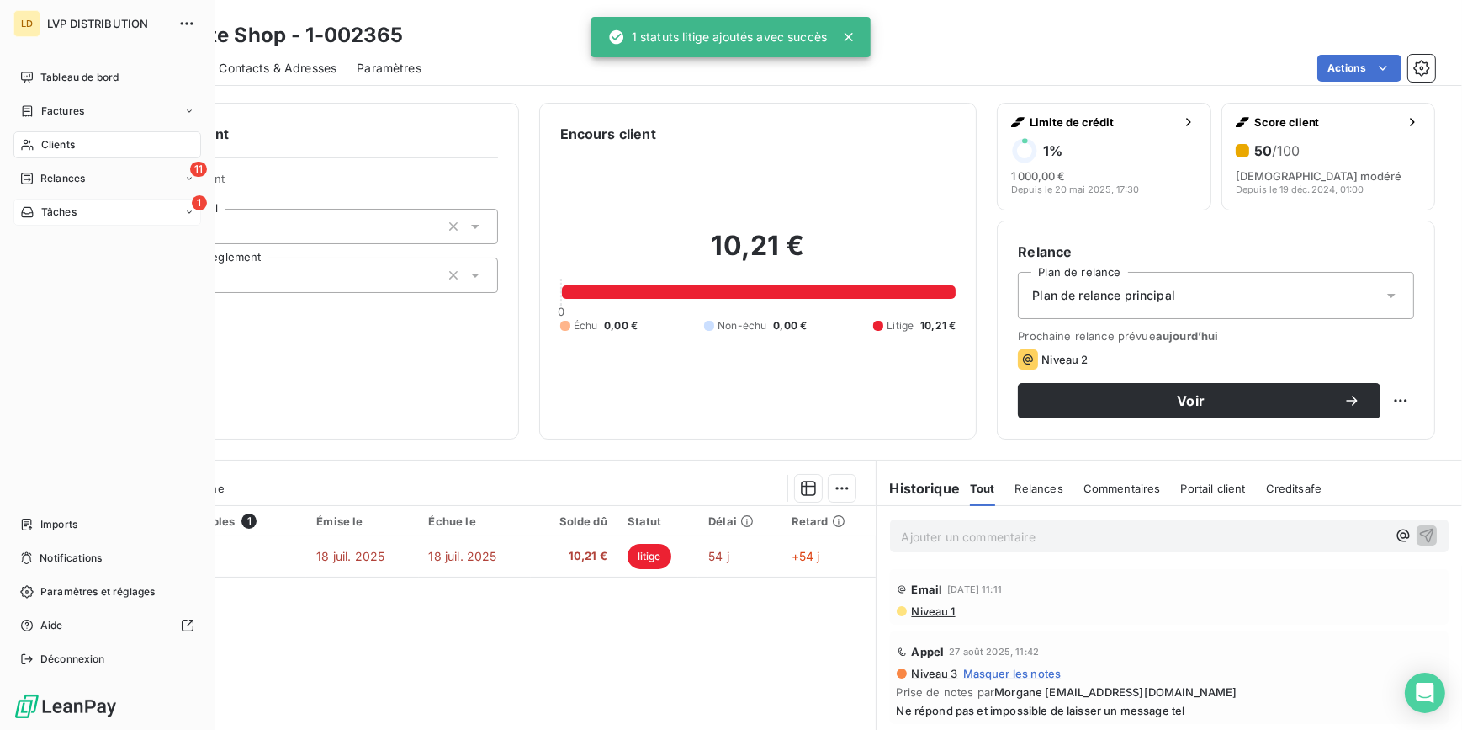
drag, startPoint x: 28, startPoint y: 174, endPoint x: 21, endPoint y: 219, distance: 45.1
click at [29, 174] on icon at bounding box center [26, 178] width 13 height 13
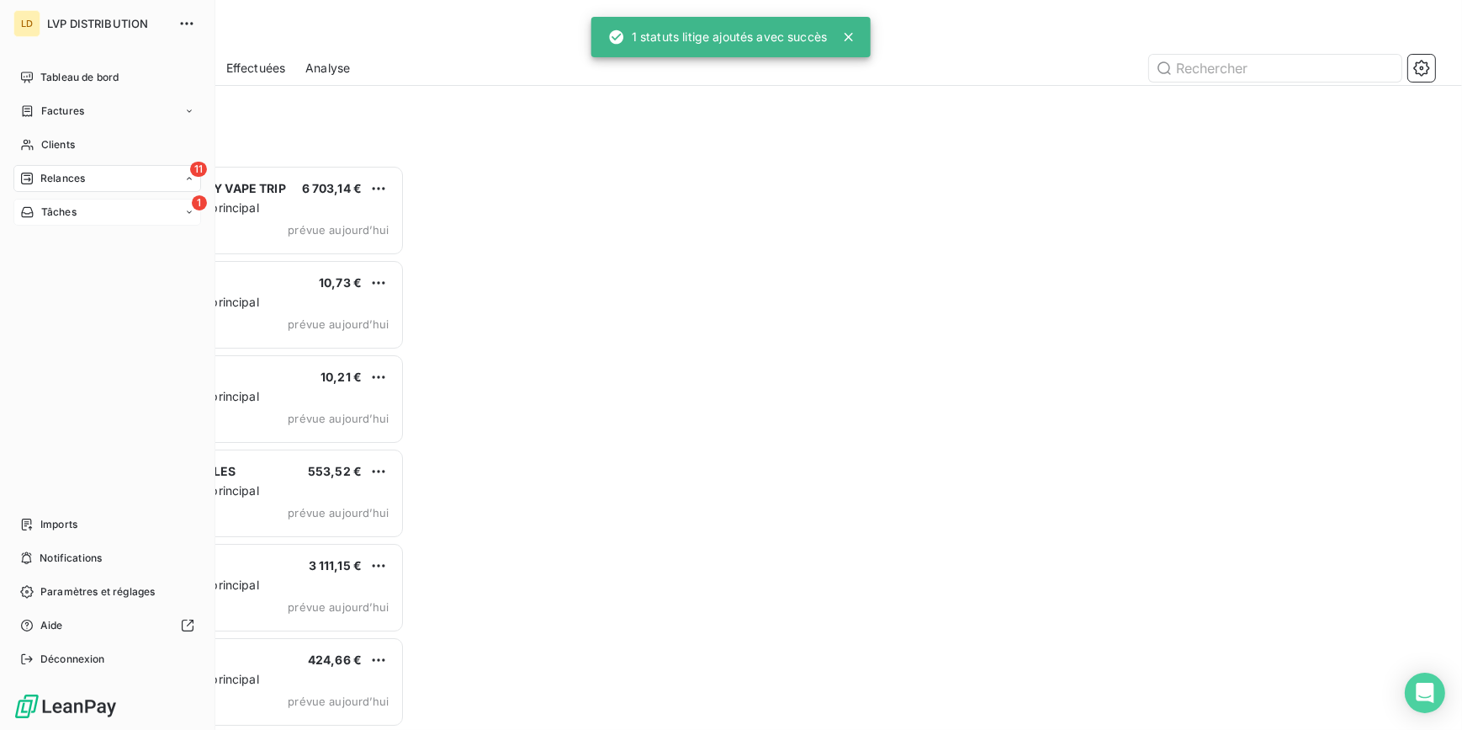
scroll to position [554, 311]
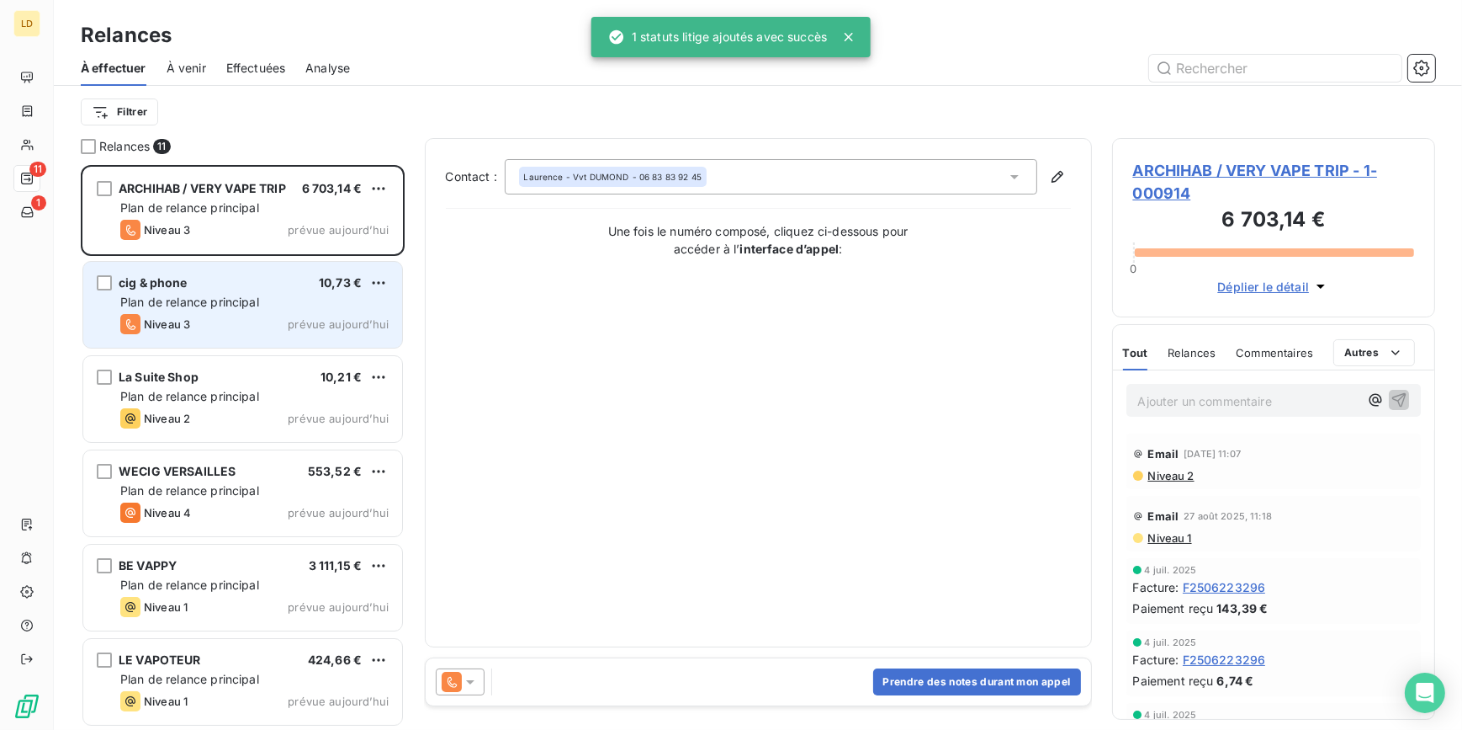
click at [230, 292] on div "cig & phone 10,73 € Plan de relance principal Niveau 3 prévue aujourd’hui" at bounding box center [242, 305] width 319 height 86
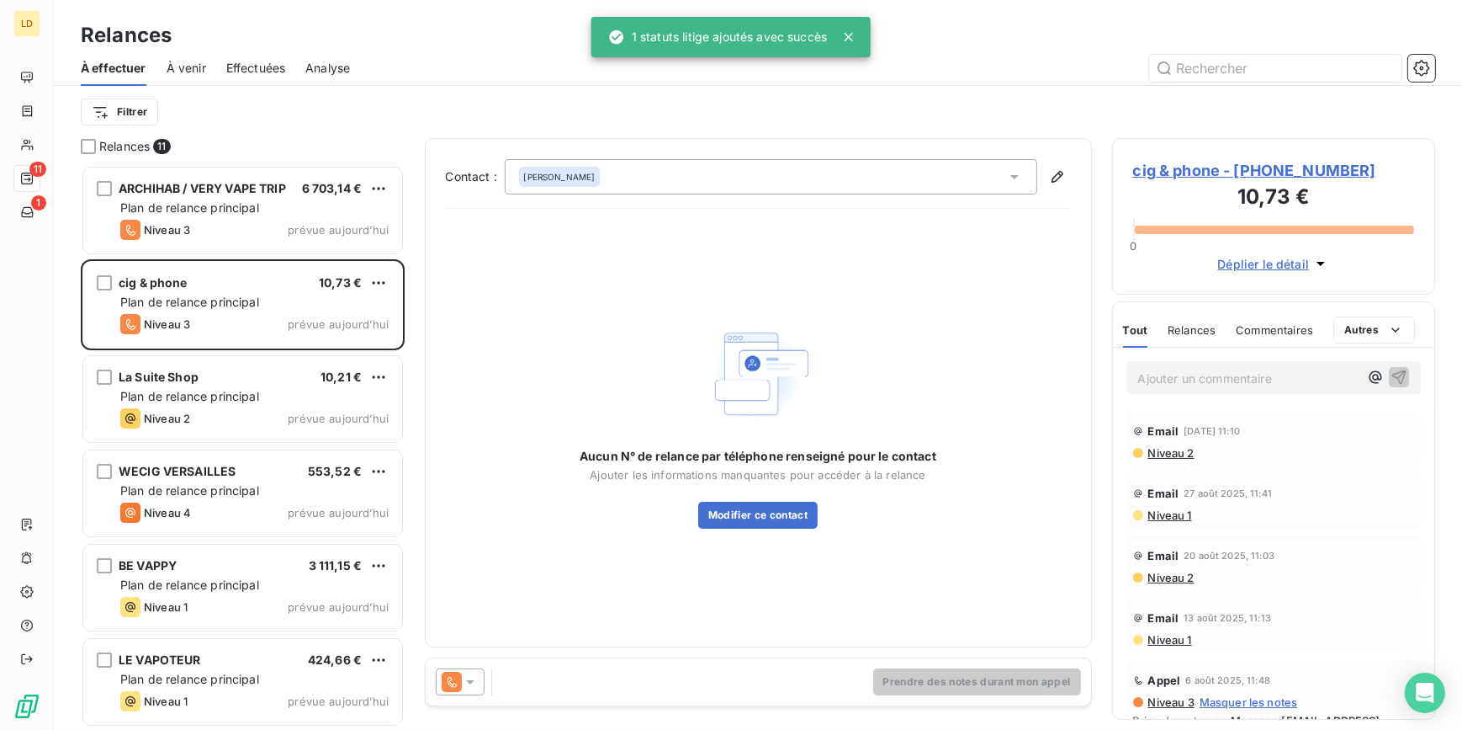
click at [1230, 171] on span "cig & phone - 1-003190" at bounding box center [1274, 170] width 282 height 23
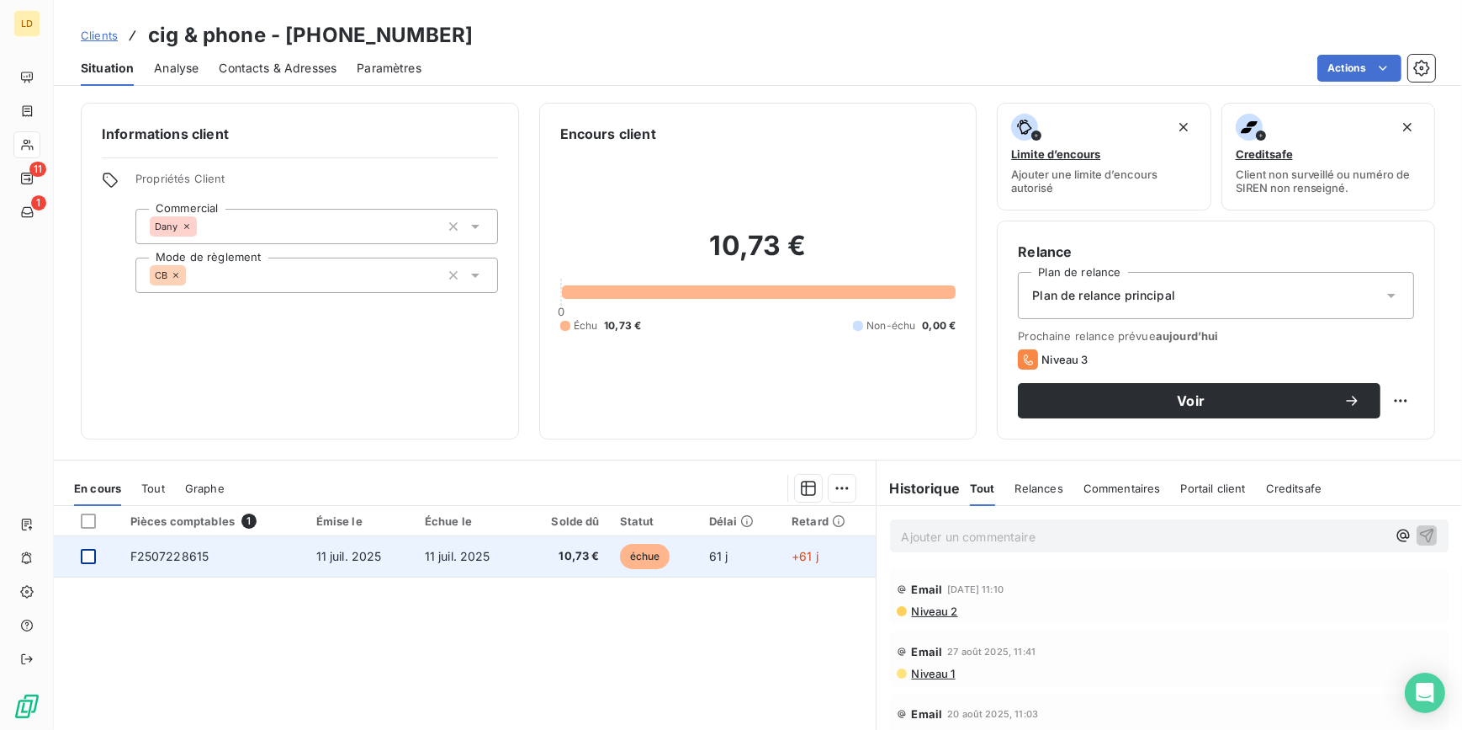
click at [85, 552] on div at bounding box center [88, 556] width 15 height 15
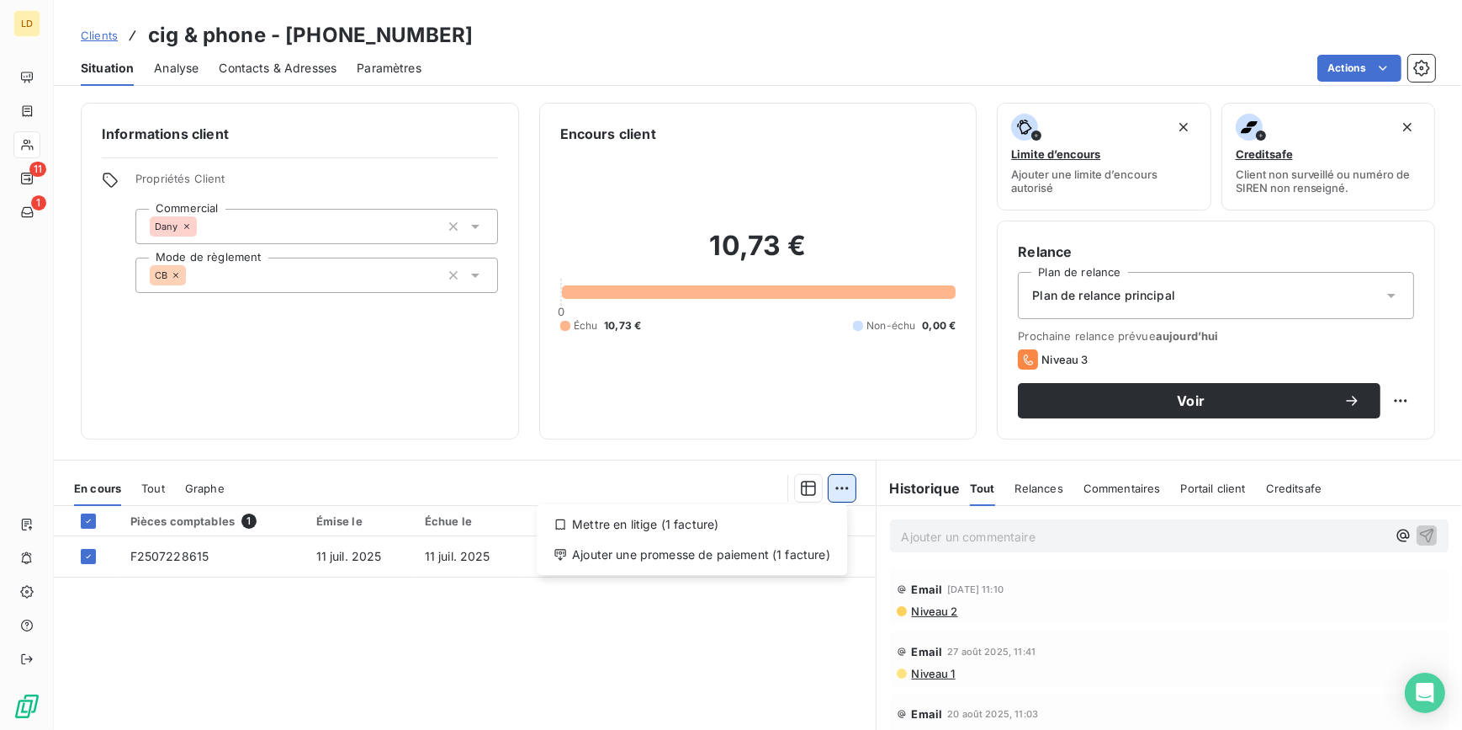
click at [841, 489] on html "LD 11 1 Clients cig & phone - 1-003190 Situation Analyse Contacts & Adresses Pa…" at bounding box center [731, 365] width 1462 height 730
click at [748, 530] on div "Mettre en litige (1 facture)" at bounding box center [692, 524] width 297 height 27
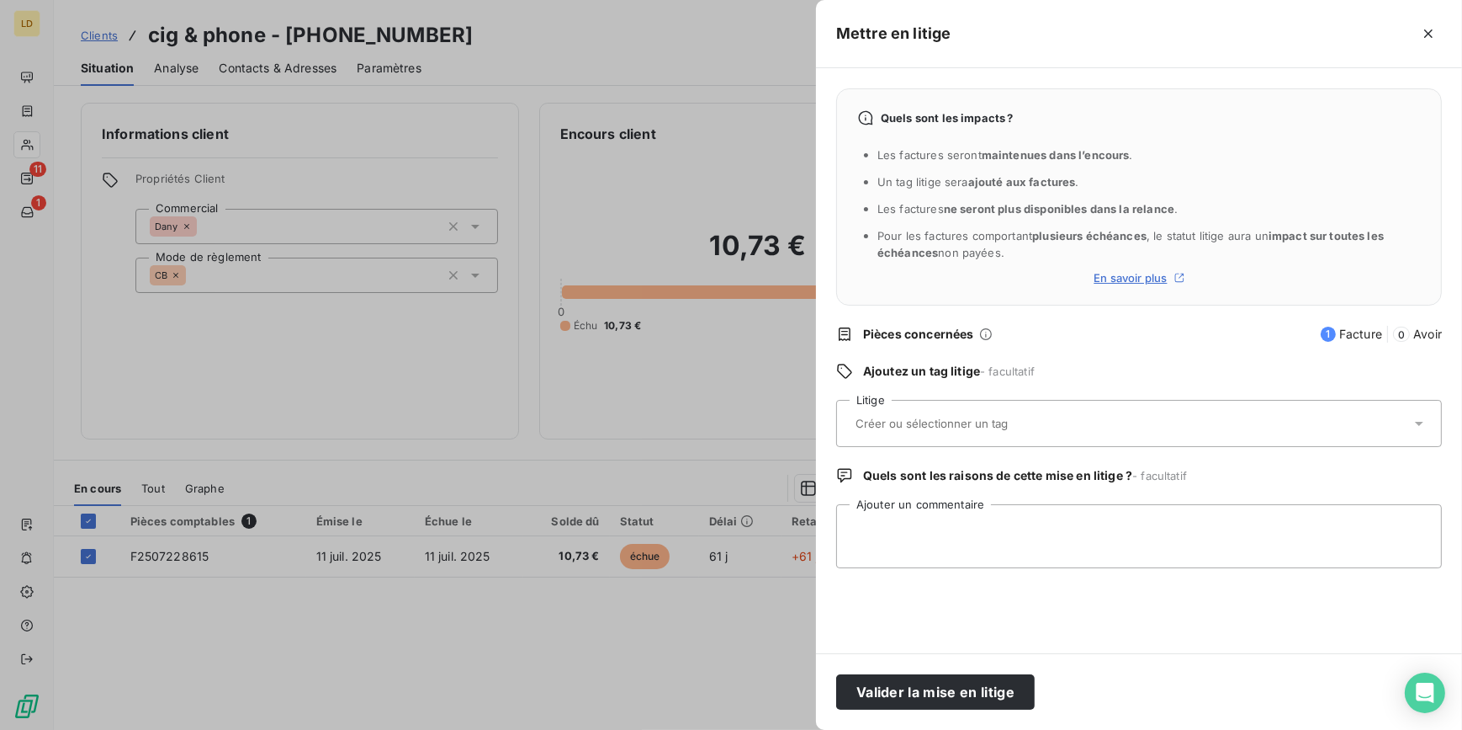
click at [927, 669] on div "Valider la mise en litige" at bounding box center [1139, 691] width 646 height 77
click at [927, 698] on button "Valider la mise en litige" at bounding box center [935, 691] width 199 height 35
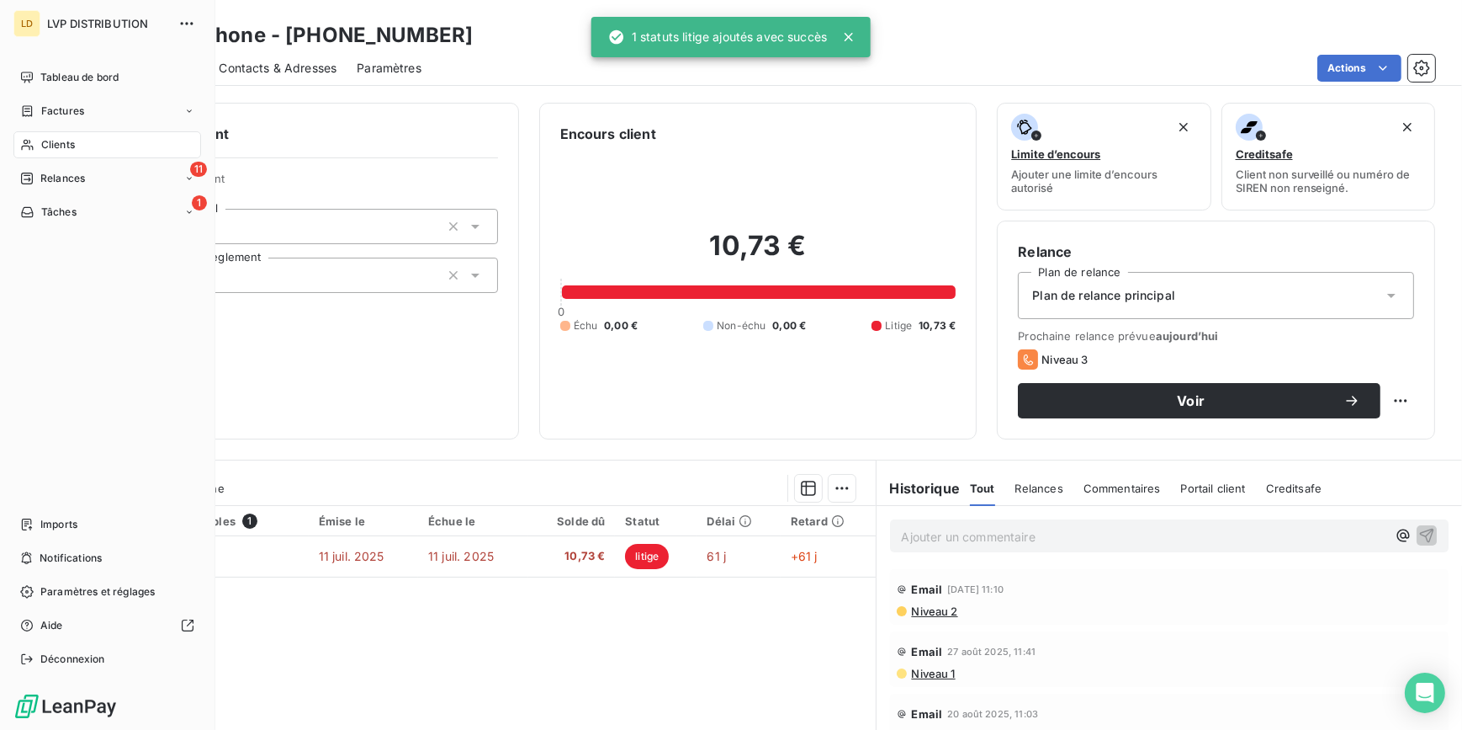
click at [34, 146] on div "Clients" at bounding box center [107, 144] width 188 height 27
click at [58, 183] on span "Relances" at bounding box center [62, 178] width 45 height 15
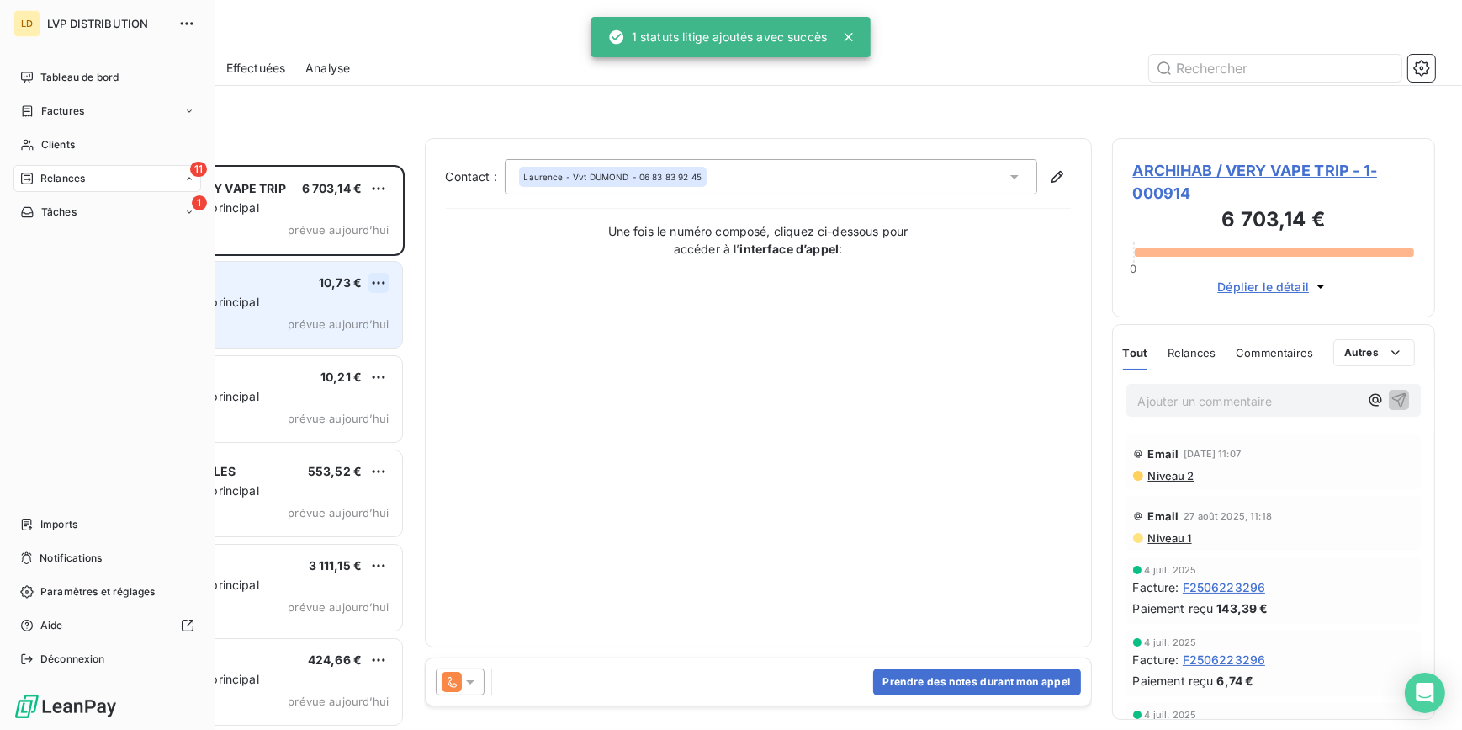
scroll to position [554, 311]
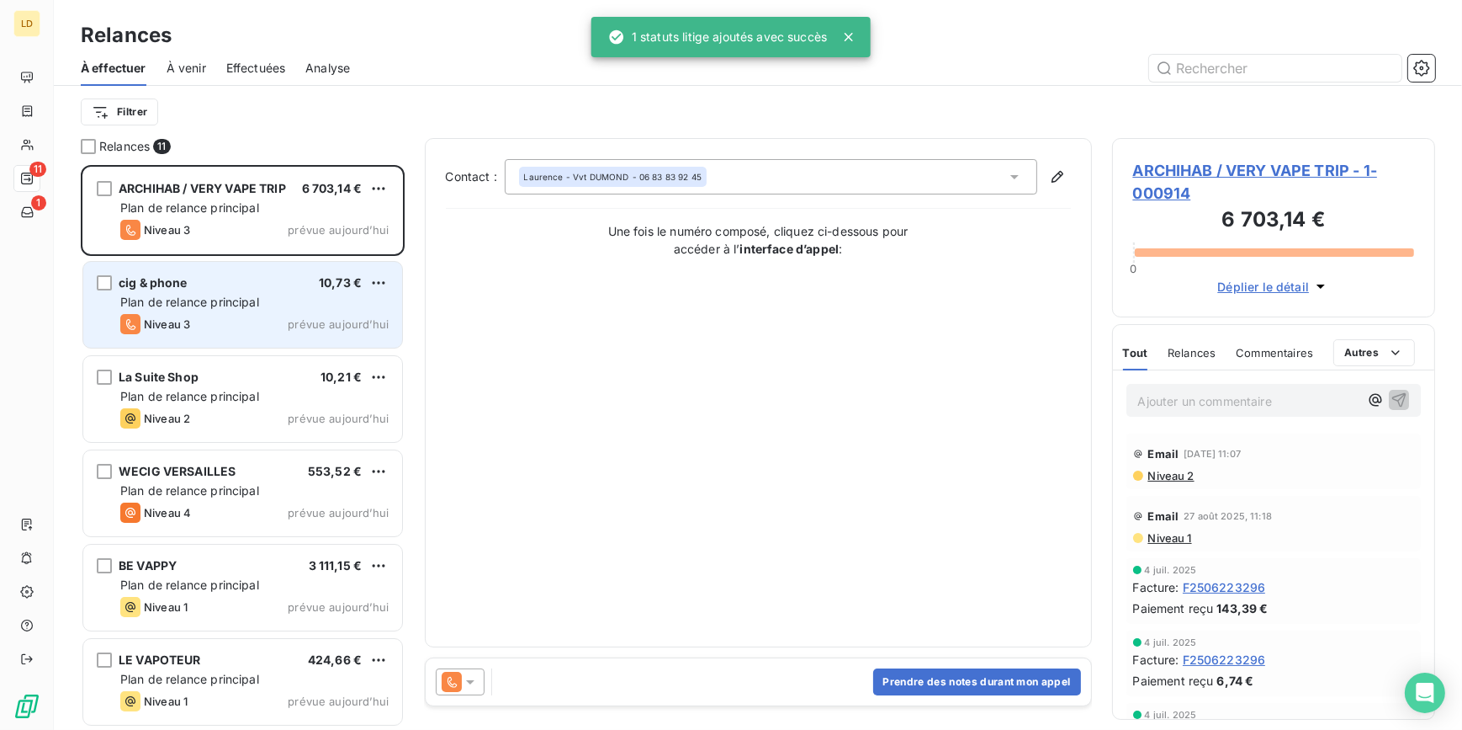
click at [241, 279] on div "cig & phone 10,73 €" at bounding box center [254, 282] width 268 height 15
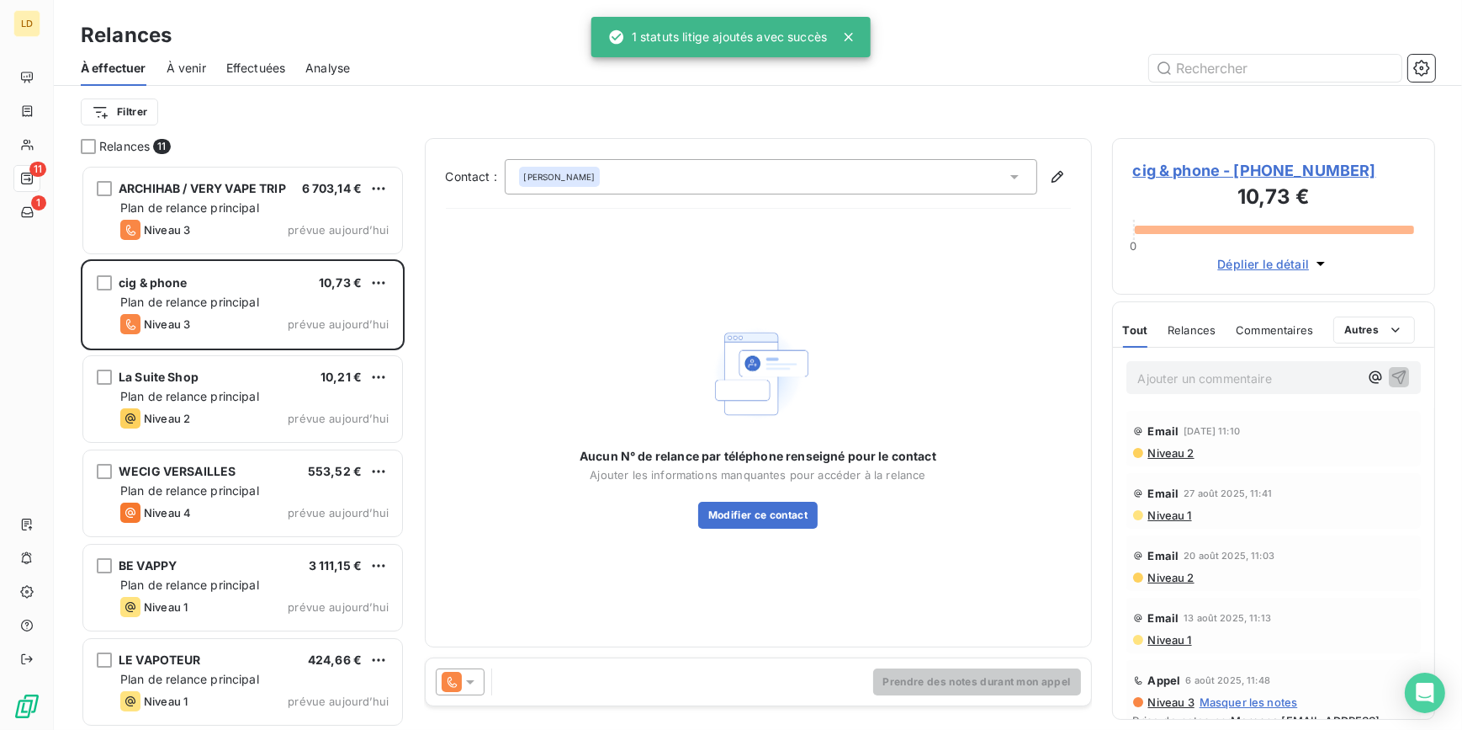
click at [1219, 165] on span "cig & phone - 1-003190" at bounding box center [1274, 170] width 282 height 23
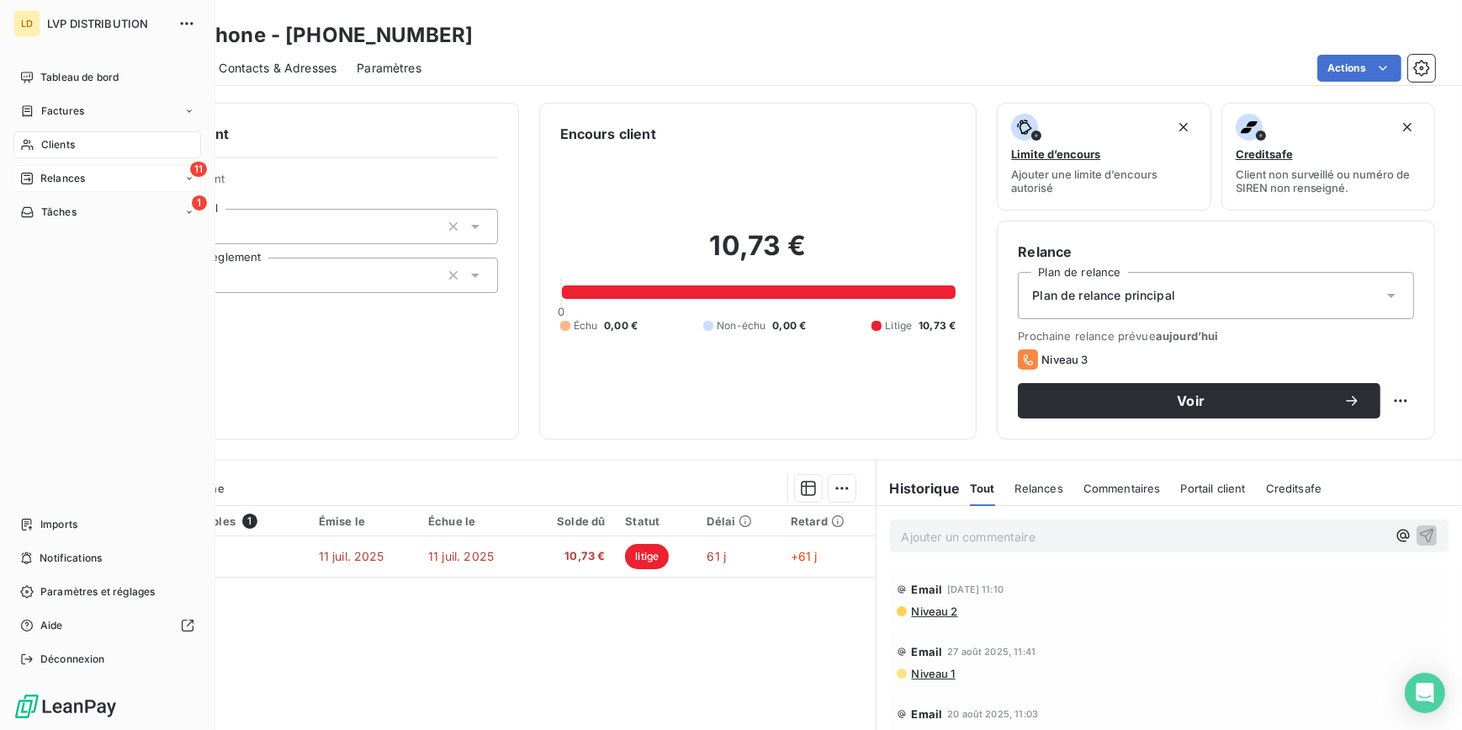
click at [47, 185] on div "11 Relances" at bounding box center [107, 178] width 188 height 27
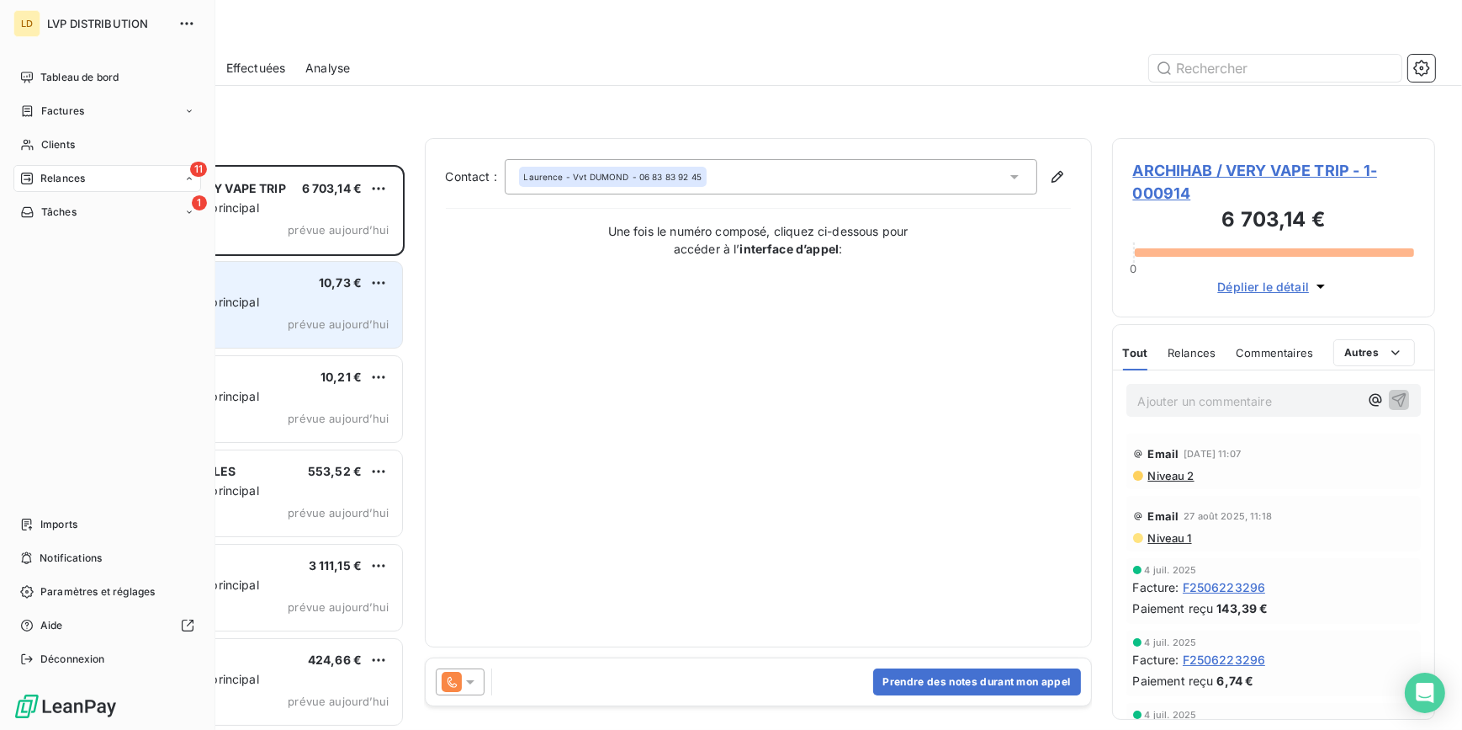
scroll to position [554, 311]
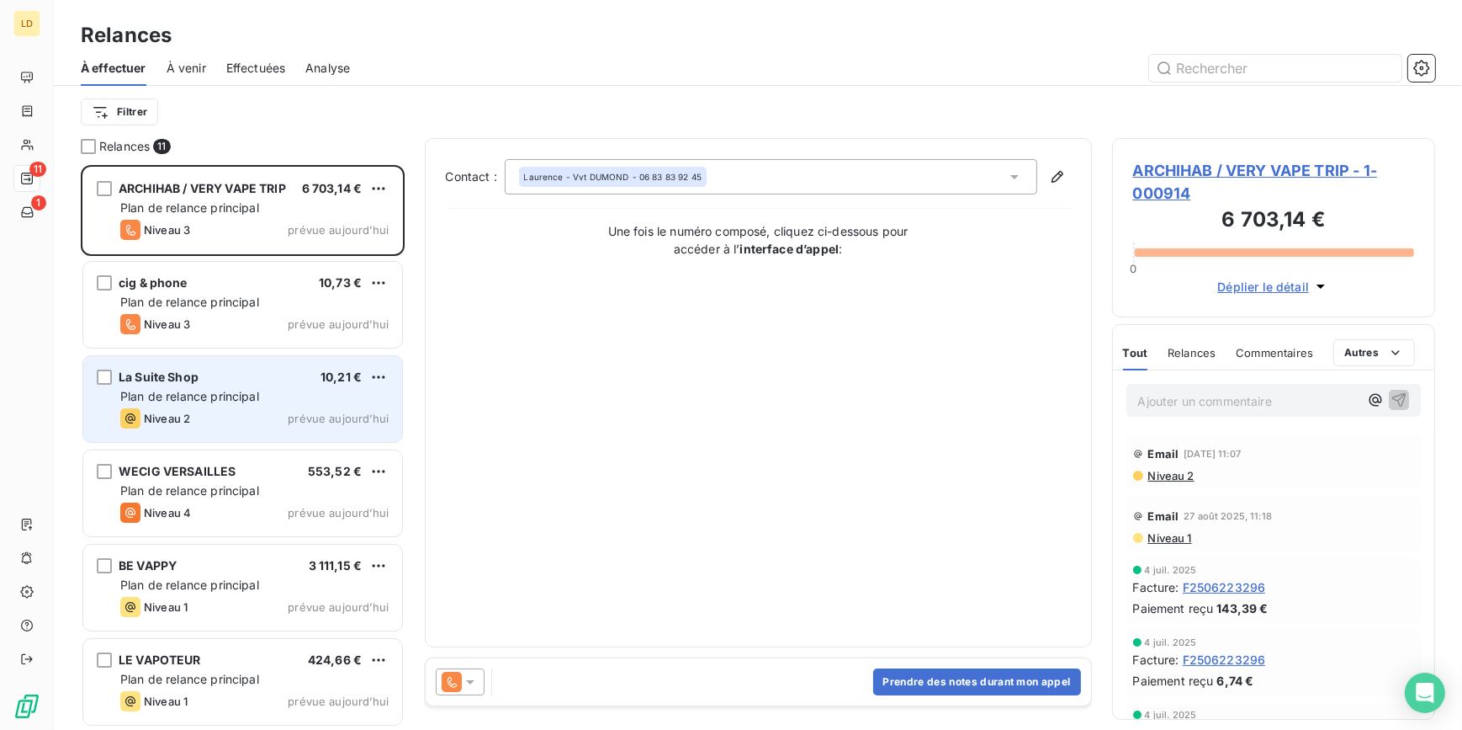
click at [215, 375] on div "La Suite Shop 10,21 €" at bounding box center [254, 376] width 268 height 15
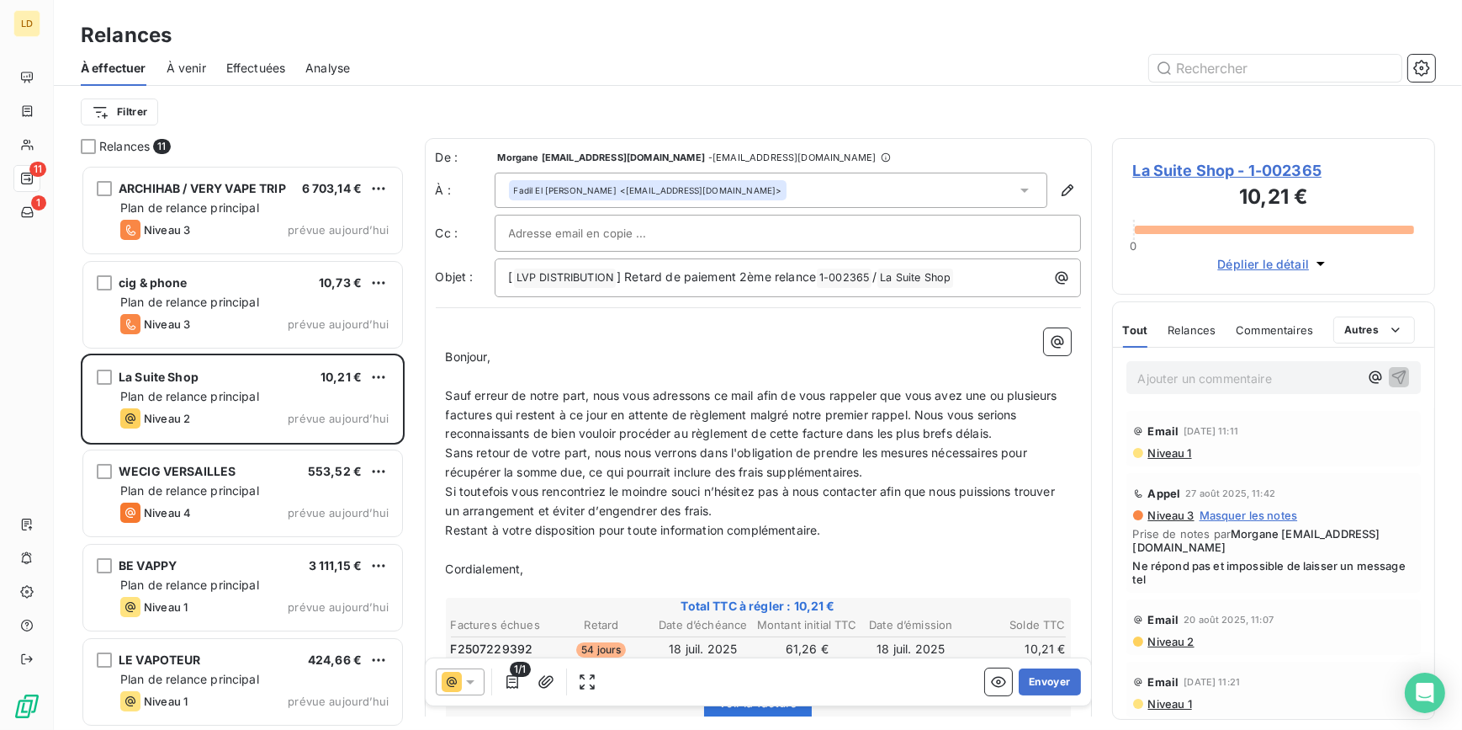
click at [1196, 170] on span "La Suite Shop - 1-002365" at bounding box center [1274, 170] width 282 height 23
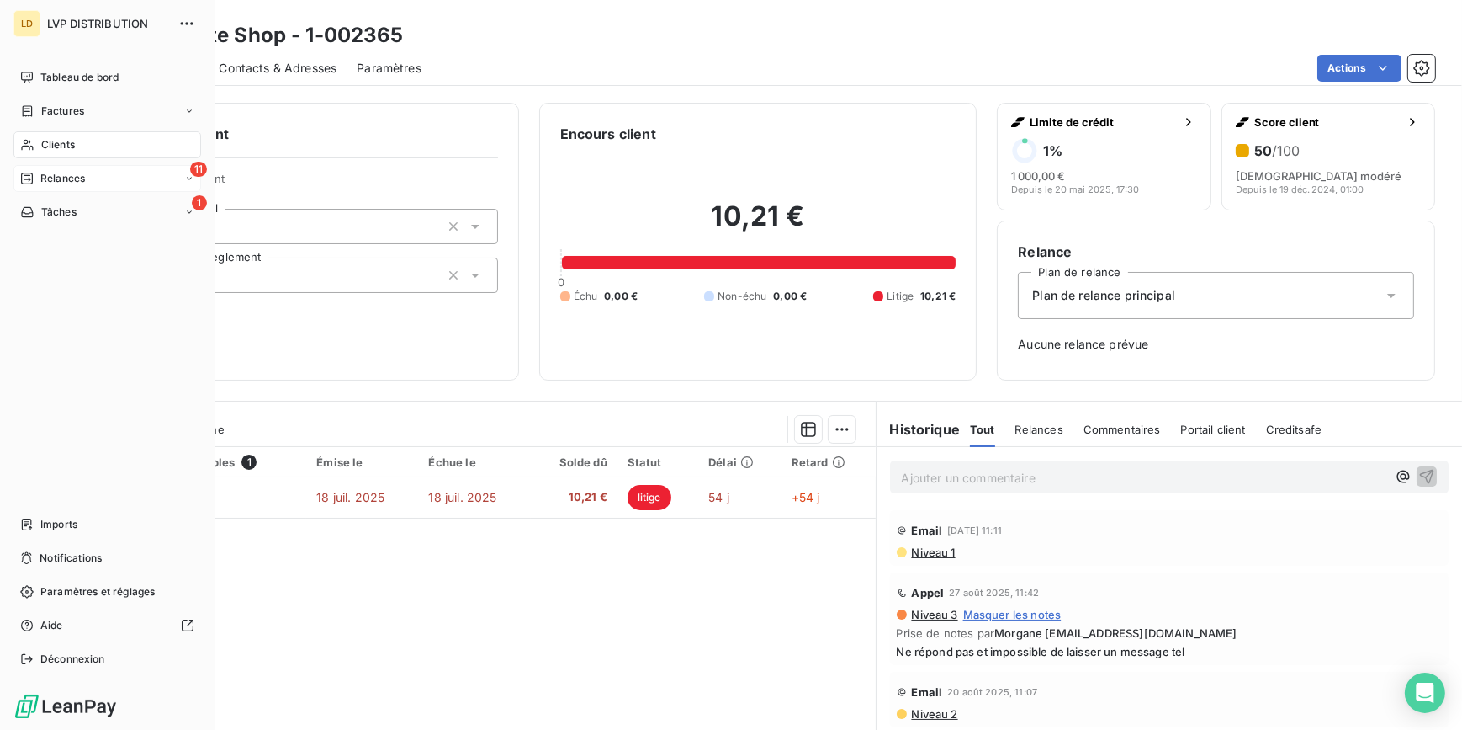
click at [37, 177] on div "Relances" at bounding box center [52, 178] width 65 height 15
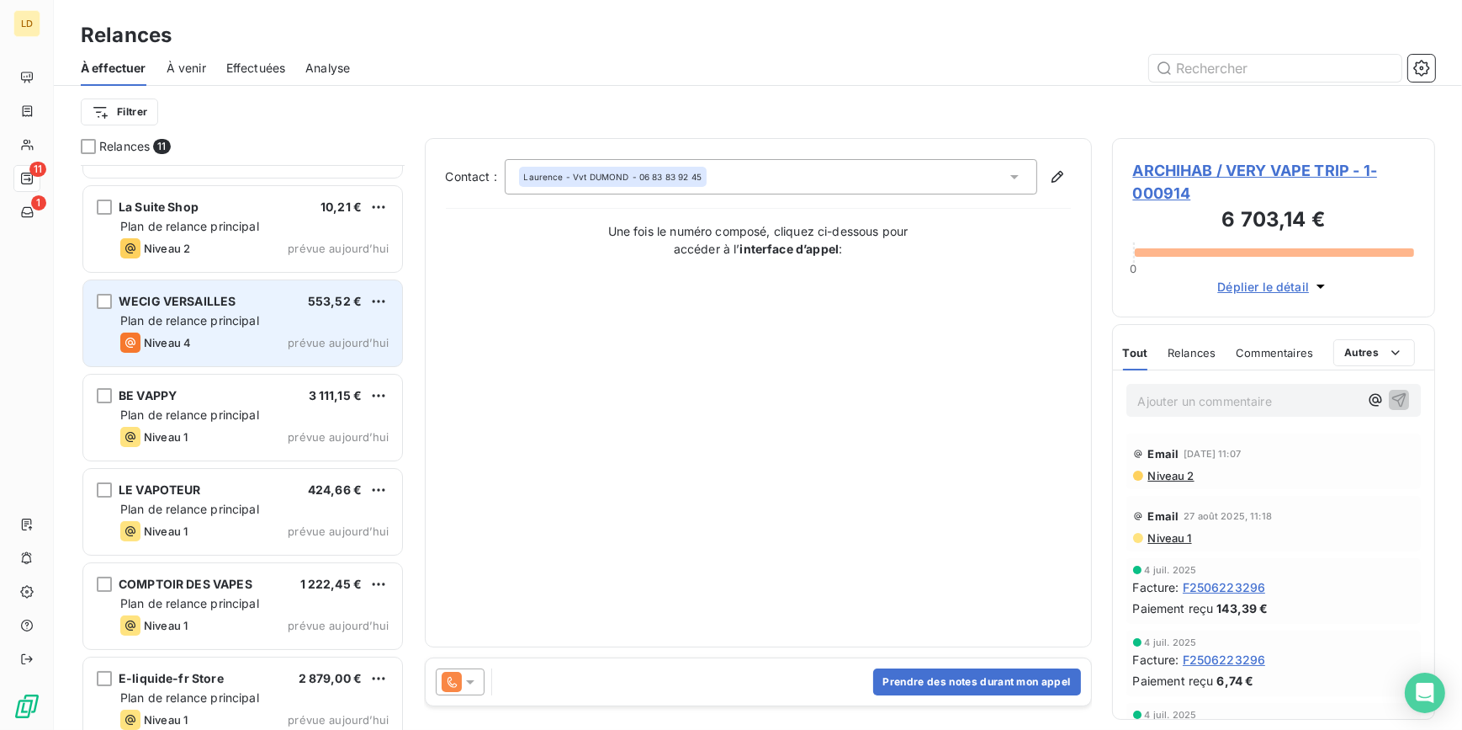
scroll to position [153, 0]
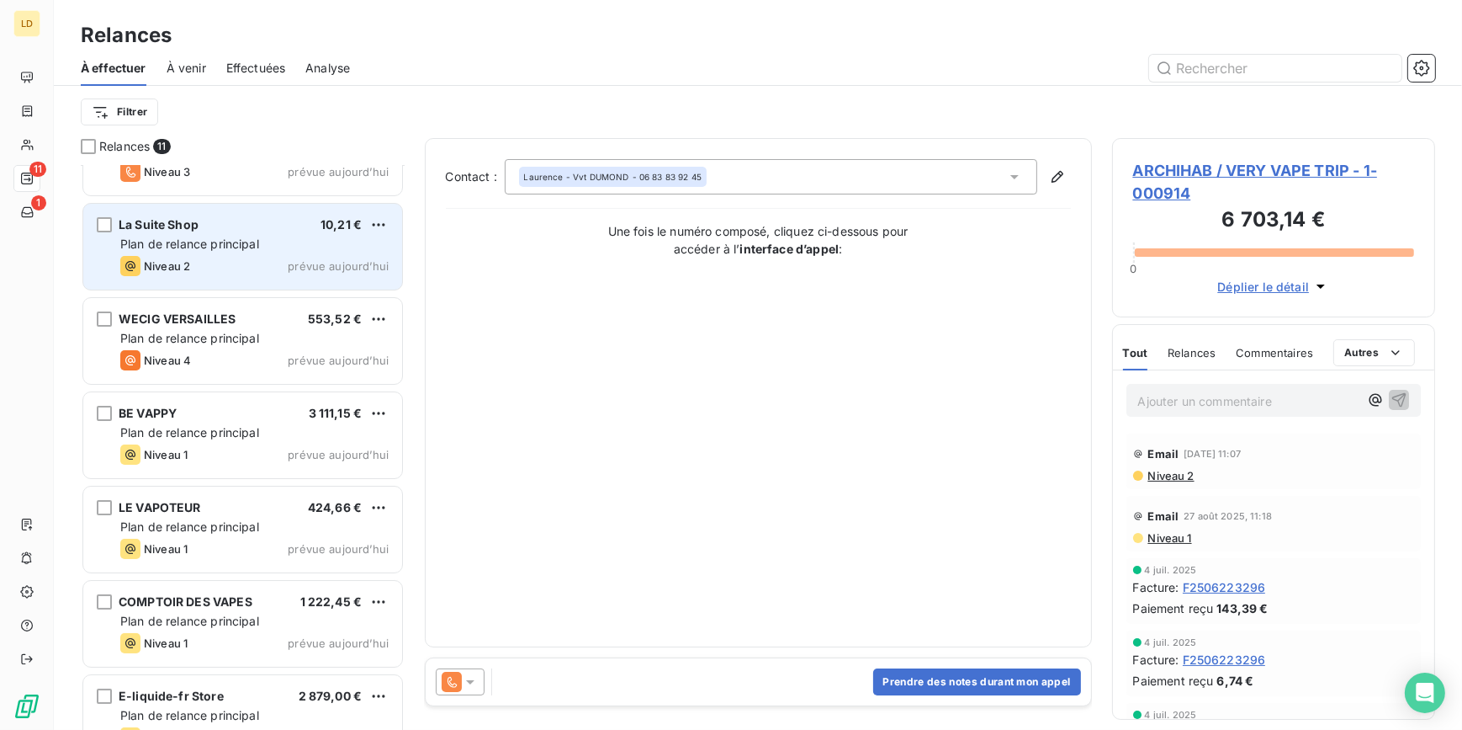
click at [210, 250] on span "Plan de relance principal" at bounding box center [189, 243] width 139 height 14
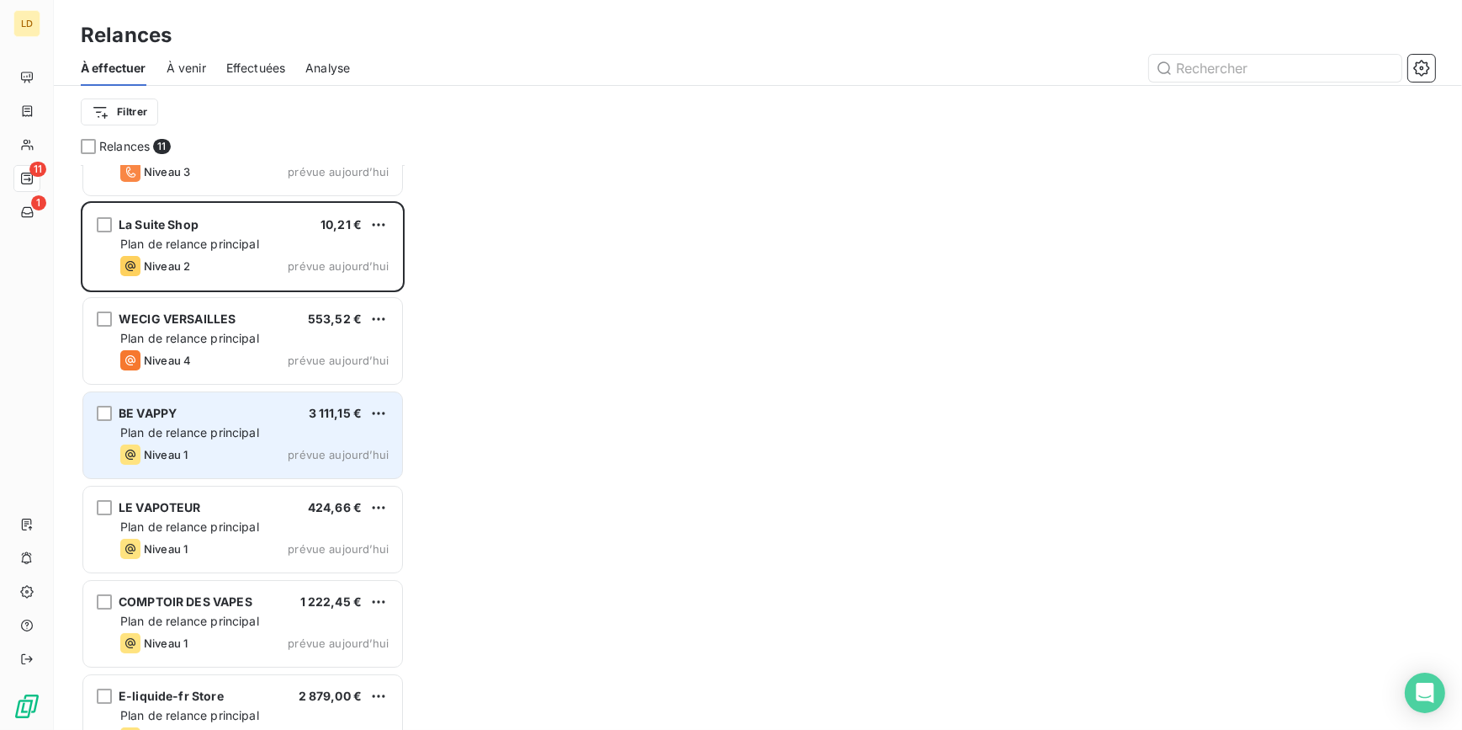
click at [252, 411] on div "BE VAPPY 3 111,15 €" at bounding box center [254, 413] width 268 height 15
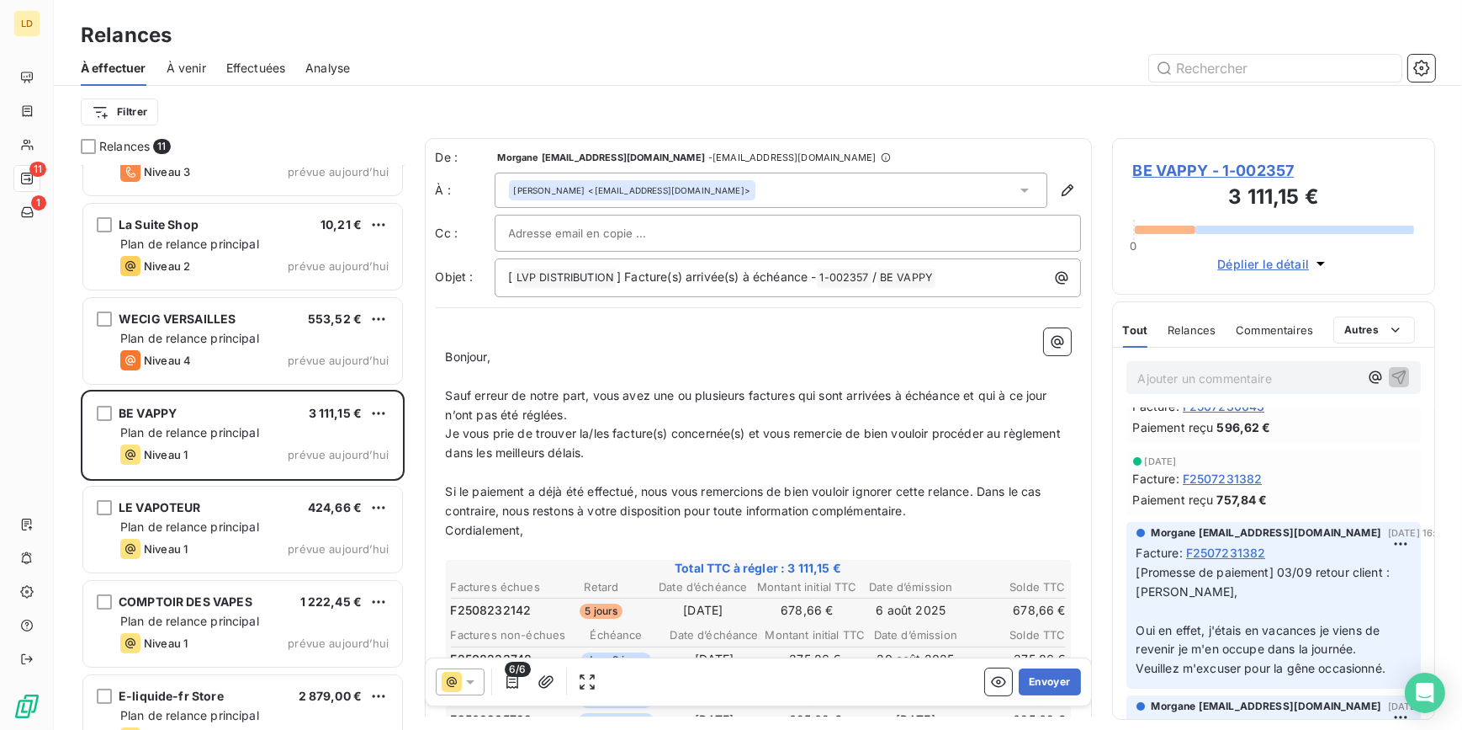
scroll to position [50, 0]
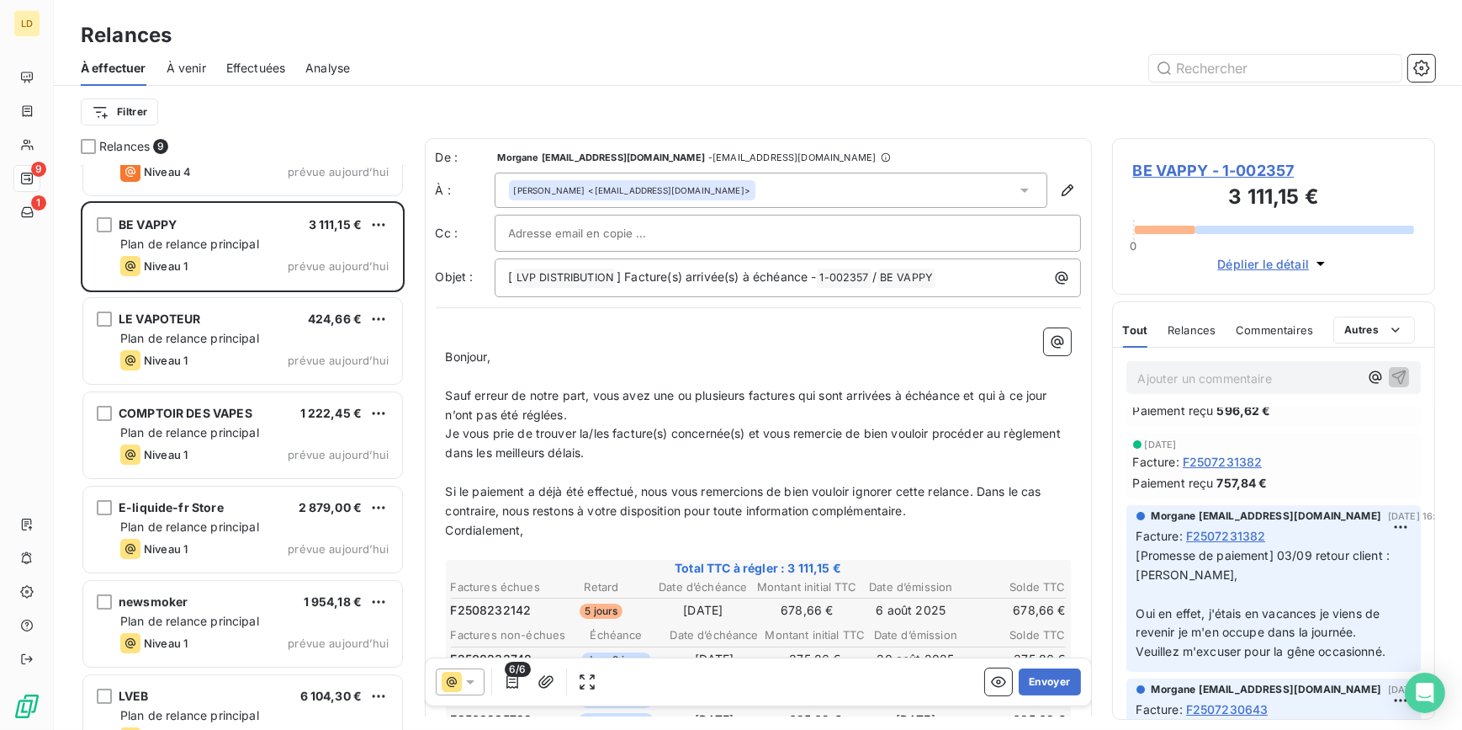
drag, startPoint x: 1174, startPoint y: 165, endPoint x: 1164, endPoint y: 171, distance: 11.7
click at [1174, 165] on span "BE VAPPY - 1-002357" at bounding box center [1274, 170] width 282 height 23
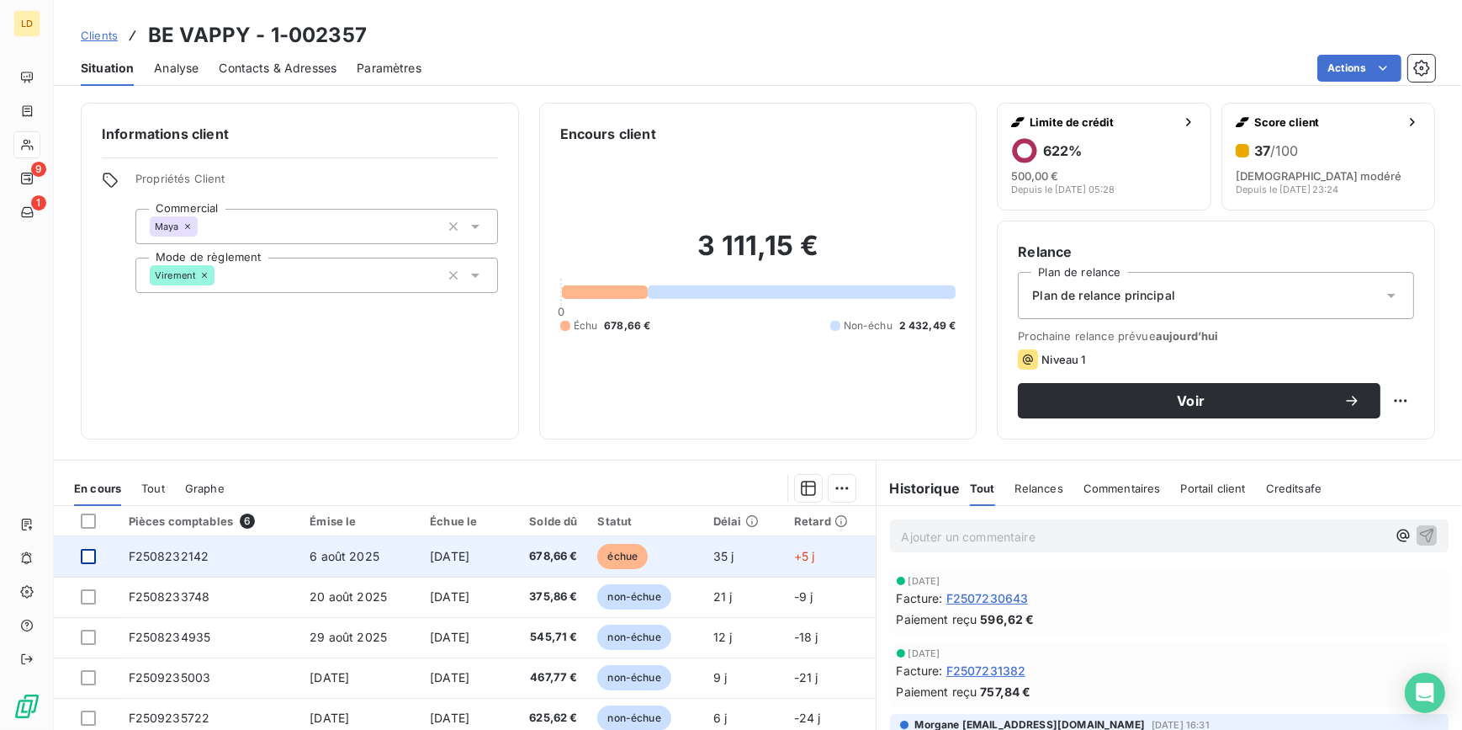
click at [90, 557] on div at bounding box center [88, 556] width 15 height 15
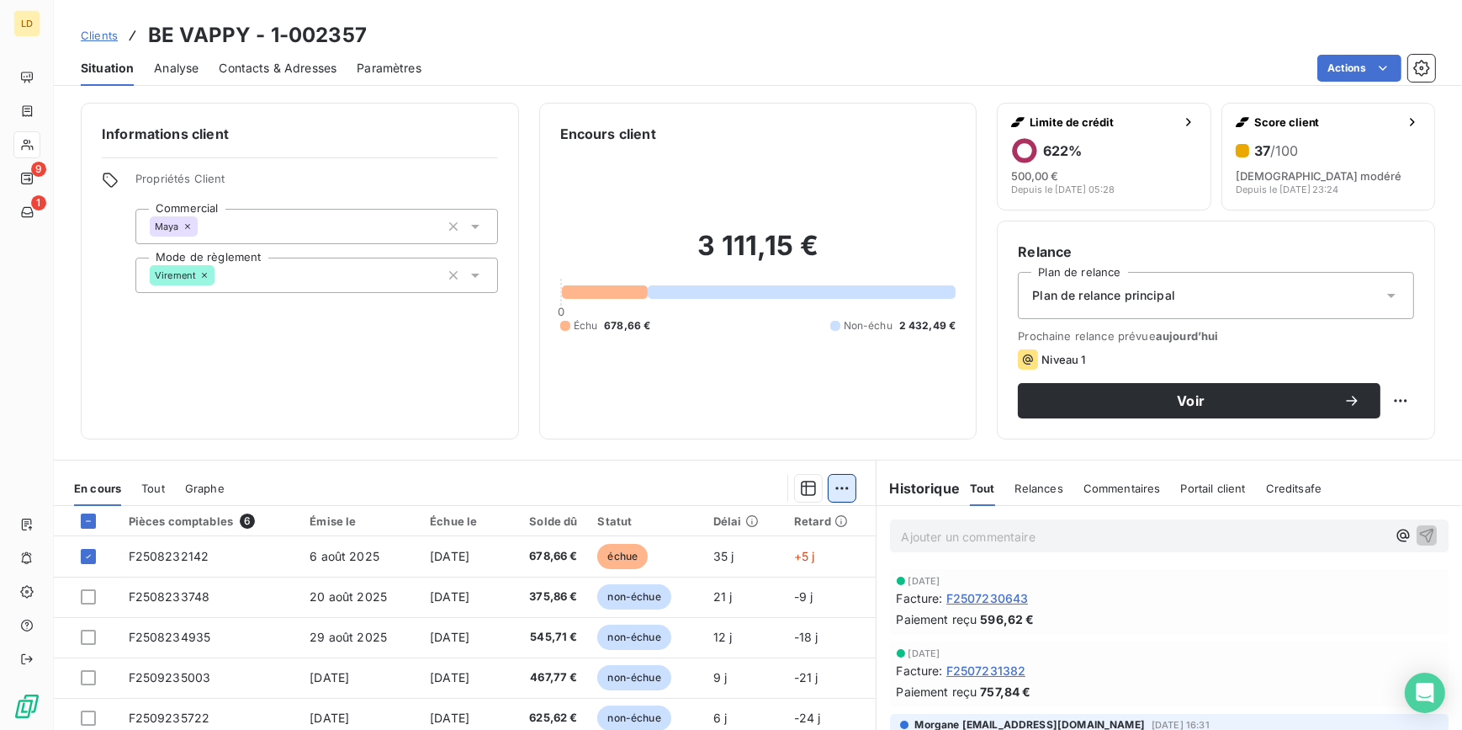
click at [832, 491] on html "LD 9 1 Clients BE VAPPY - 1-002357 Situation Analyse Contacts & Adresses Paramè…" at bounding box center [731, 365] width 1462 height 730
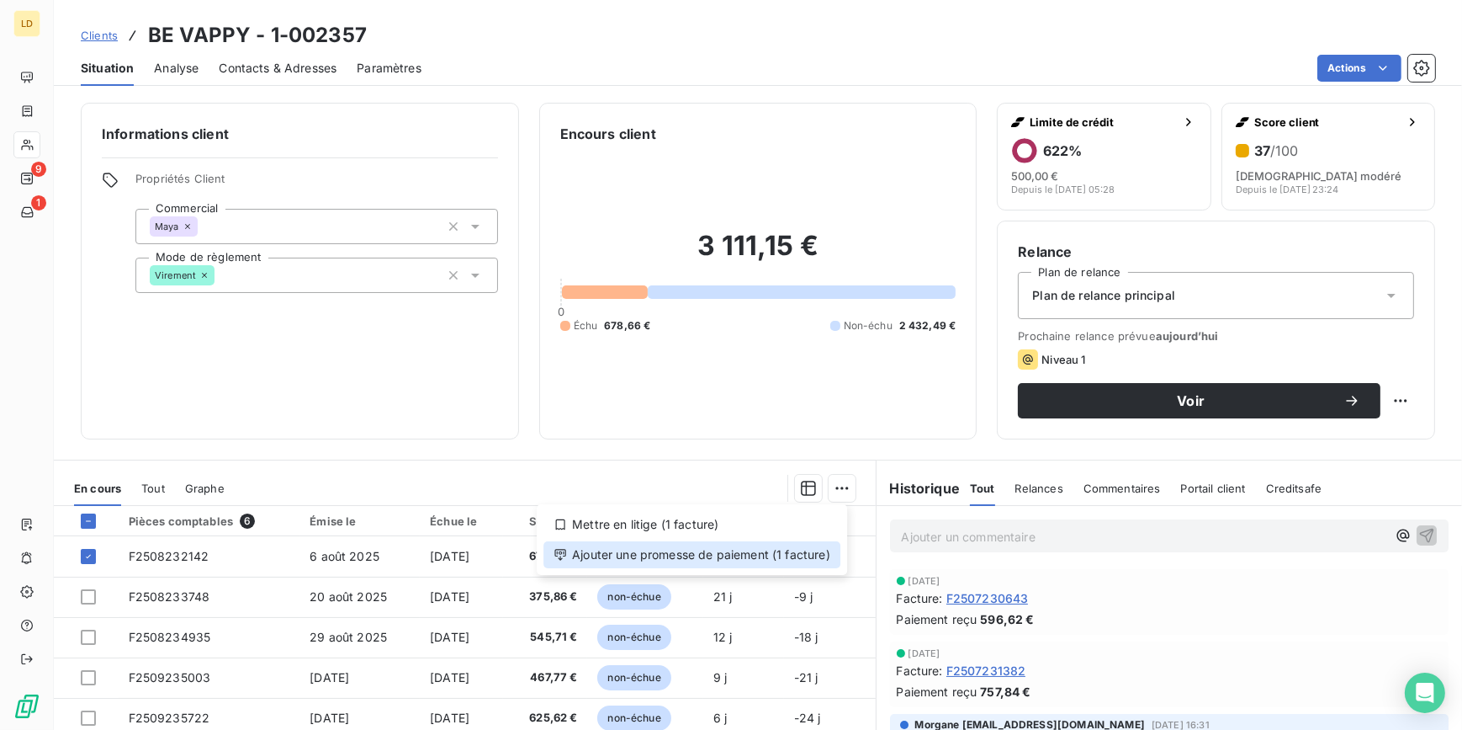
click at [785, 555] on div "Ajouter une promesse de paiement (1 facture)" at bounding box center [692, 554] width 297 height 27
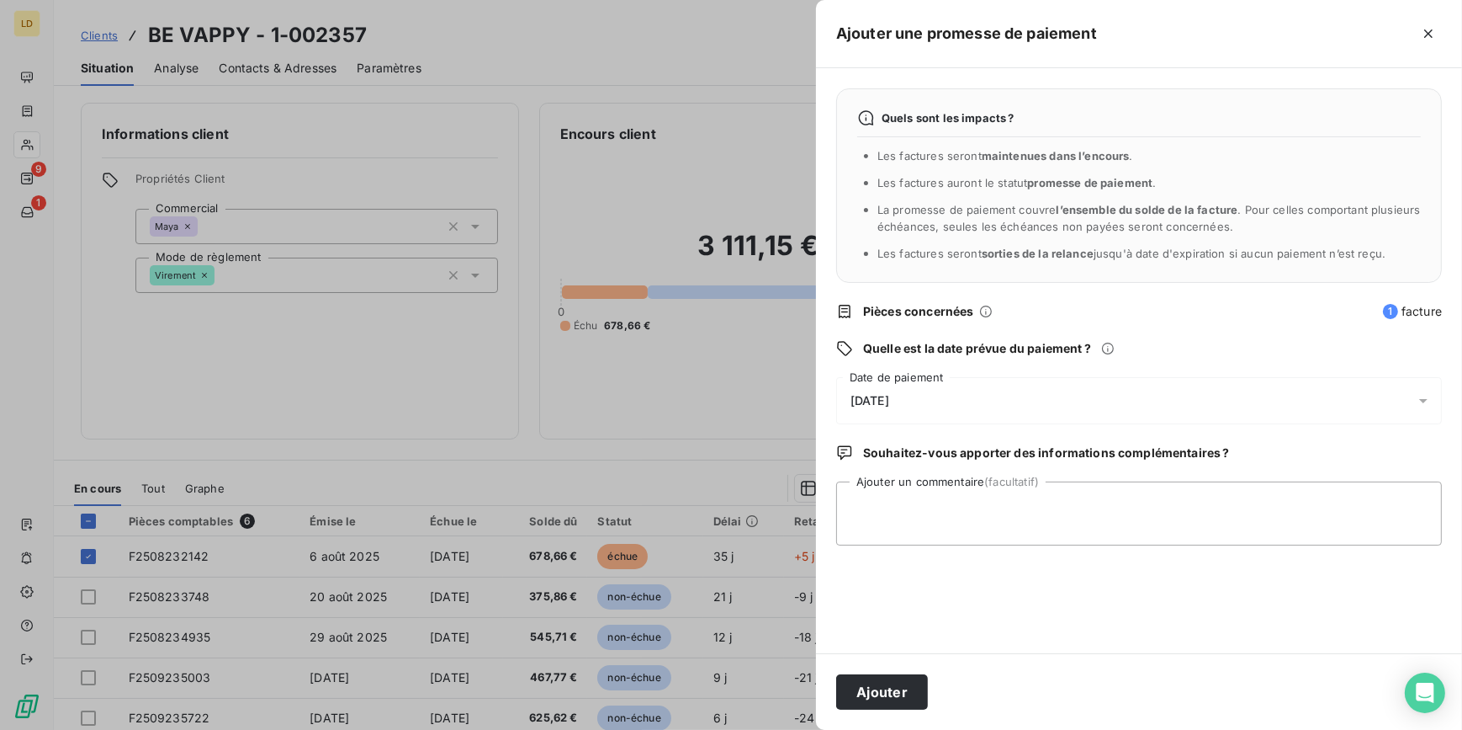
click at [879, 394] on span "11/09/2025" at bounding box center [870, 400] width 39 height 13
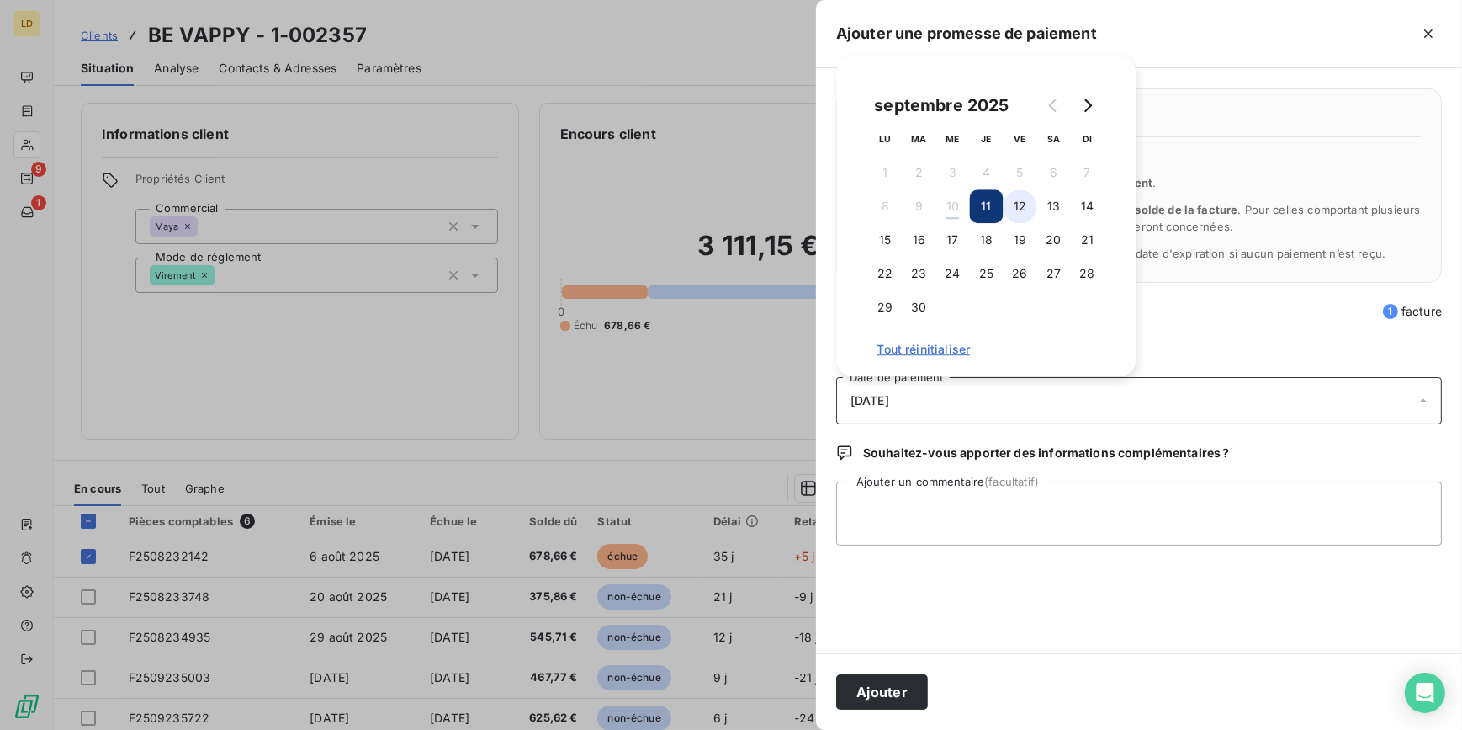
click at [1032, 219] on button "12" at bounding box center [1021, 206] width 34 height 34
click at [904, 696] on button "Ajouter" at bounding box center [882, 691] width 92 height 35
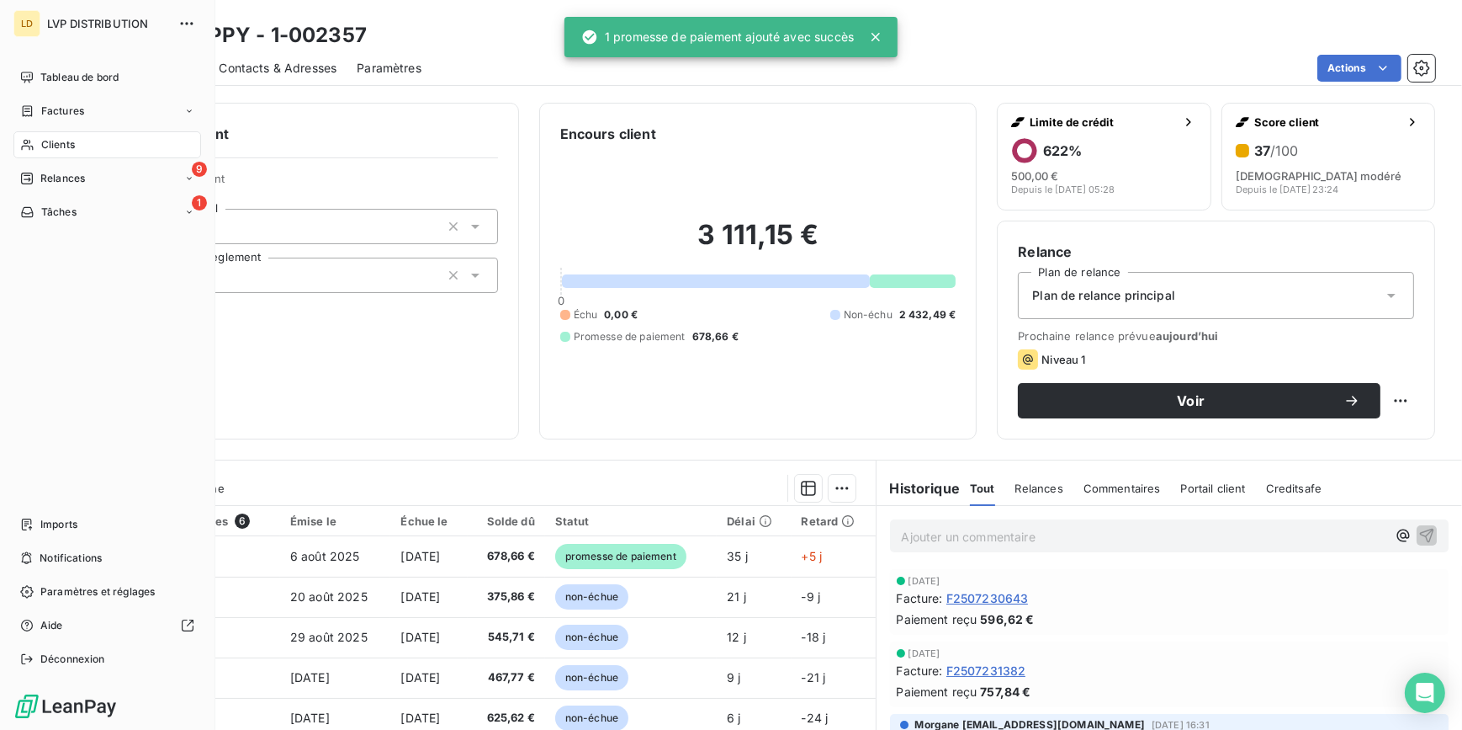
click at [40, 178] on span "Relances" at bounding box center [62, 178] width 45 height 15
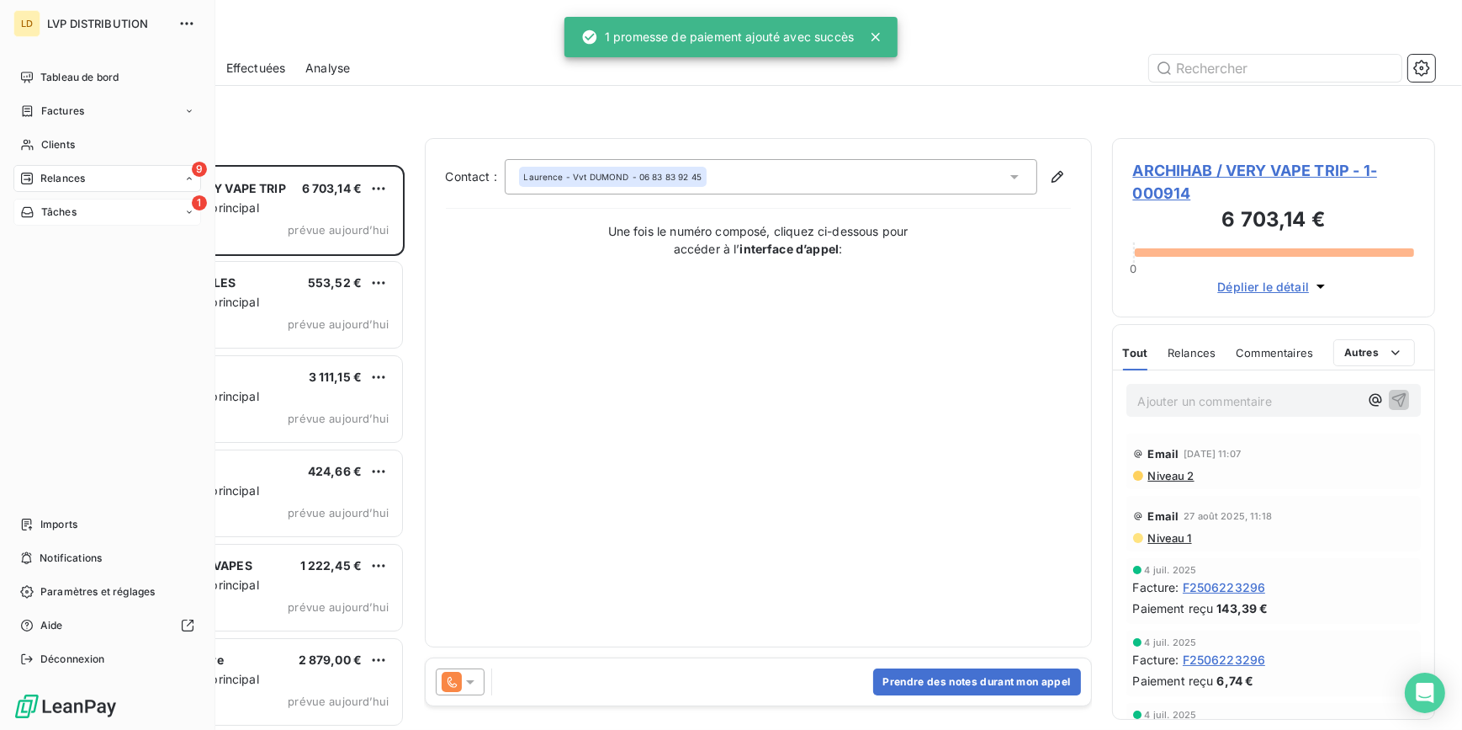
scroll to position [554, 311]
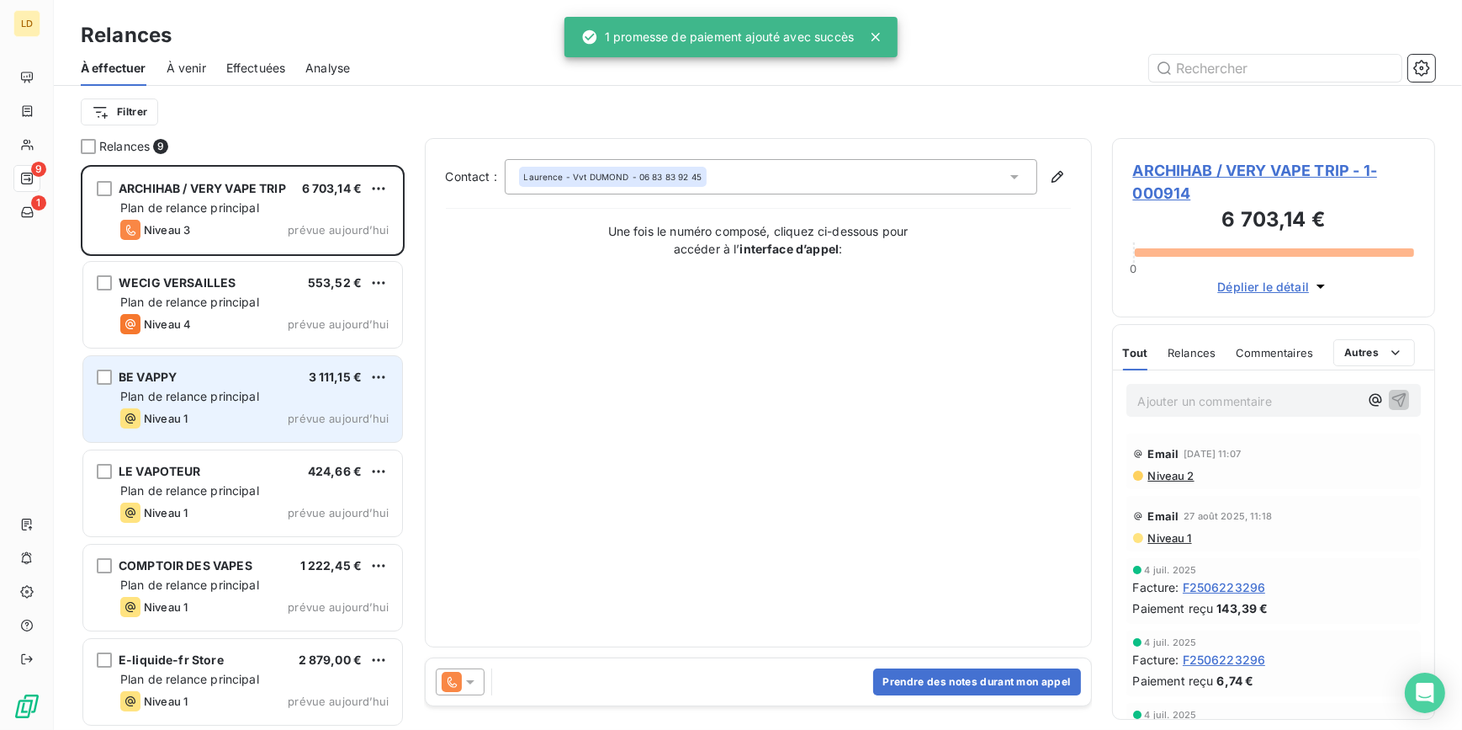
click at [205, 396] on span "Plan de relance principal" at bounding box center [189, 396] width 139 height 14
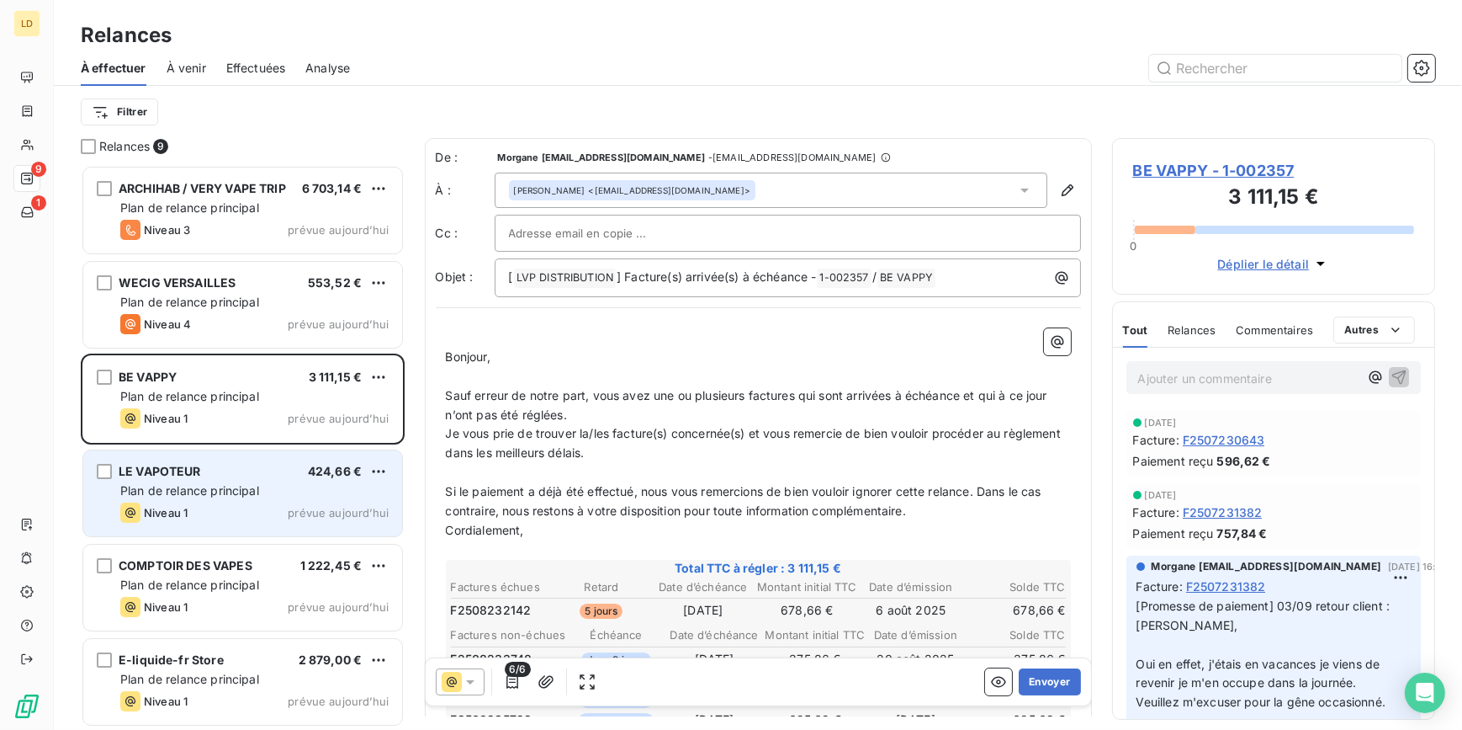
click at [236, 475] on div "LE VAPOTEUR 424,66 €" at bounding box center [254, 471] width 268 height 15
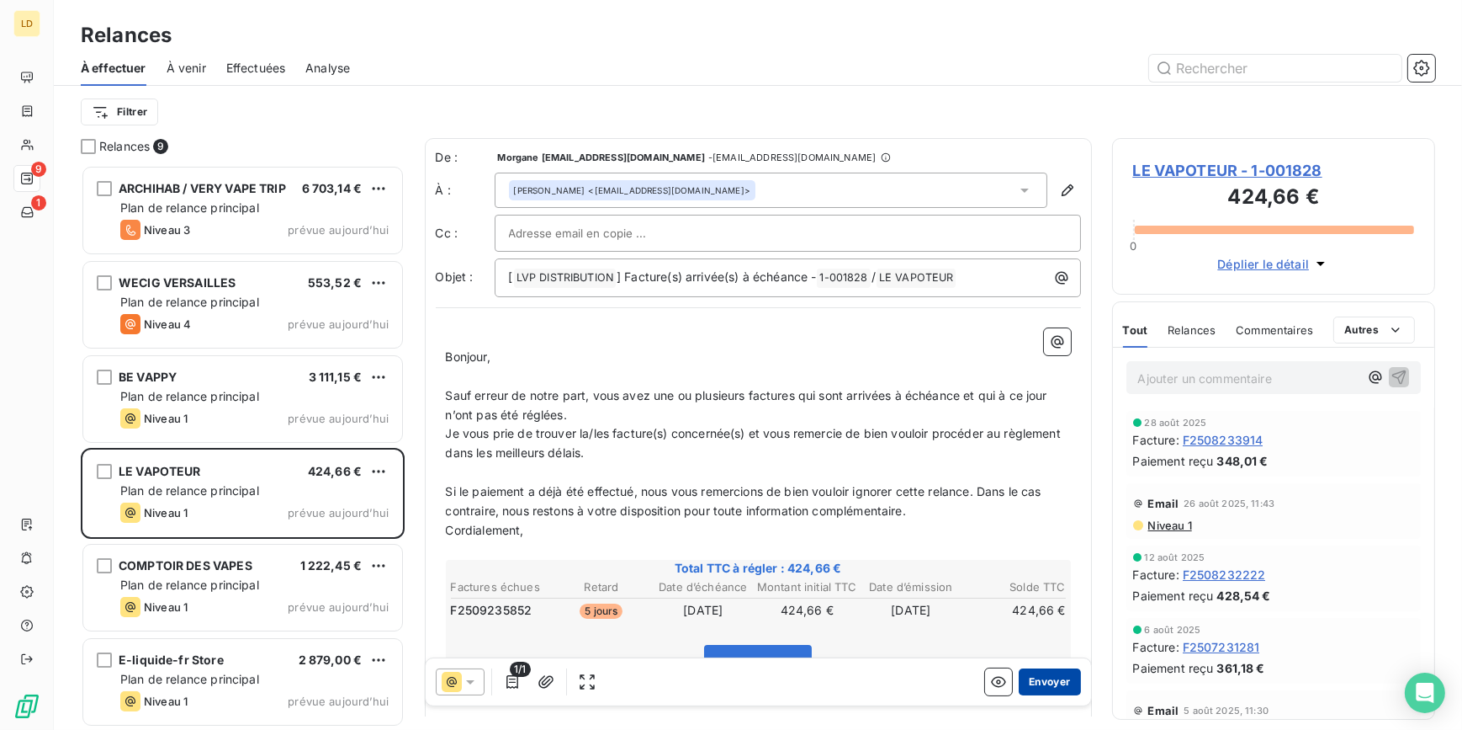
click at [1053, 682] on button "Envoyer" at bounding box center [1049, 681] width 61 height 27
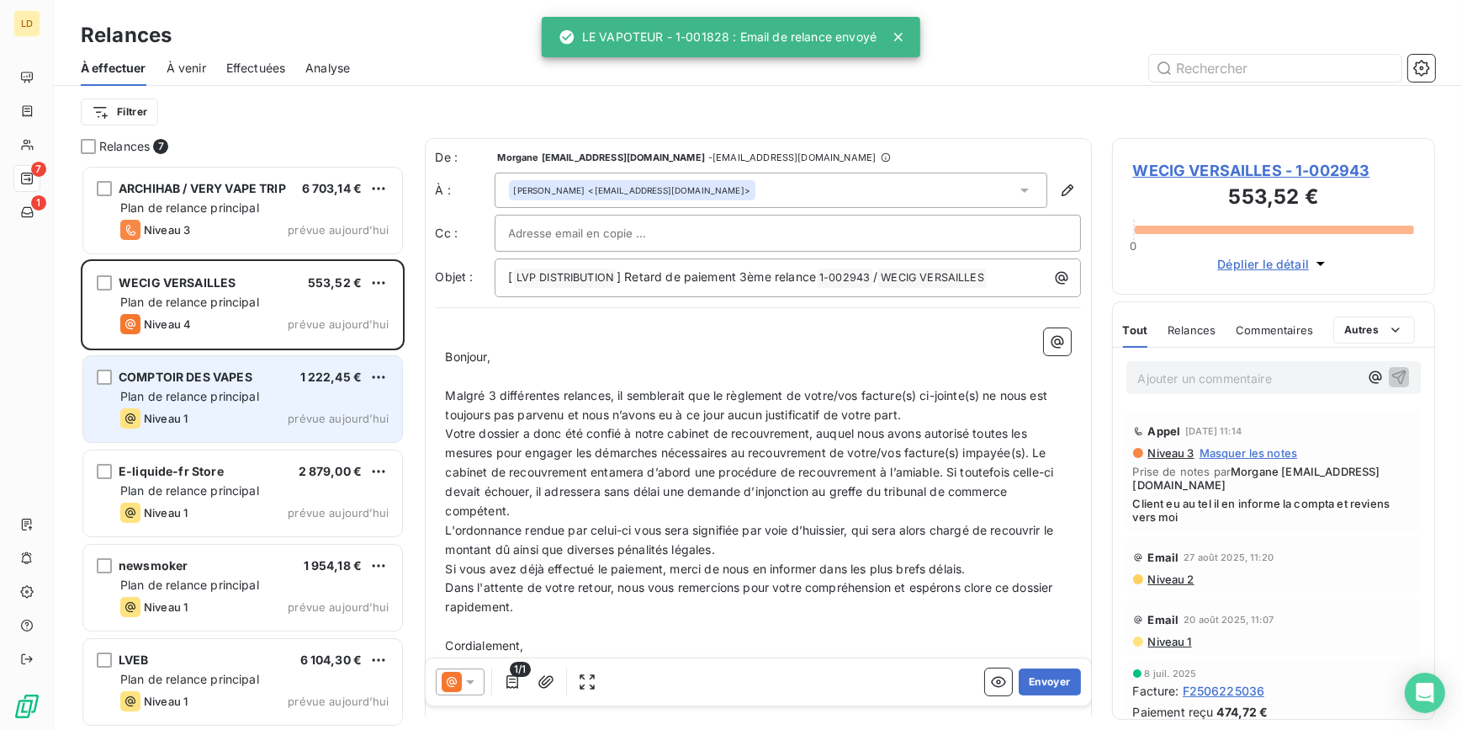
click at [232, 427] on div "Niveau 1 prévue aujourd’hui" at bounding box center [254, 418] width 268 height 20
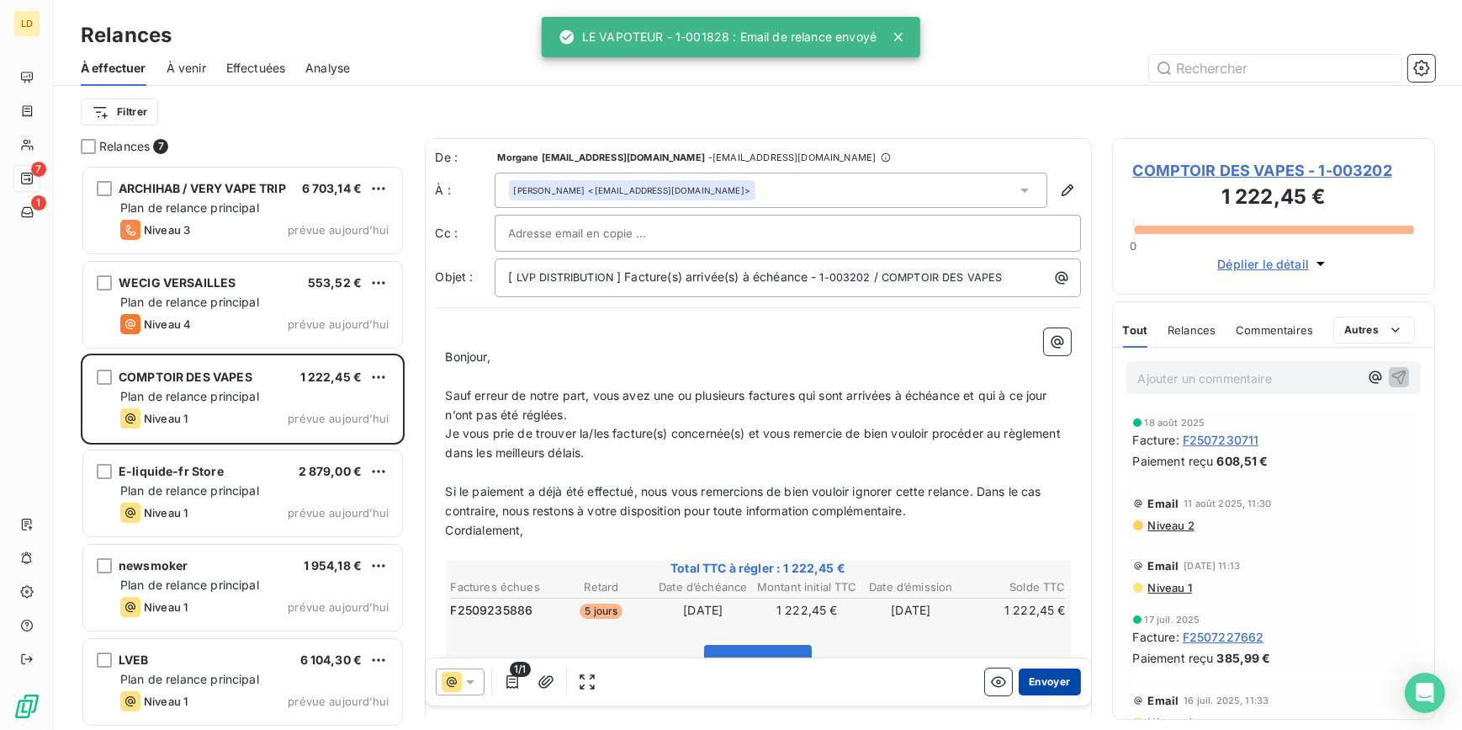
click at [1038, 693] on button "Envoyer" at bounding box center [1049, 681] width 61 height 27
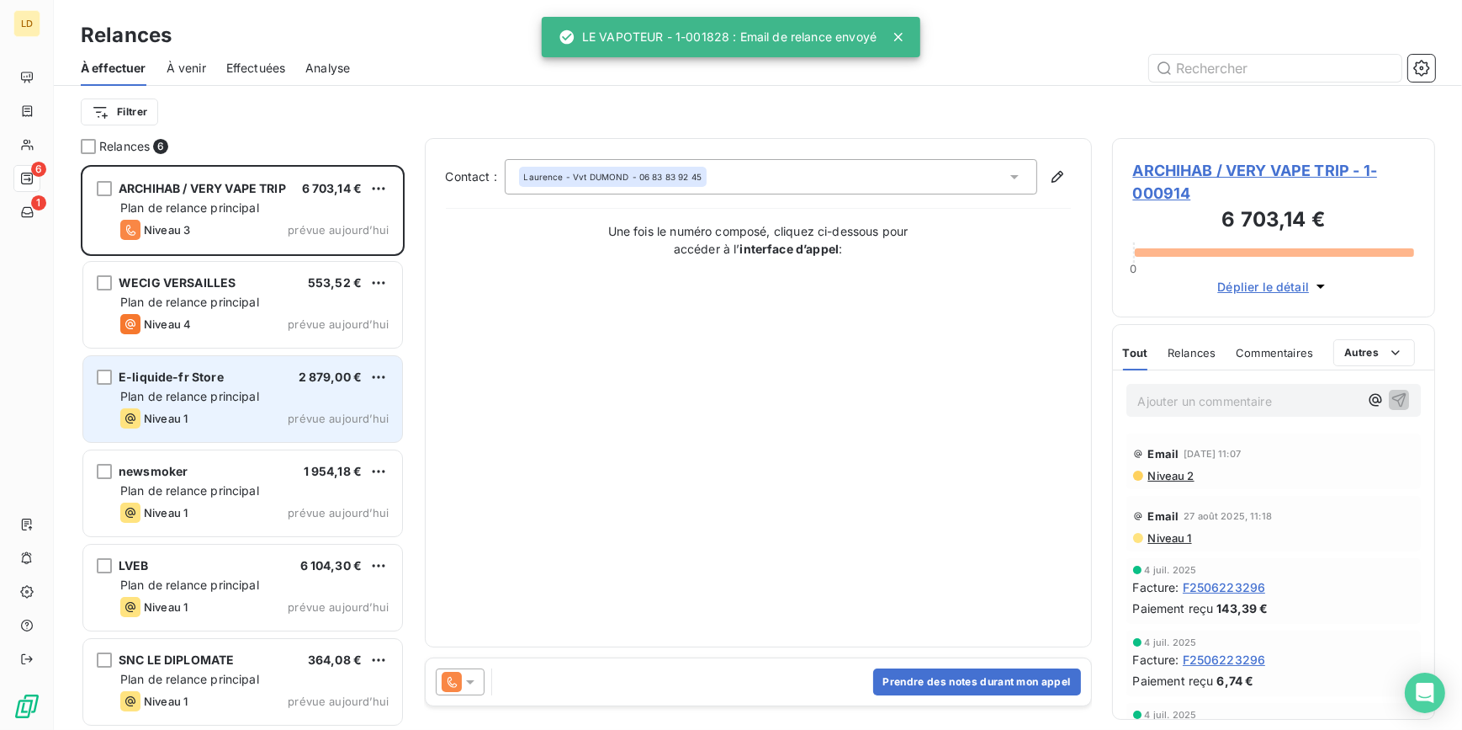
click at [256, 386] on div "E-liquide-fr Store 2 879,00 € Plan de relance principal Niveau 1 prévue aujourd…" at bounding box center [242, 399] width 319 height 86
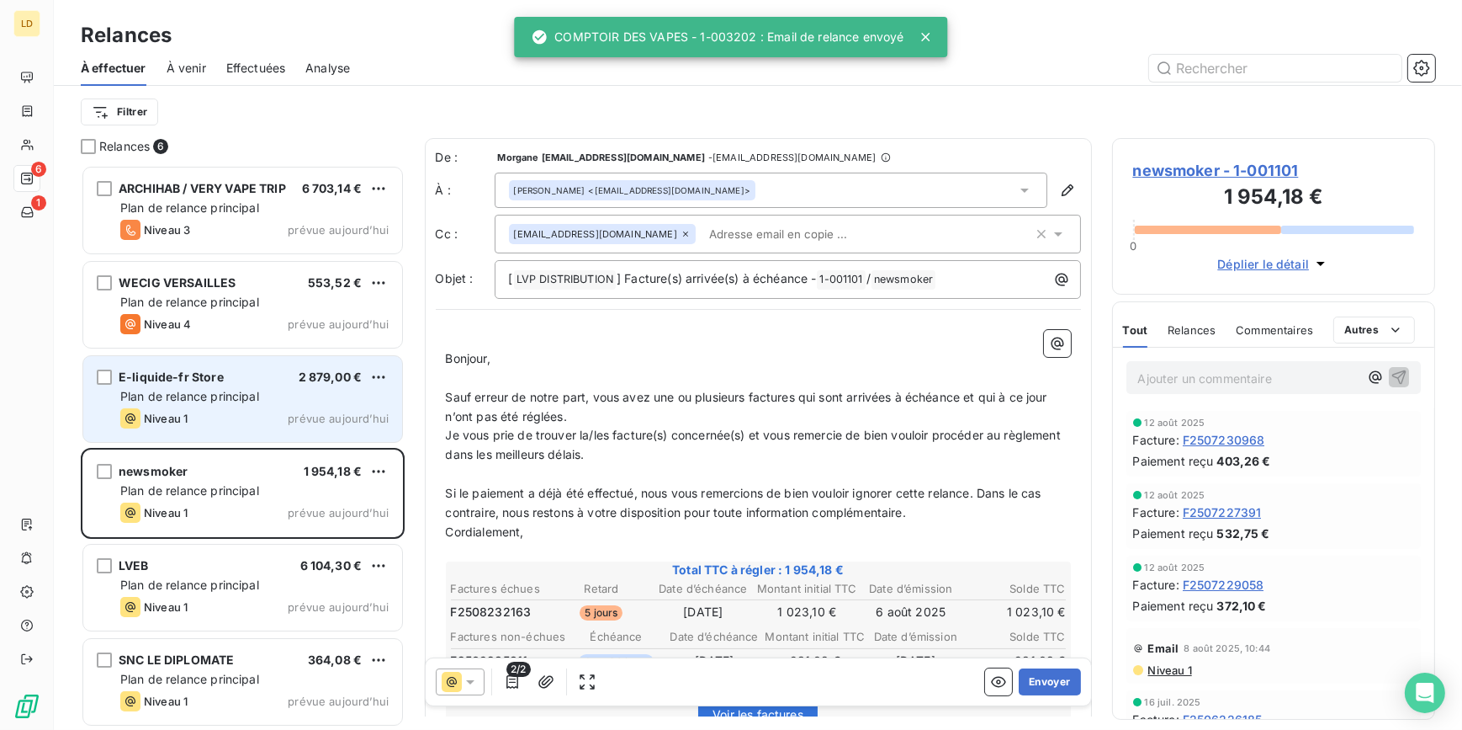
click at [188, 410] on div "Niveau 1" at bounding box center [153, 418] width 67 height 20
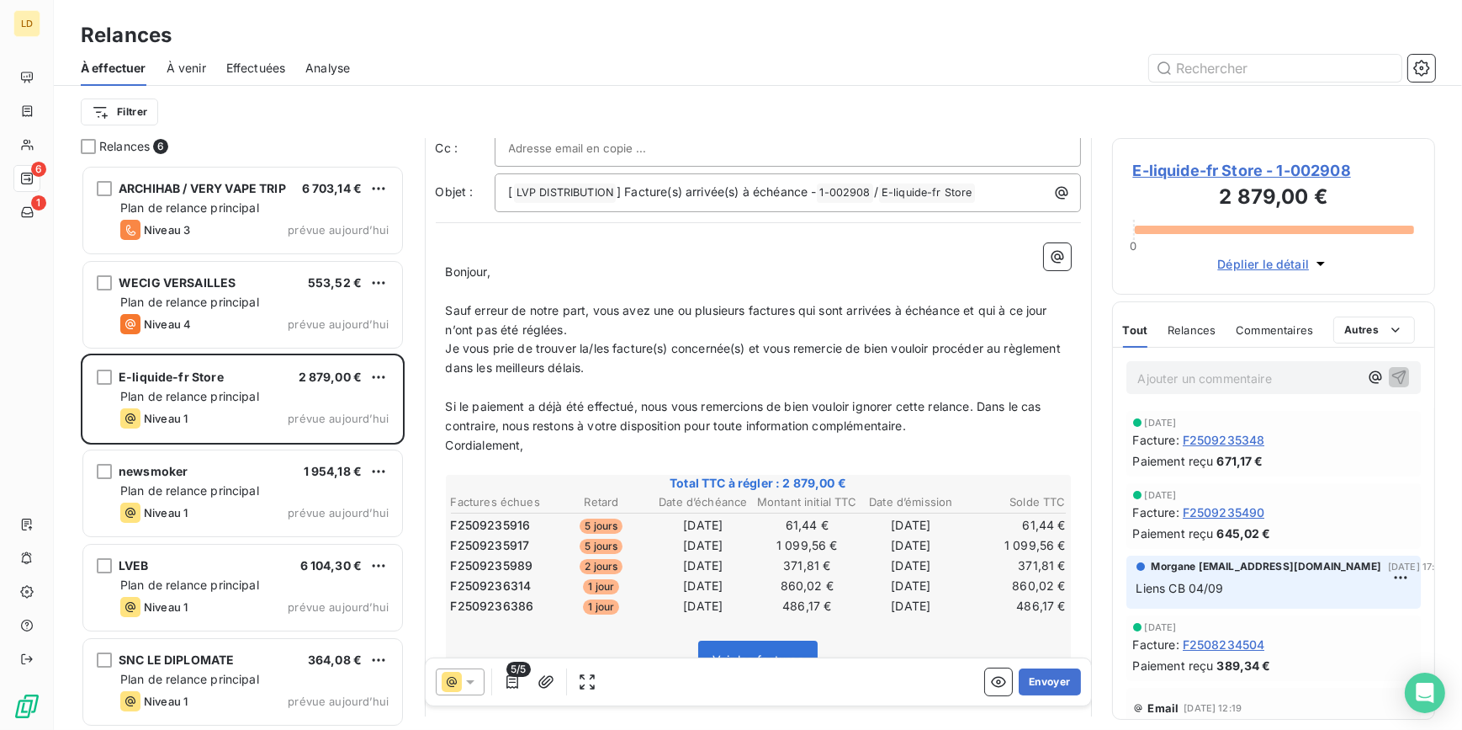
scroll to position [102, 0]
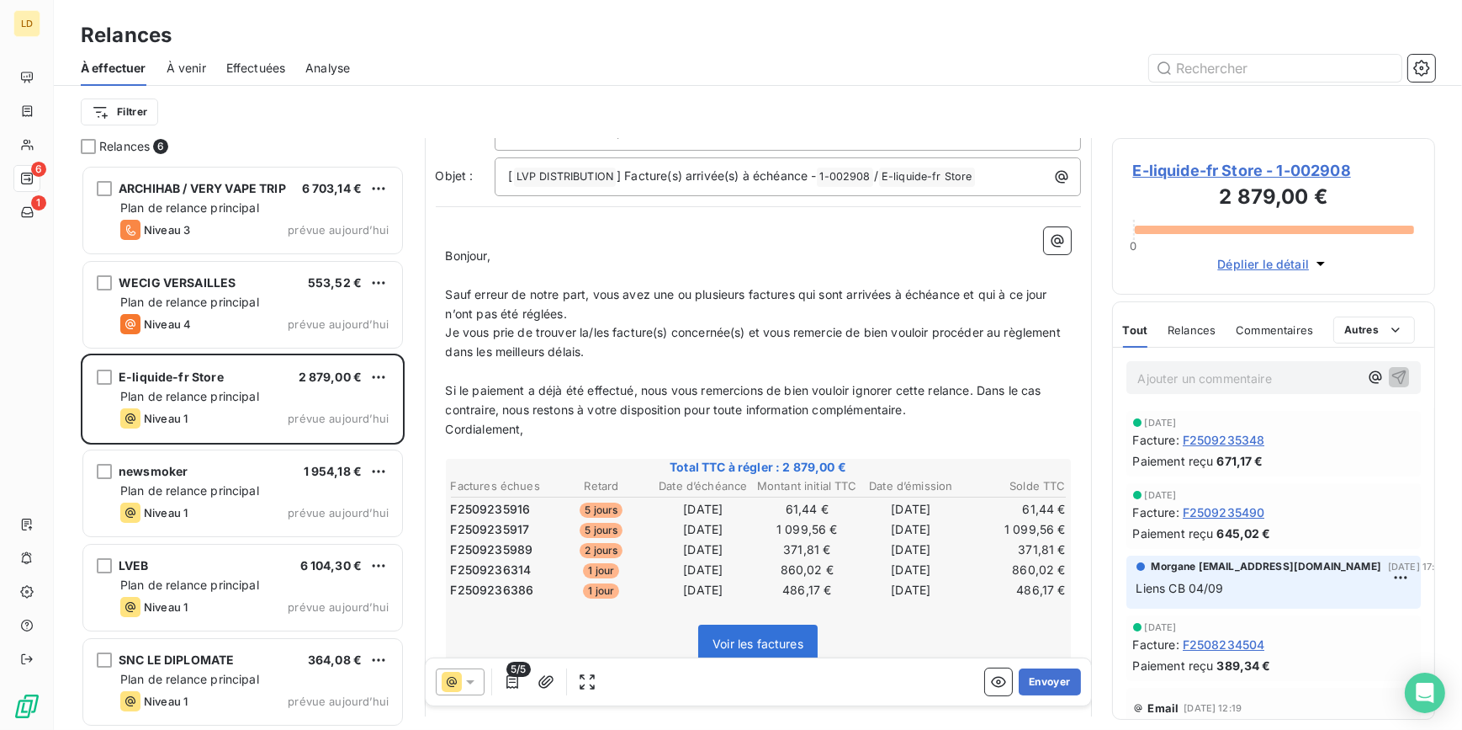
click at [1225, 378] on p "Ajouter un commentaire ﻿" at bounding box center [1248, 378] width 221 height 21
drag, startPoint x: 1390, startPoint y: 376, endPoint x: 868, endPoint y: 378, distance: 521.7
click at [1391, 374] on icon "button" at bounding box center [1399, 376] width 17 height 17
drag, startPoint x: 547, startPoint y: 351, endPoint x: 509, endPoint y: 356, distance: 38.2
click at [509, 356] on p "Je vous prie de trouver la/les facture(s) concernée(s) et vous remercie de bien…" at bounding box center [758, 342] width 625 height 39
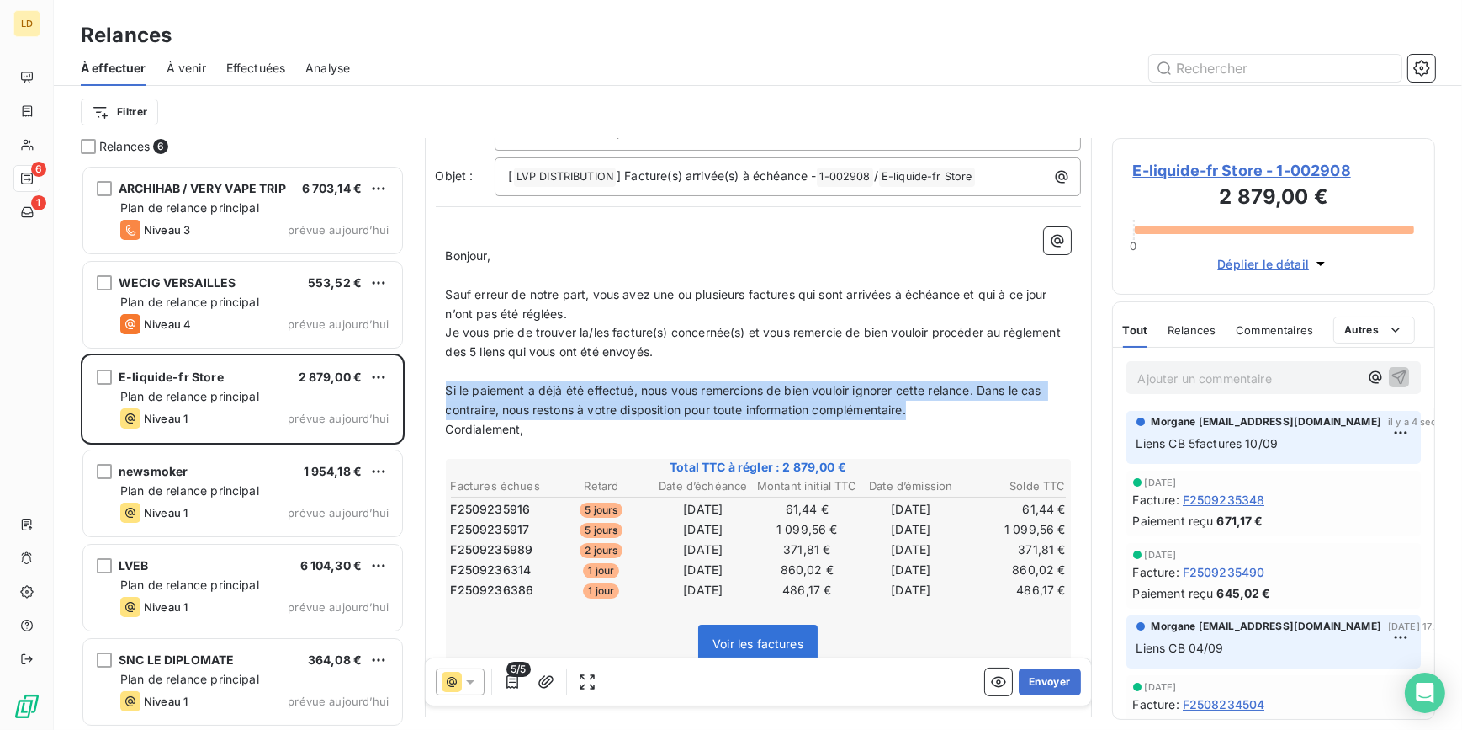
drag, startPoint x: 918, startPoint y: 409, endPoint x: 443, endPoint y: 390, distance: 475.8
click at [443, 390] on div "﻿ Bonjour, ﻿ Sauf erreur de notre part, vous avez une ou plusieurs factures qui…" at bounding box center [758, 537] width 645 height 641
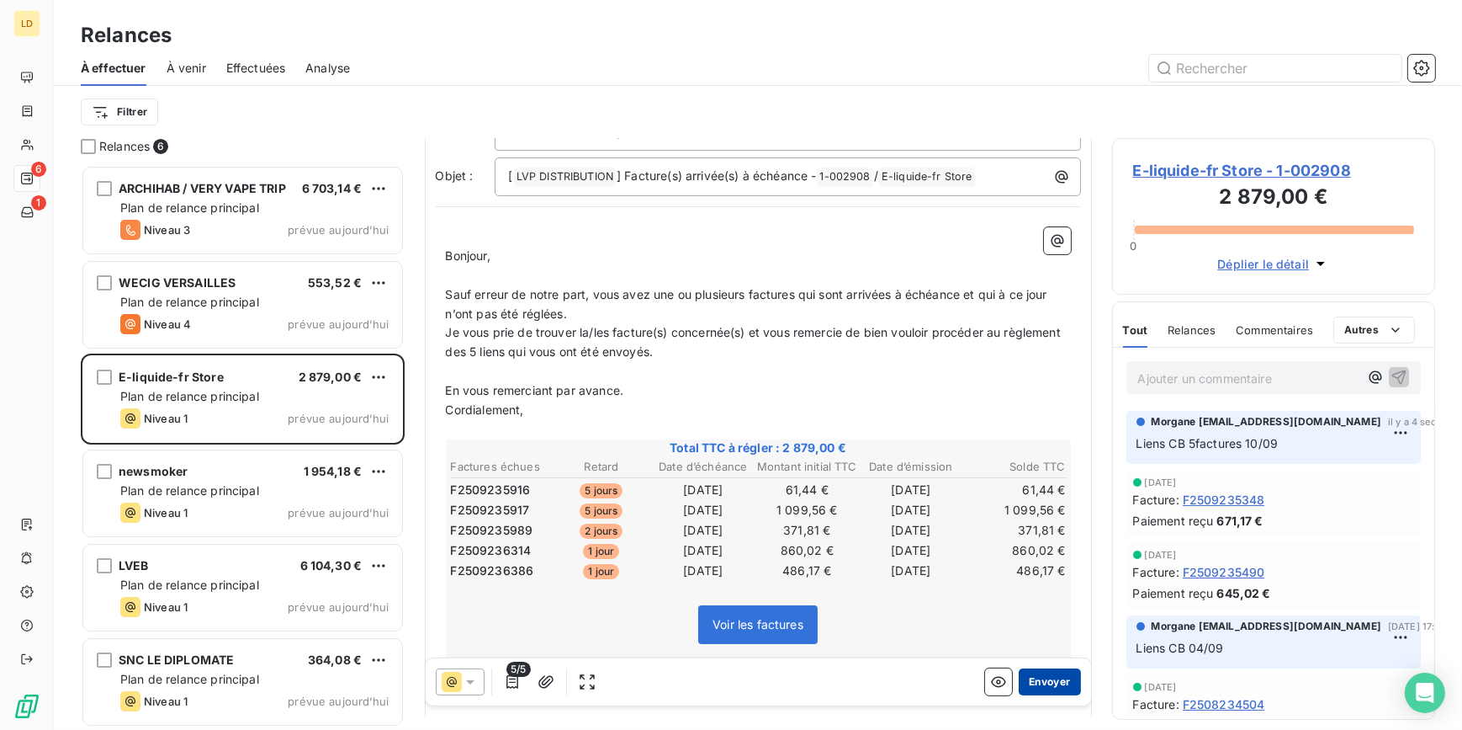
click at [1047, 682] on button "Envoyer" at bounding box center [1049, 681] width 61 height 27
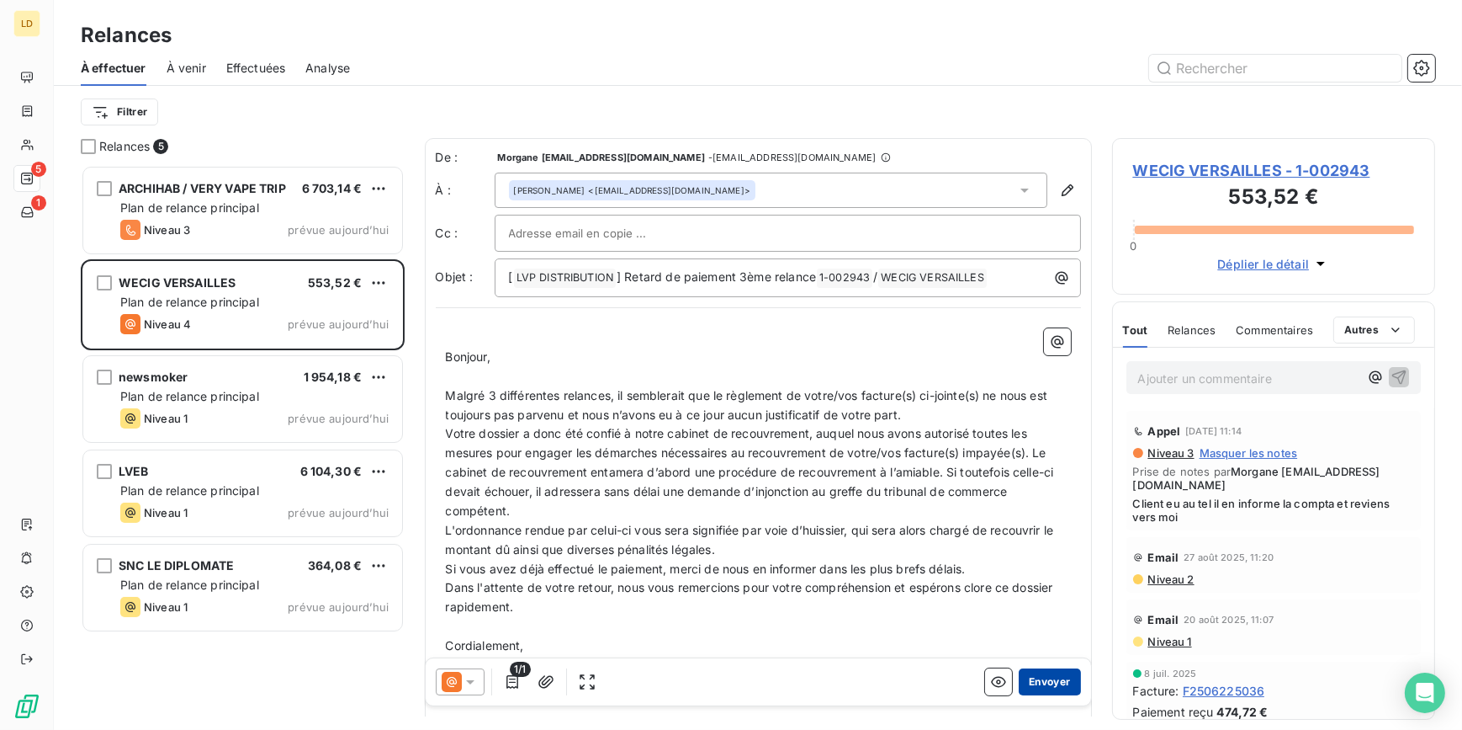
click at [1043, 675] on button "Envoyer" at bounding box center [1049, 681] width 61 height 27
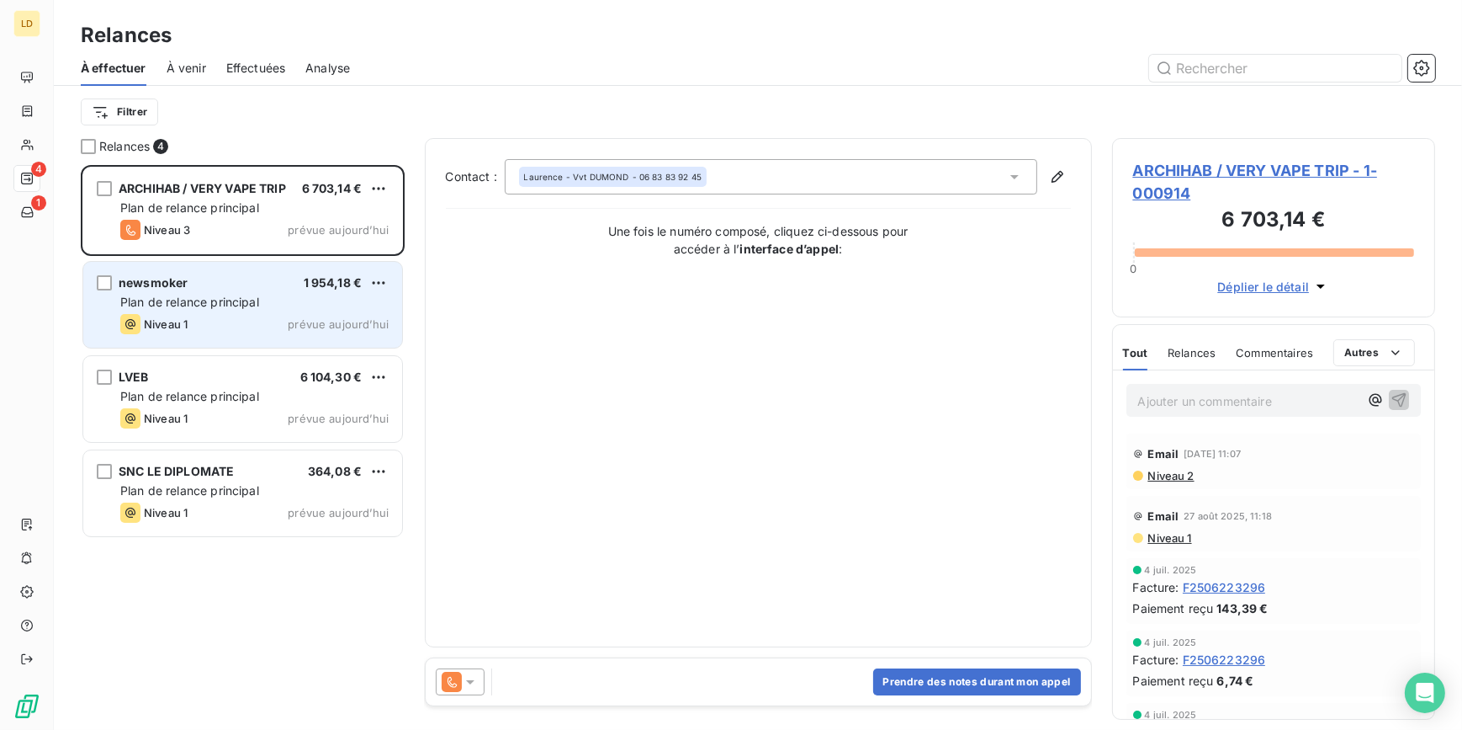
click at [190, 311] on div "newsmoker 1 954,18 € Plan de relance principal Niveau 1 prévue aujourd’hui" at bounding box center [242, 305] width 319 height 86
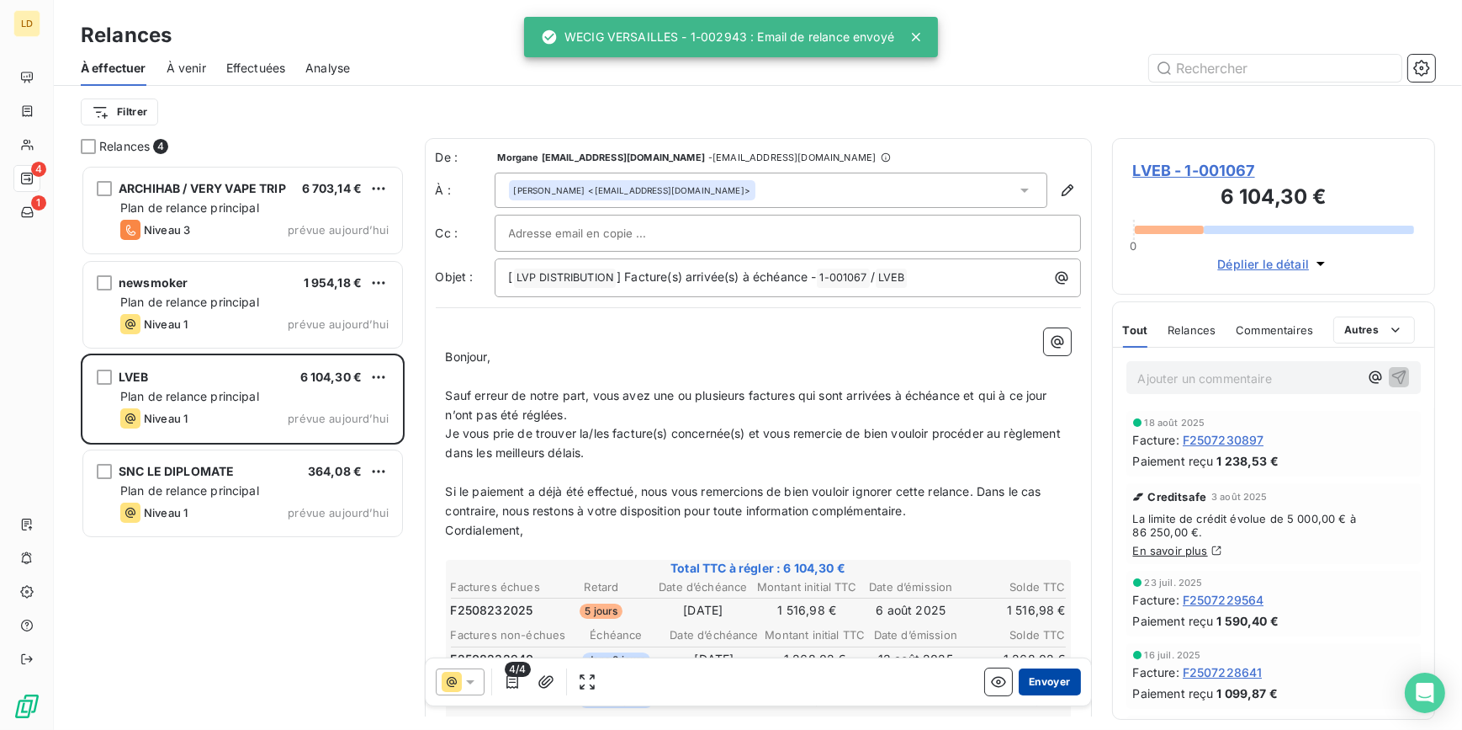
click at [1034, 677] on button "Envoyer" at bounding box center [1049, 681] width 61 height 27
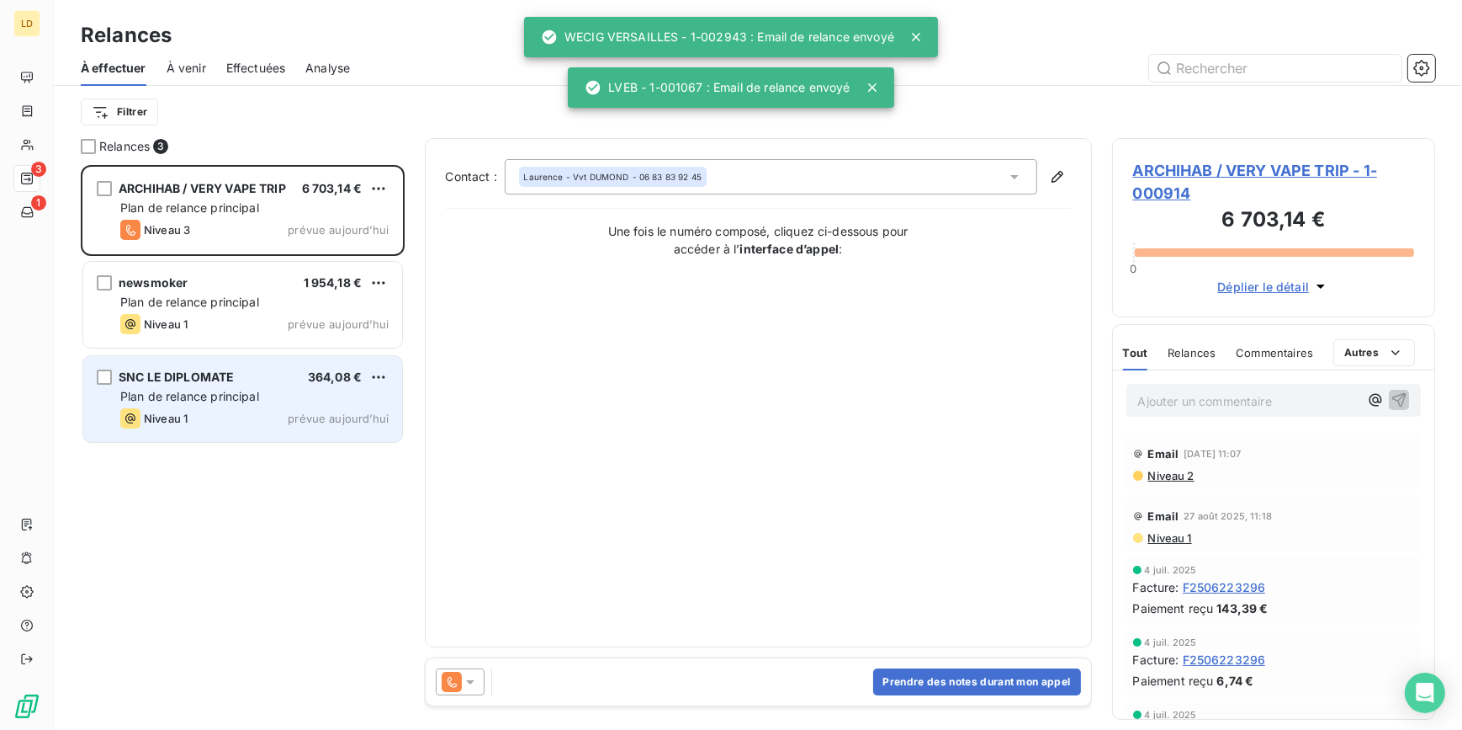
click at [206, 422] on div "Niveau 1 prévue aujourd’hui" at bounding box center [254, 418] width 268 height 20
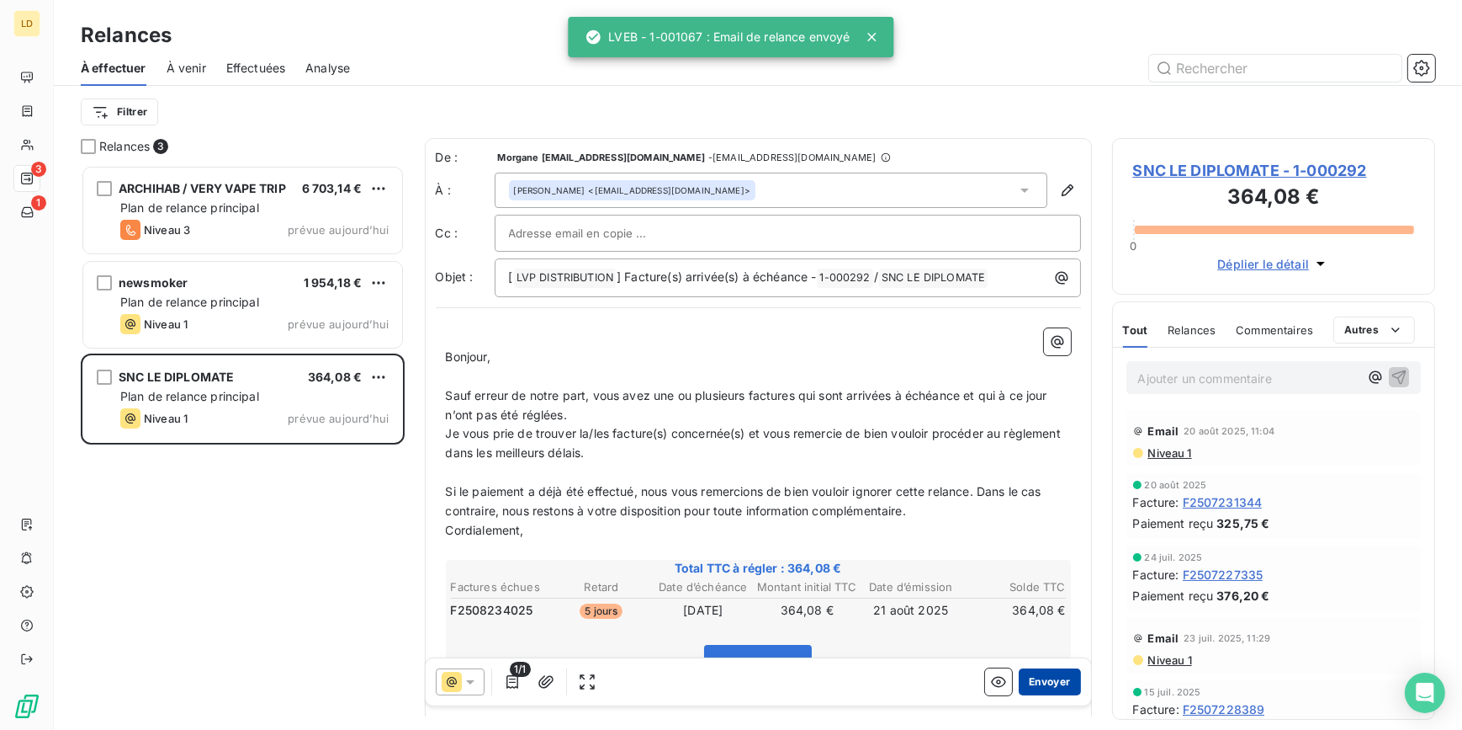
click at [1054, 678] on button "Envoyer" at bounding box center [1049, 681] width 61 height 27
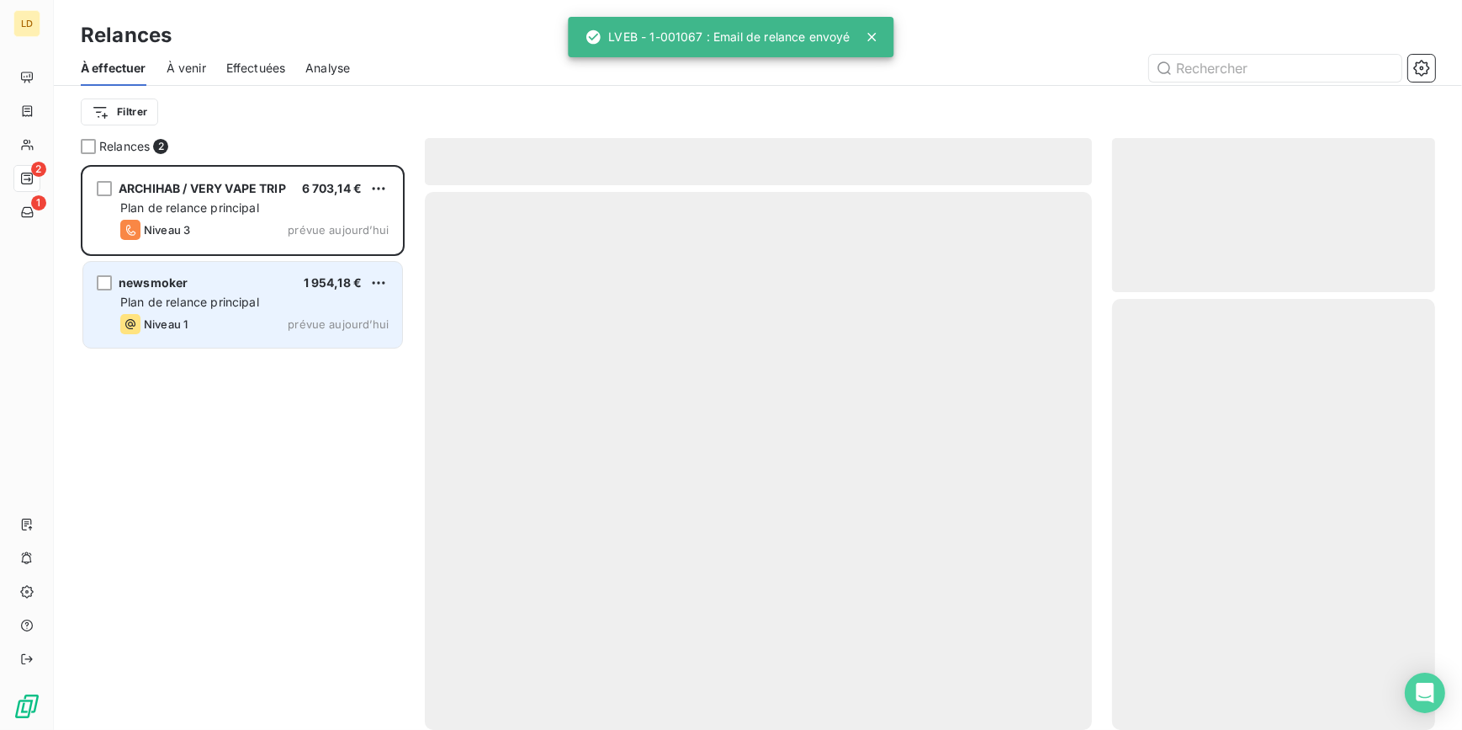
click at [201, 278] on div "newsmoker 1 954,18 €" at bounding box center [254, 282] width 268 height 15
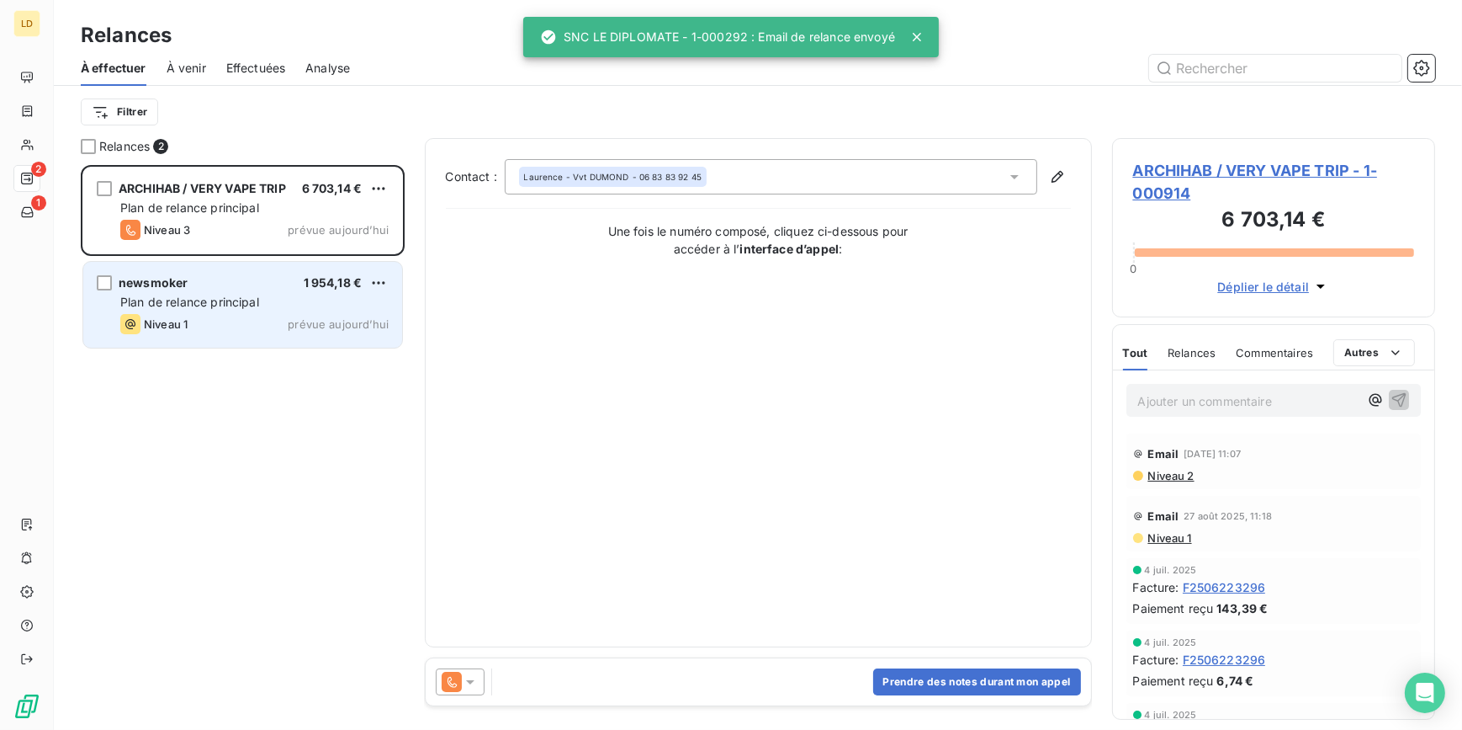
click at [289, 311] on div "newsmoker 1 954,18 € Plan de relance principal Niveau 1 prévue aujourd’hui" at bounding box center [242, 305] width 319 height 86
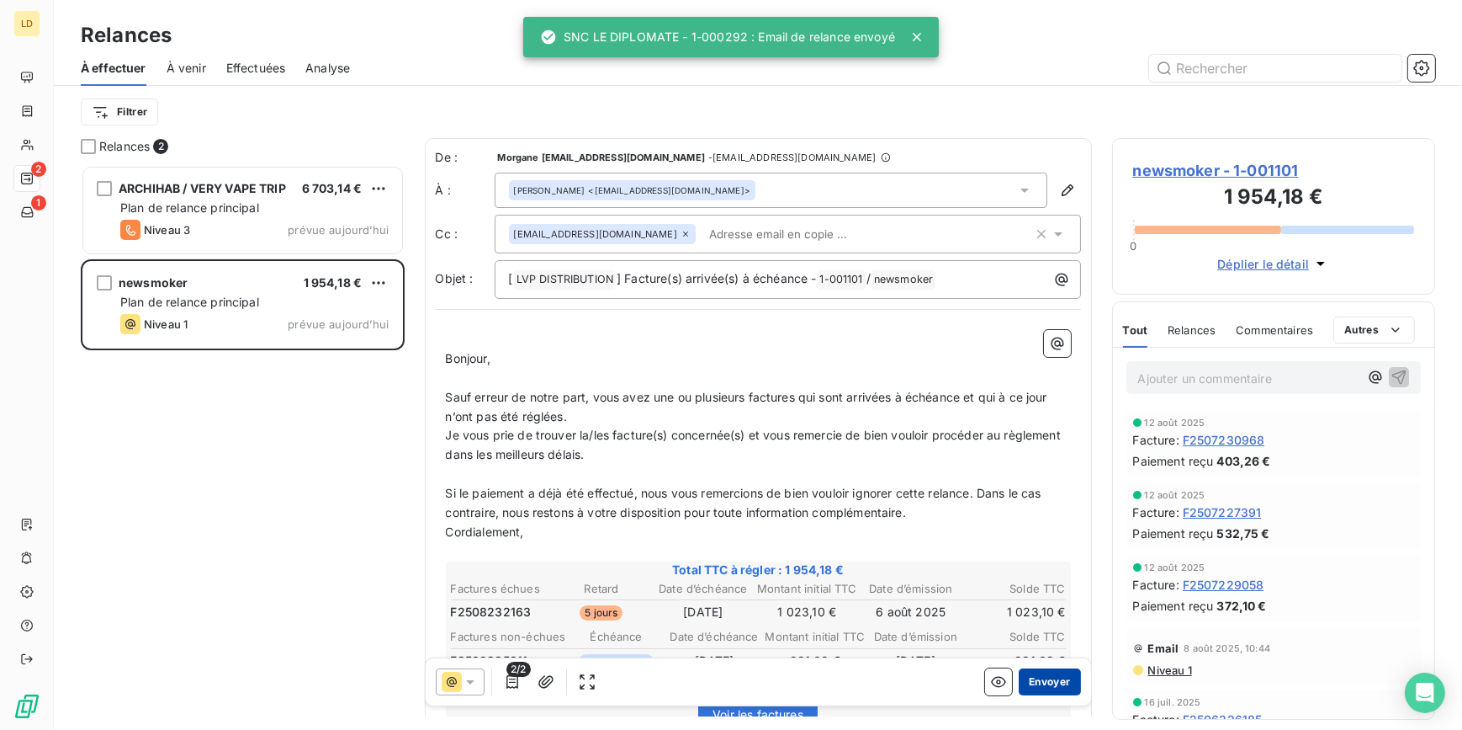
click at [1037, 679] on button "Envoyer" at bounding box center [1049, 681] width 61 height 27
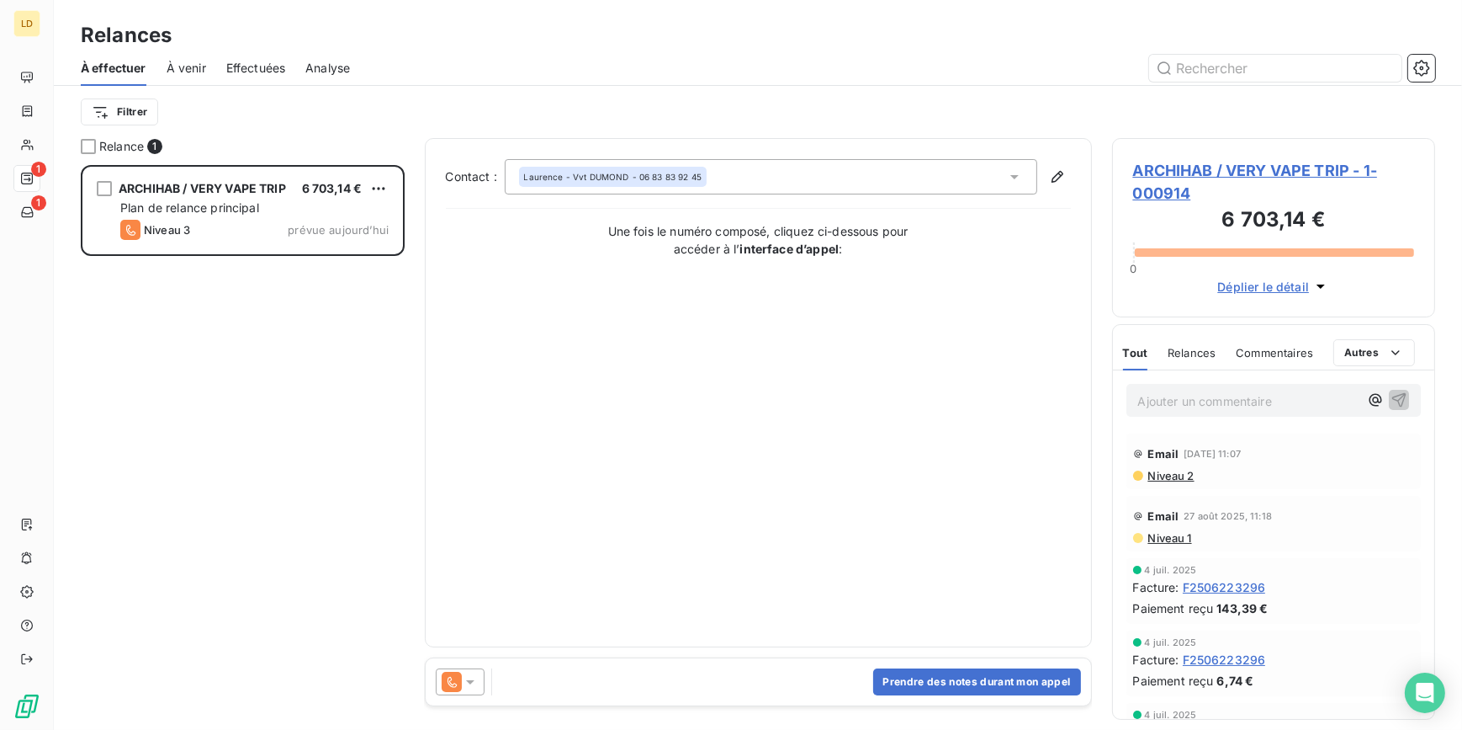
drag, startPoint x: 462, startPoint y: 683, endPoint x: 462, endPoint y: 667, distance: 16.0
click at [462, 683] on icon at bounding box center [470, 681] width 17 height 17
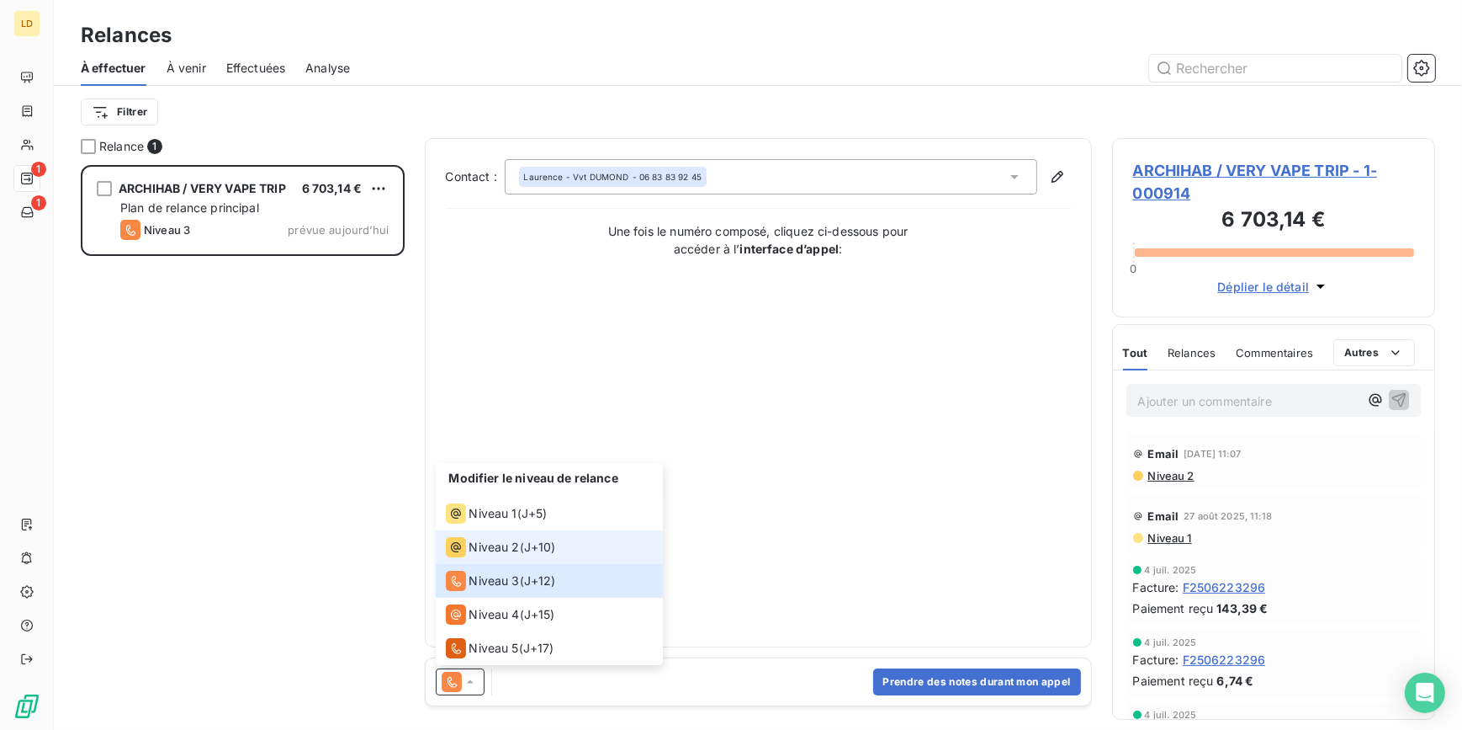
click at [491, 552] on span "Niveau 2" at bounding box center [495, 547] width 50 height 17
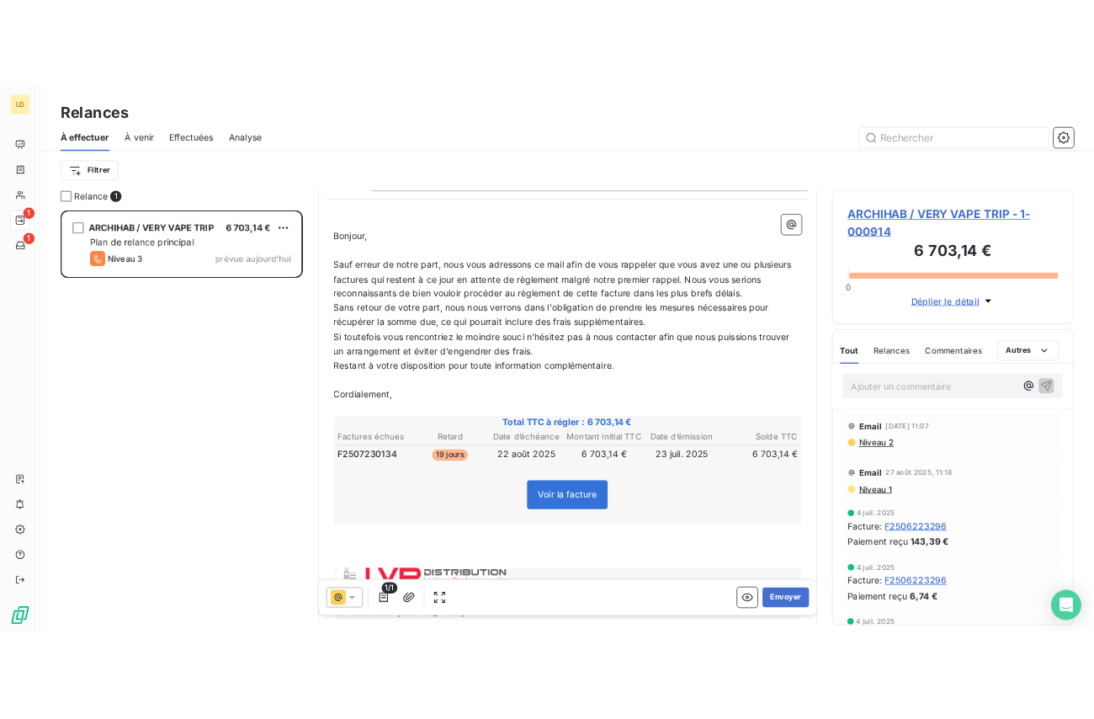
scroll to position [204, 0]
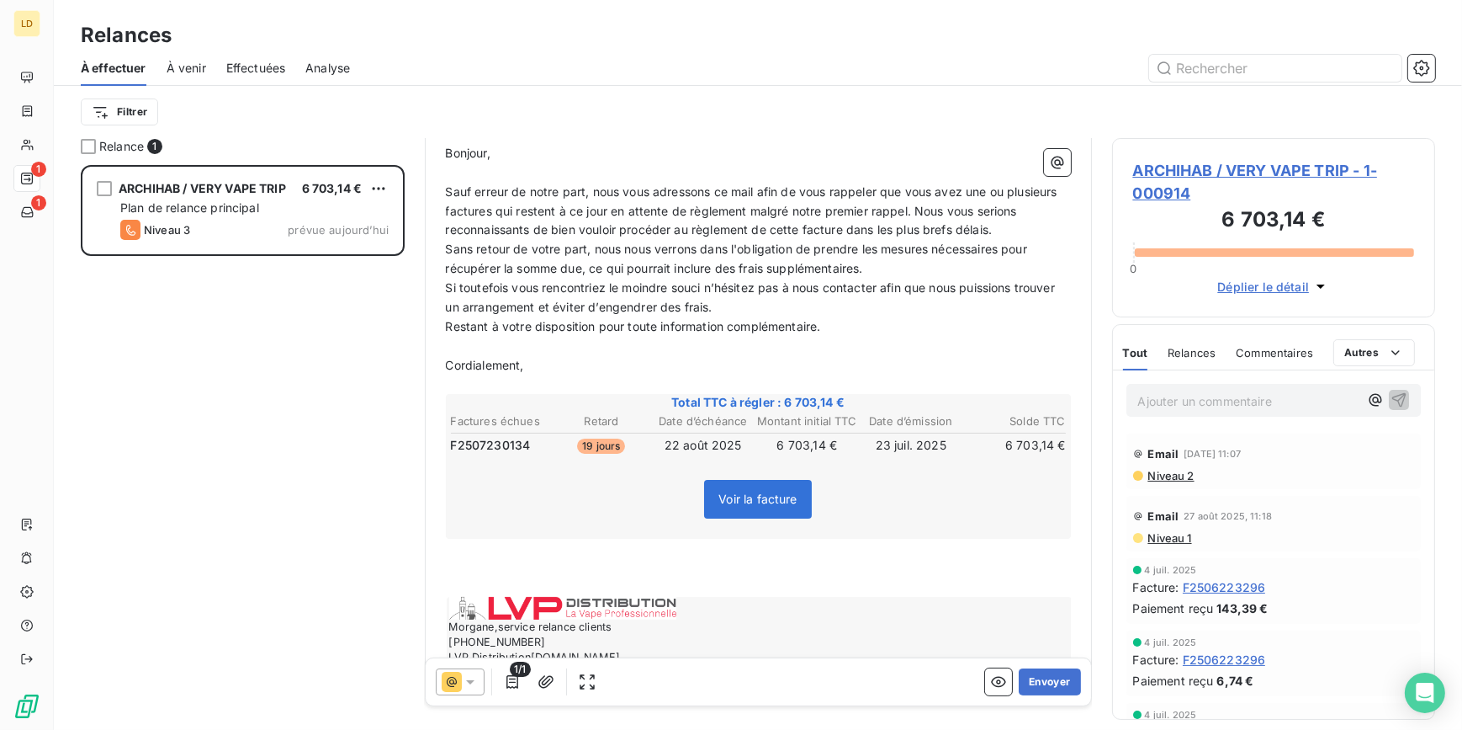
click at [459, 685] on icon at bounding box center [452, 681] width 20 height 20
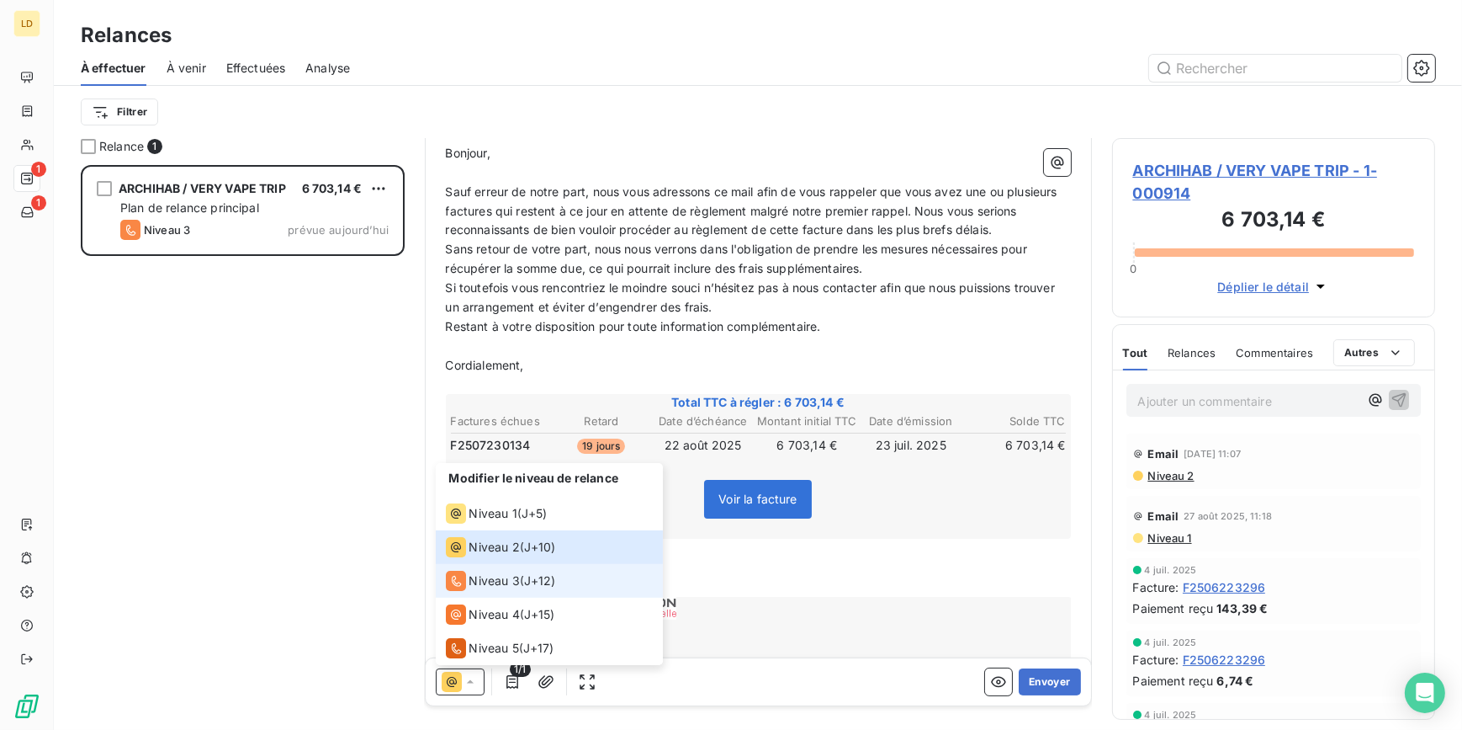
click at [495, 581] on span "Niveau 3" at bounding box center [495, 580] width 50 height 17
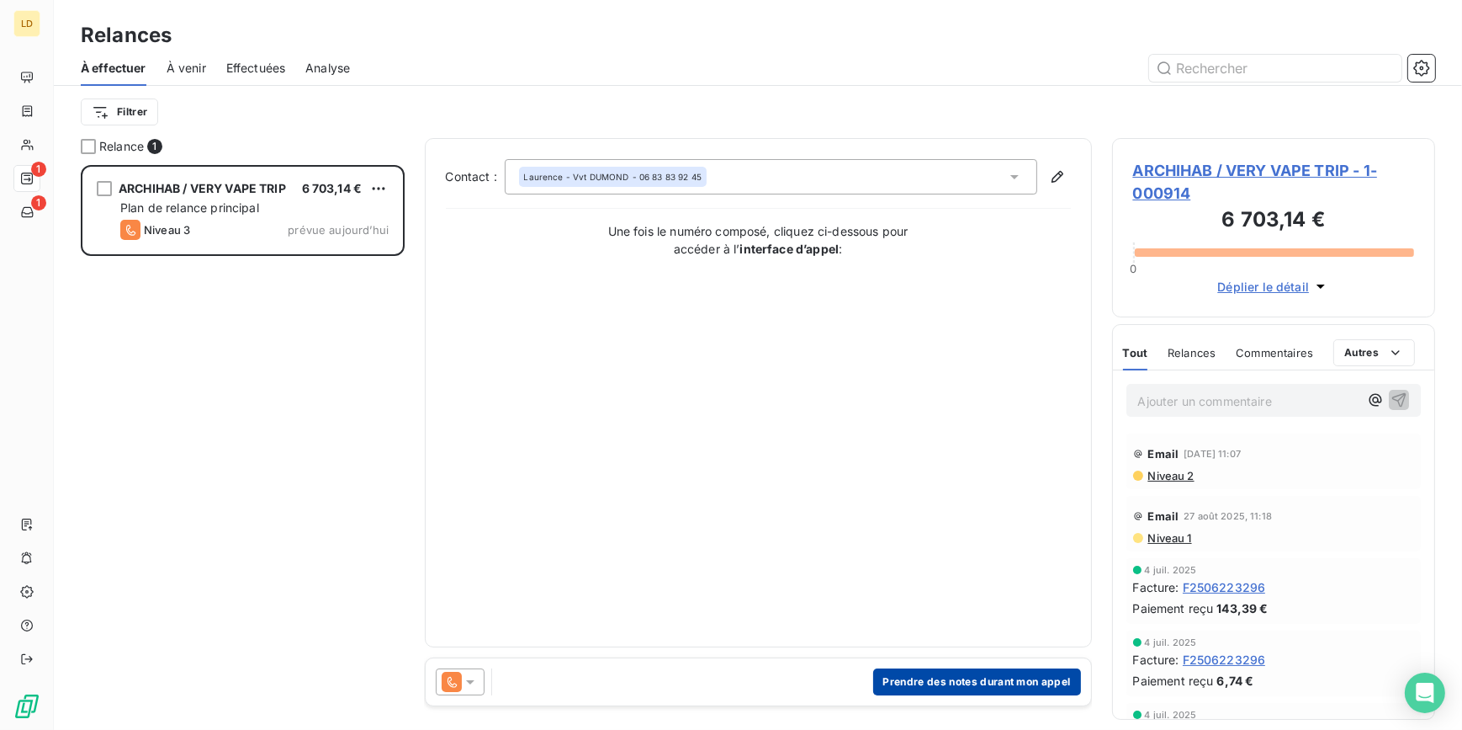
click at [915, 683] on button "Prendre des notes durant mon appel" at bounding box center [977, 681] width 208 height 27
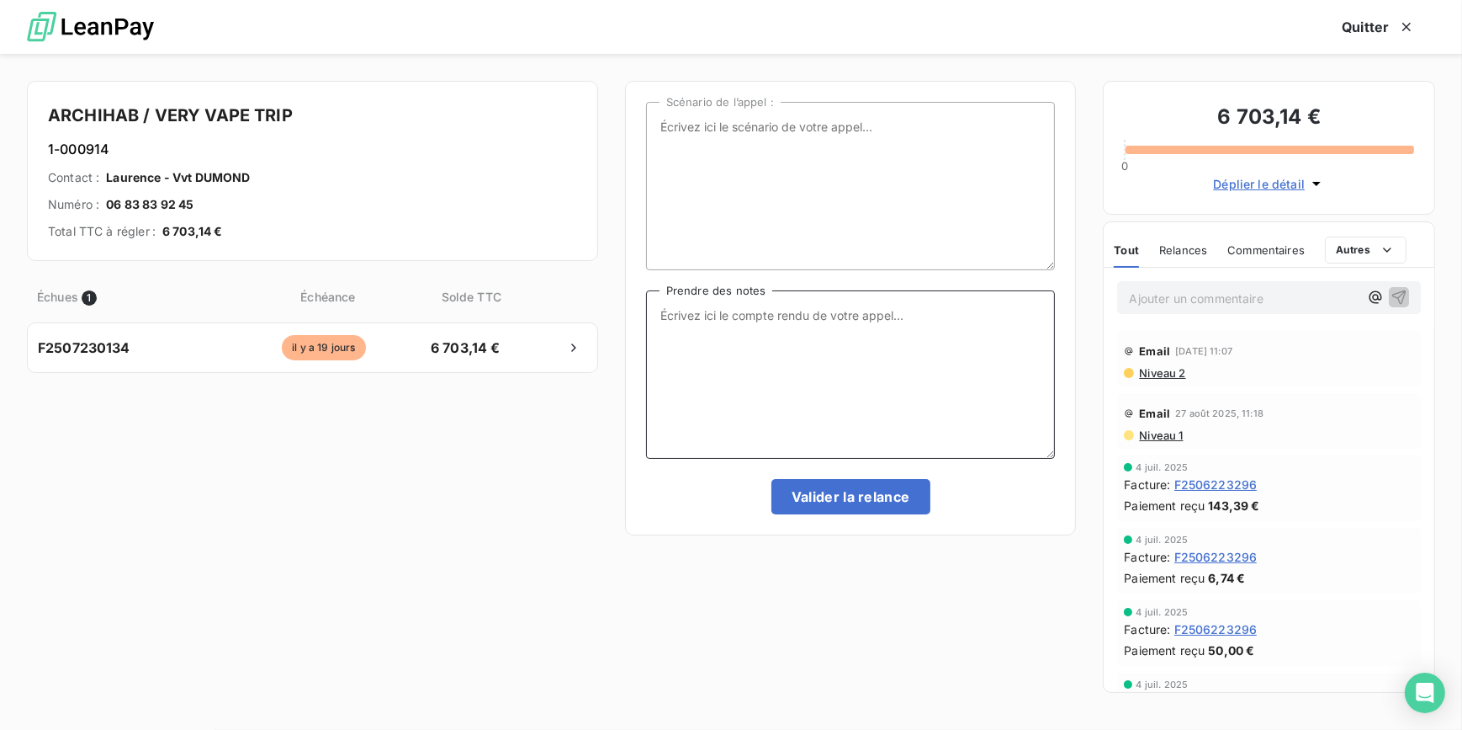
click at [813, 363] on textarea "Prendre des notes" at bounding box center [851, 374] width 410 height 168
click at [806, 337] on textarea "Prendre des notes" at bounding box center [851, 374] width 410 height 168
type textarea "Message tel laissé au client"
click at [892, 492] on button "Valider la relance" at bounding box center [851, 496] width 159 height 35
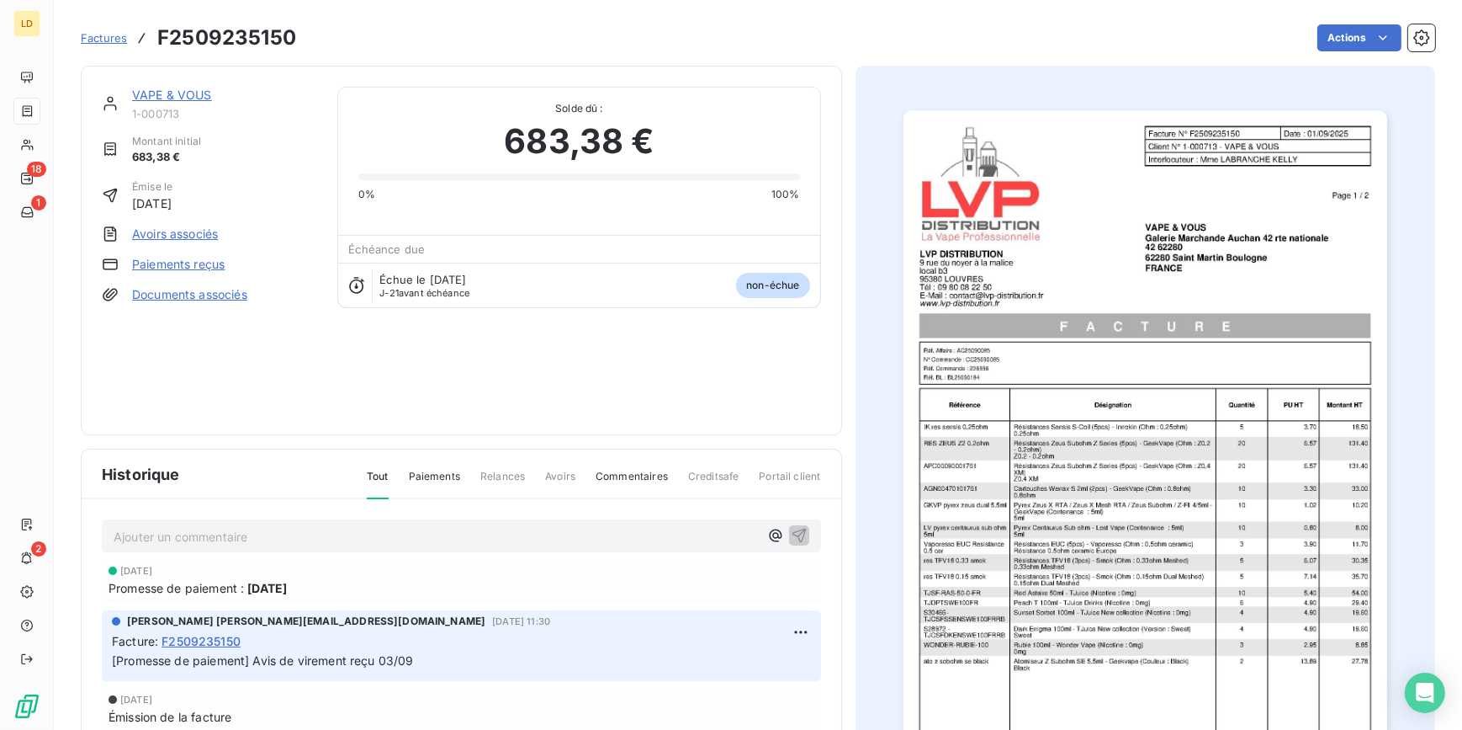
click at [172, 92] on link "VAPE & VOUS" at bounding box center [172, 95] width 80 height 14
